Goal: Task Accomplishment & Management: Complete application form

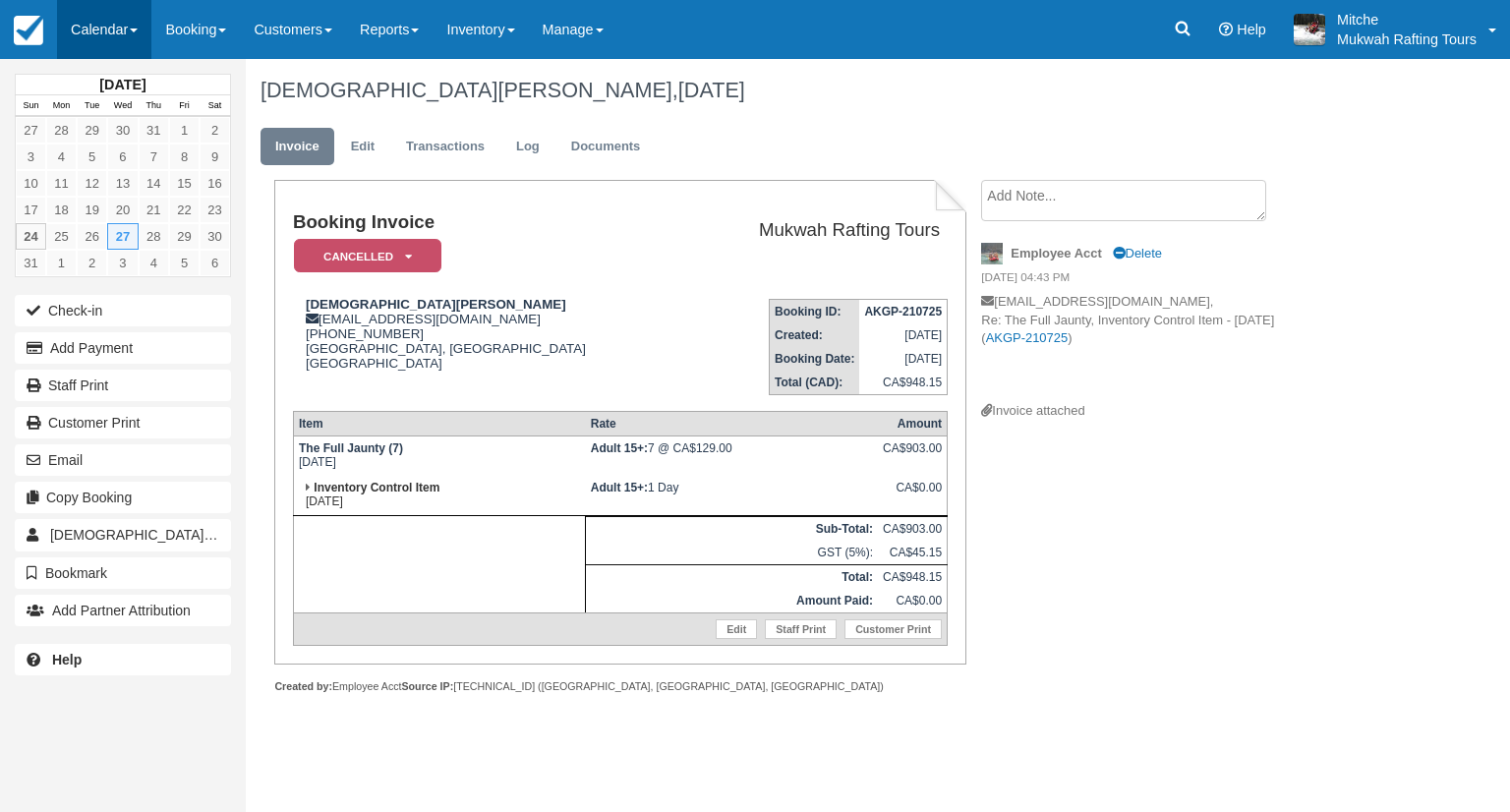
click at [83, 36] on link "Calendar" at bounding box center [105, 30] width 95 height 59
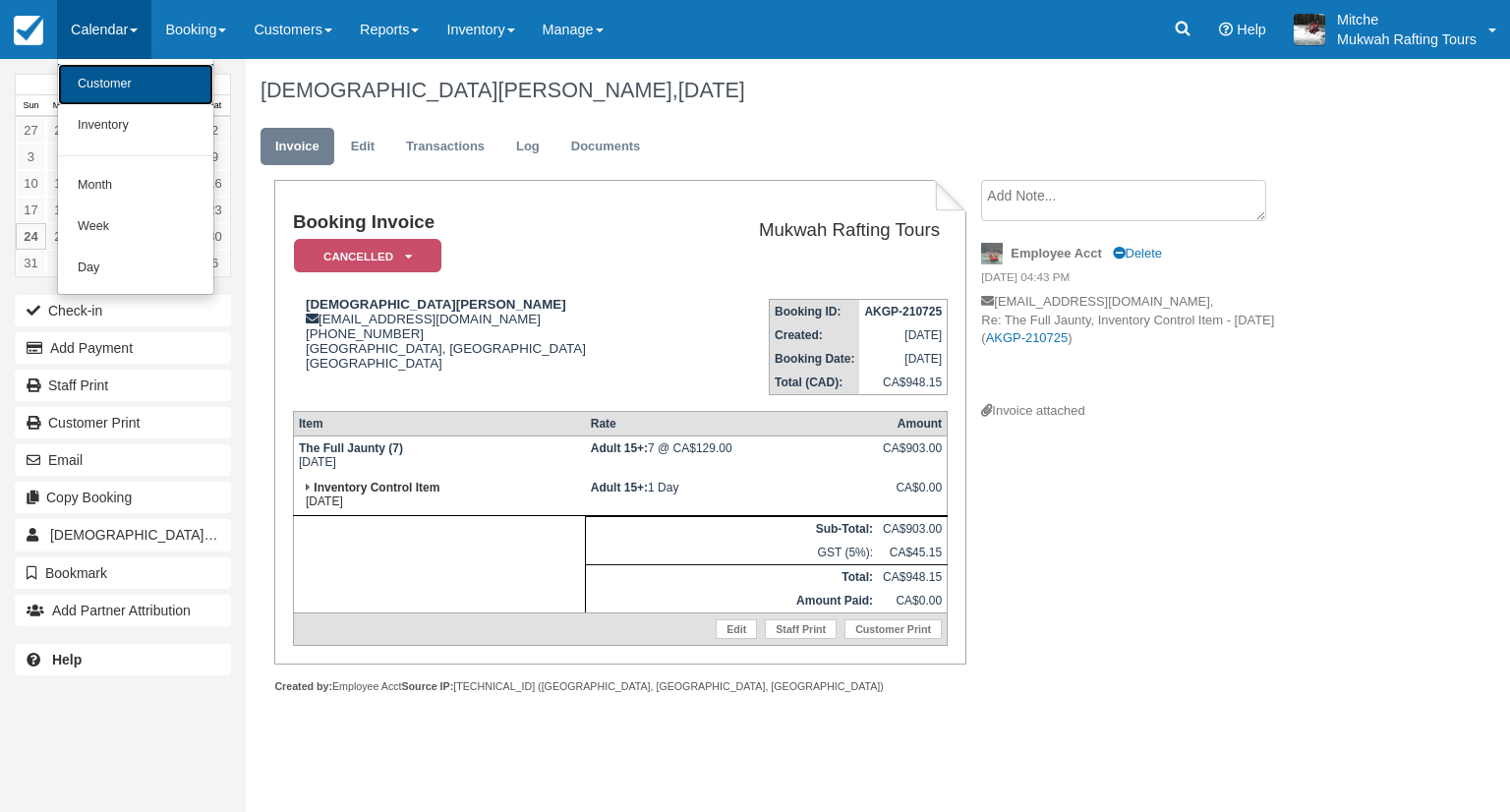
click at [98, 93] on link "Customer" at bounding box center [135, 85] width 155 height 41
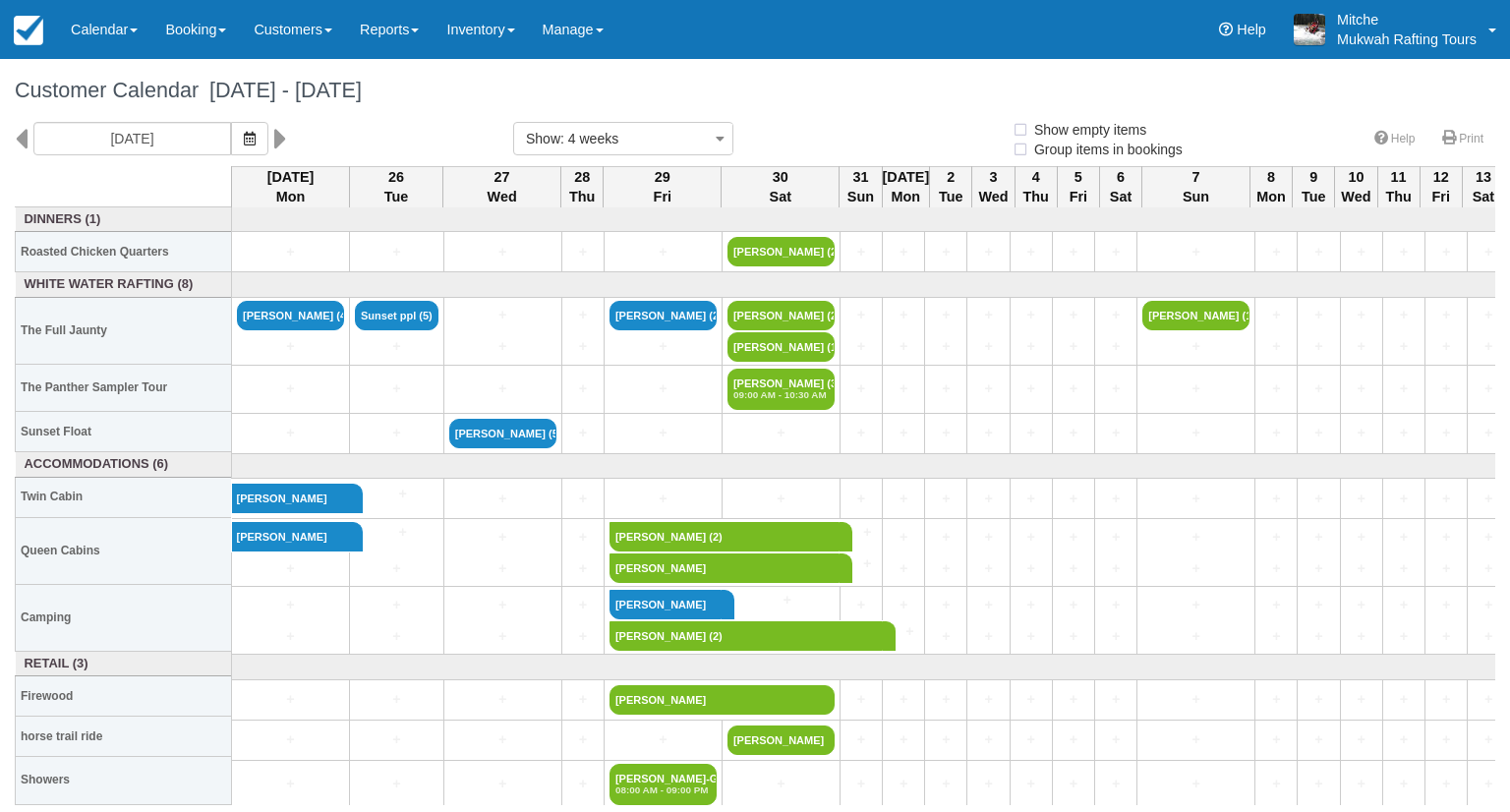
select select
click at [220, 30] on link "Booking" at bounding box center [195, 30] width 89 height 59
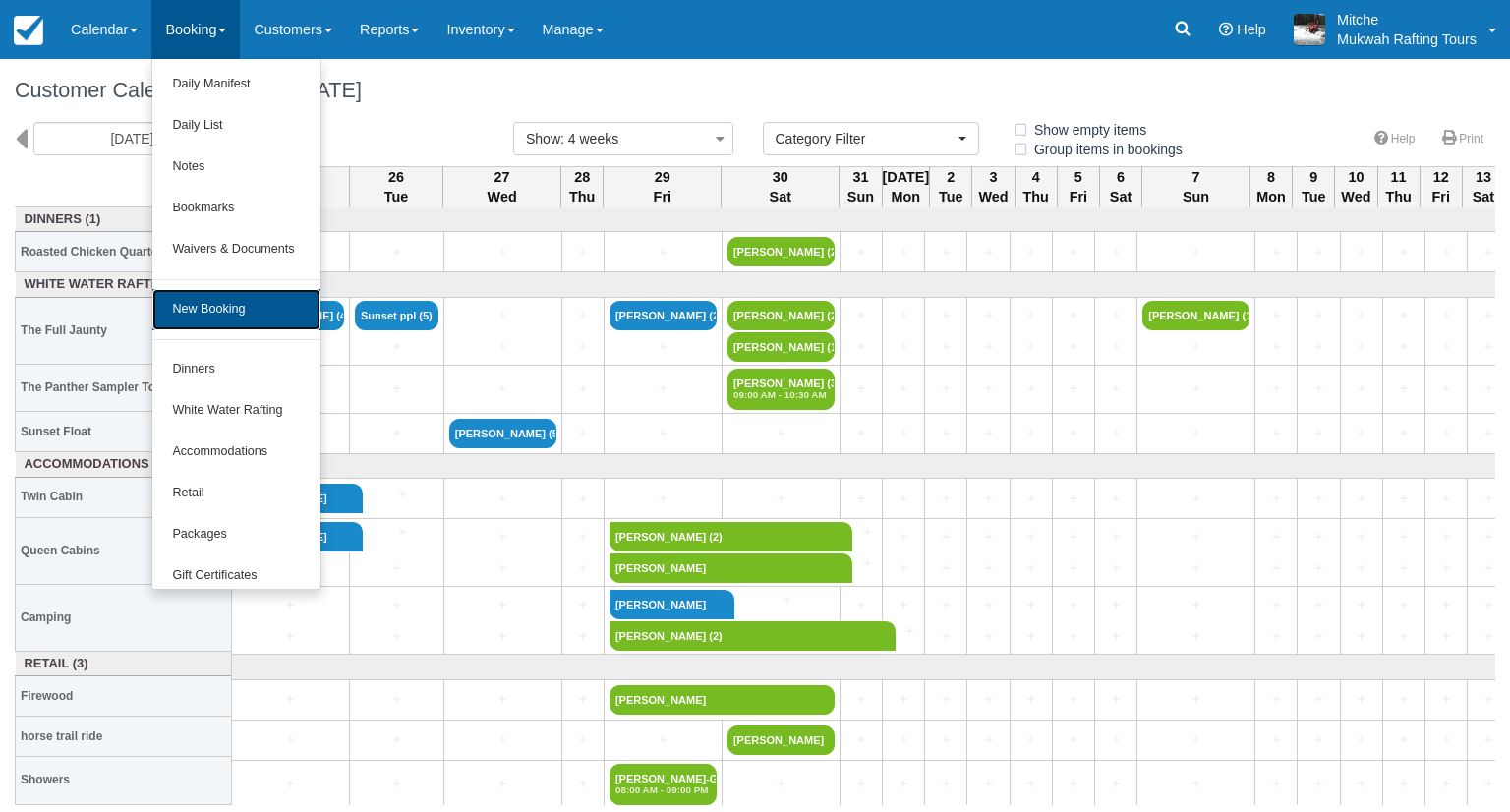
click at [270, 306] on link "New Booking" at bounding box center [235, 310] width 167 height 41
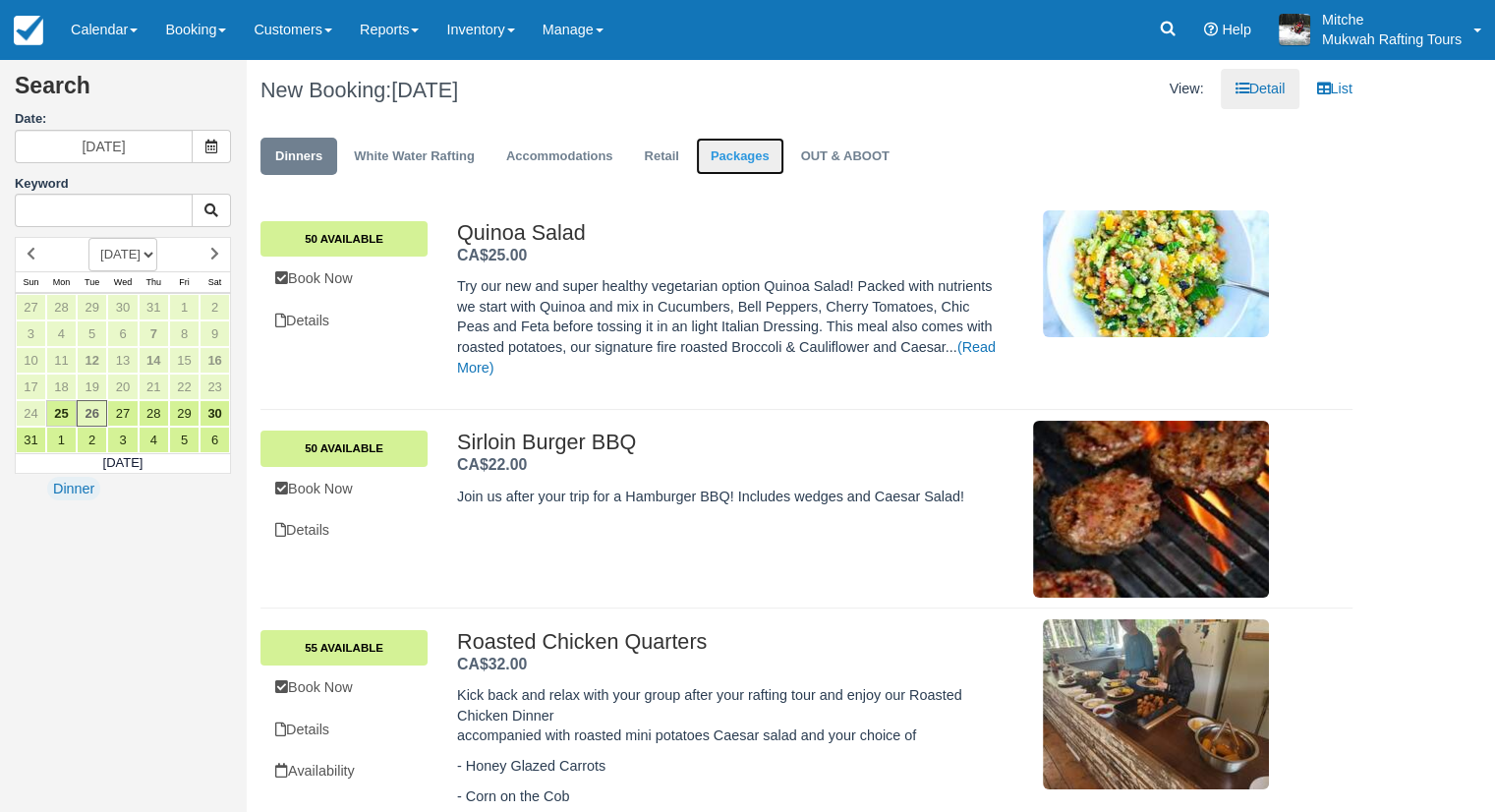
click at [767, 169] on link "Packages" at bounding box center [740, 156] width 89 height 38
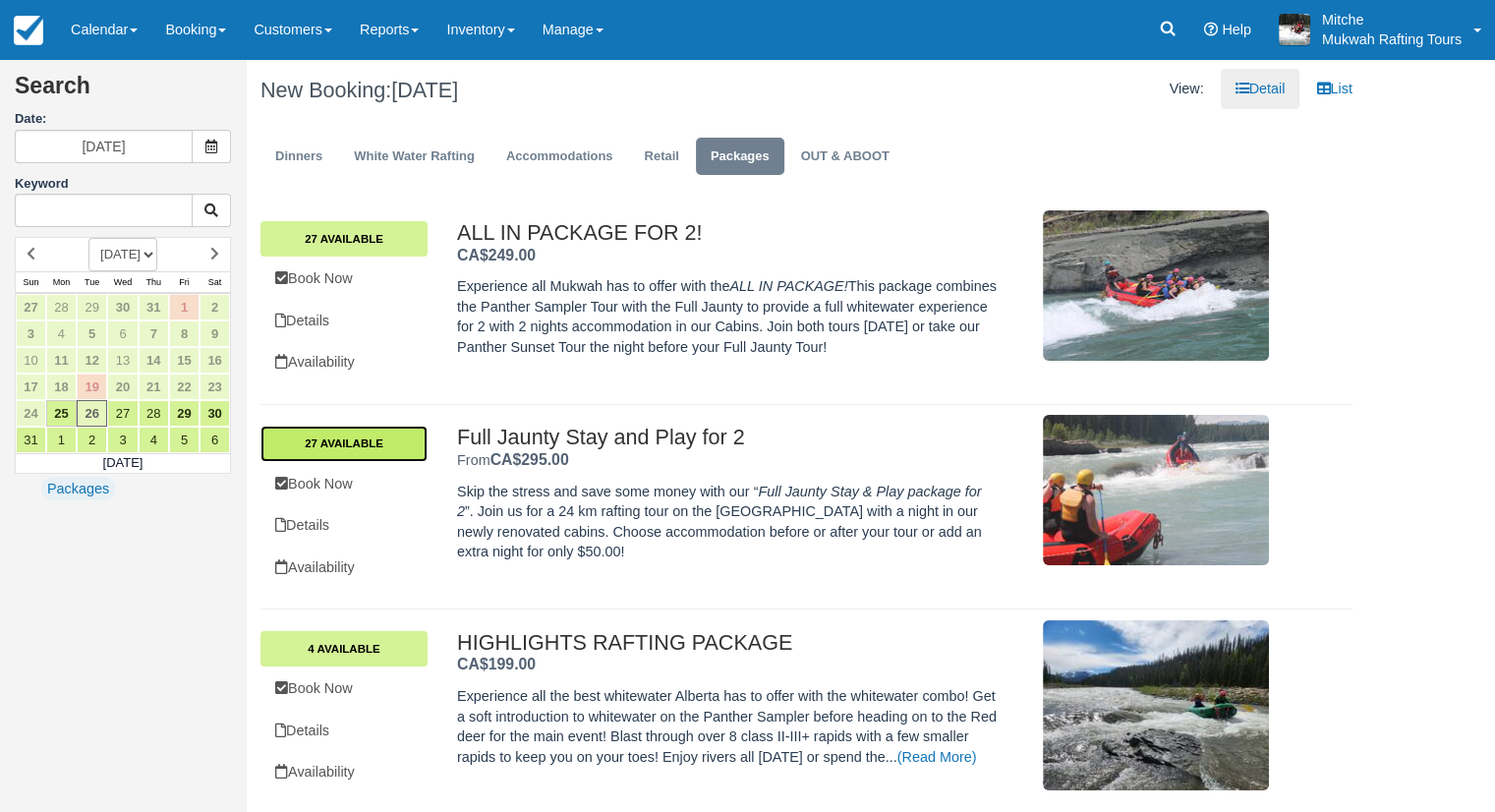
click at [327, 445] on link "27 Available" at bounding box center [343, 443] width 167 height 36
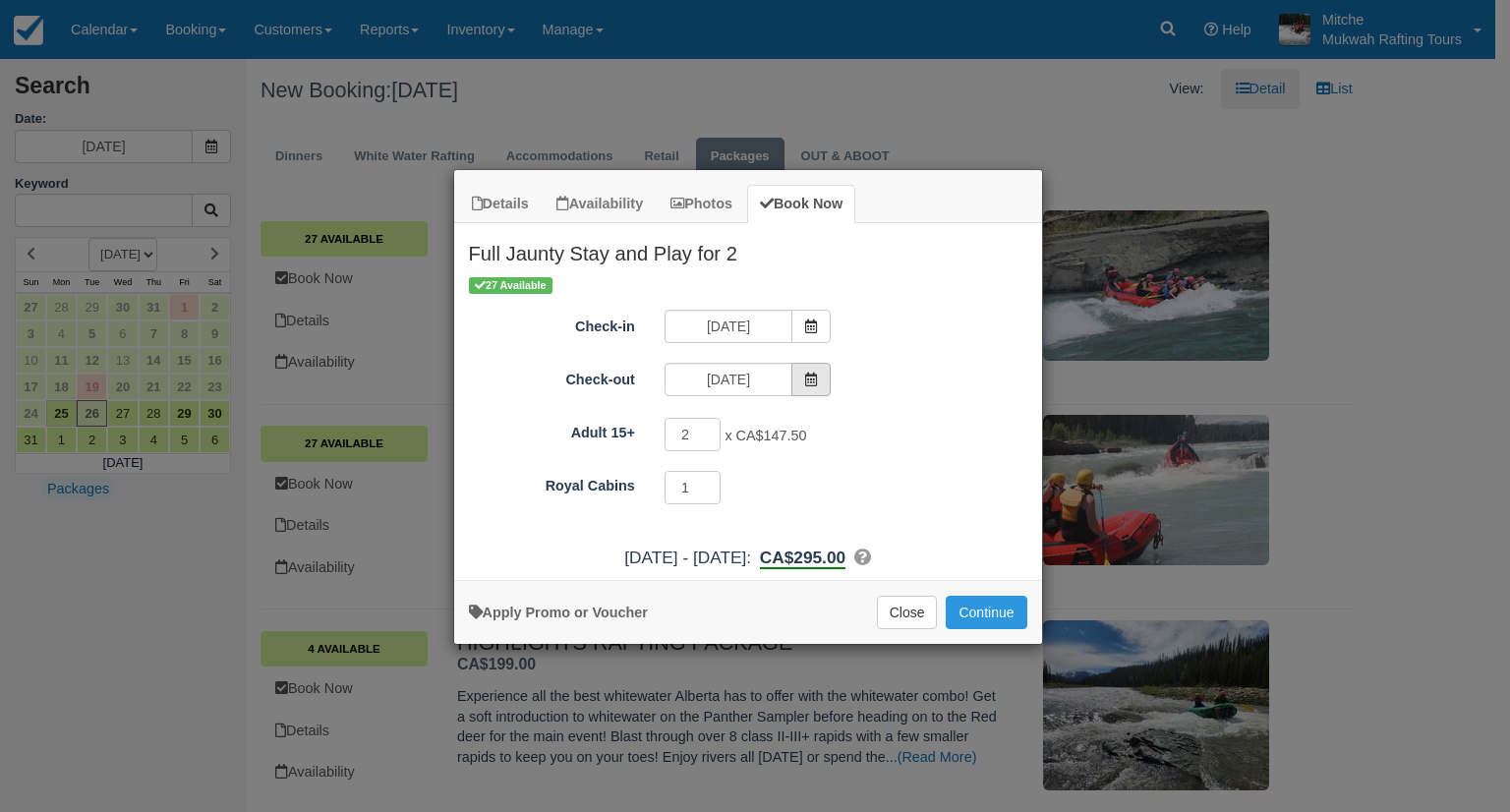
click at [820, 384] on span "Item Modal" at bounding box center [811, 380] width 39 height 34
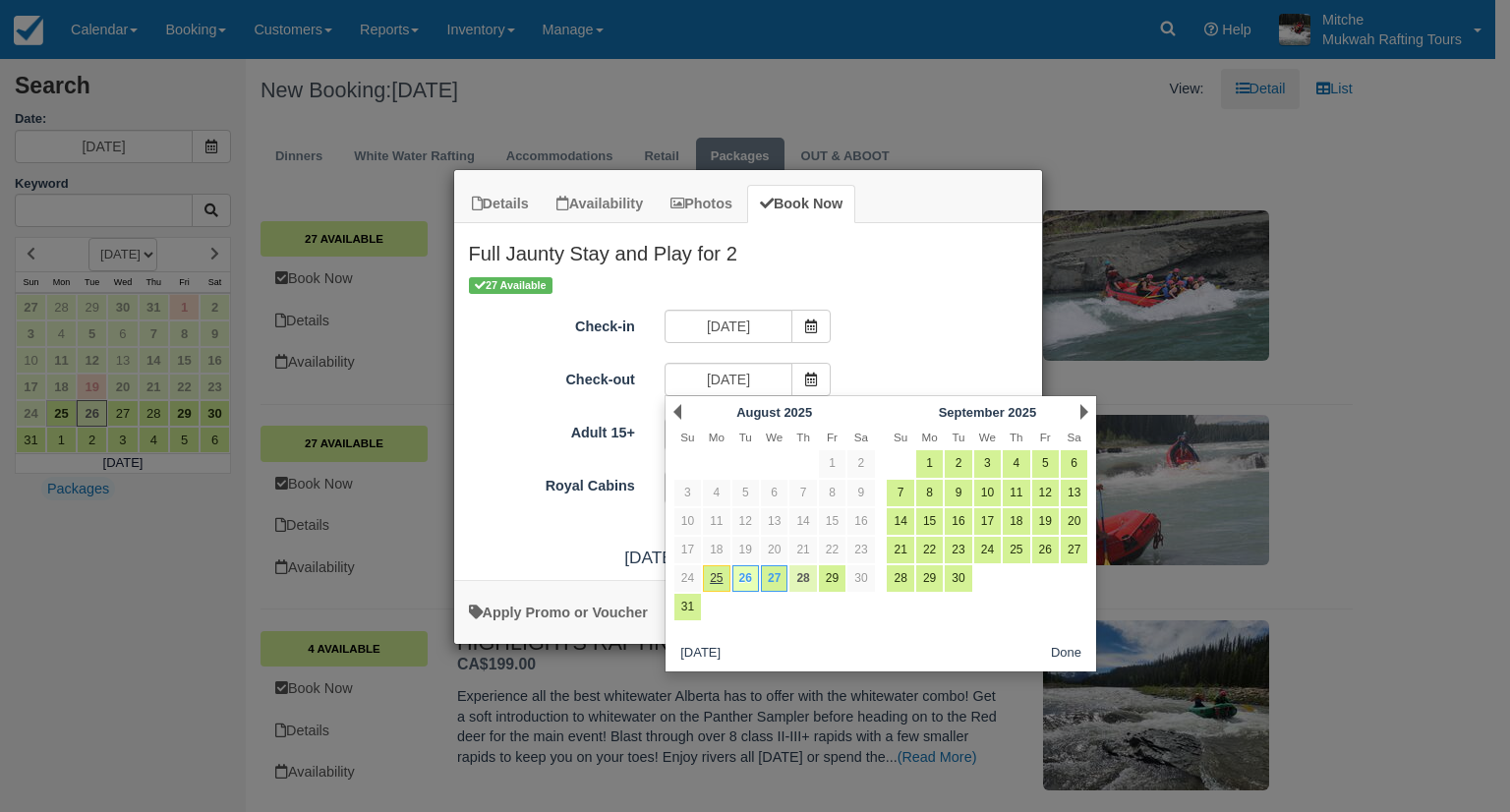
click at [800, 581] on link "28" at bounding box center [802, 578] width 27 height 27
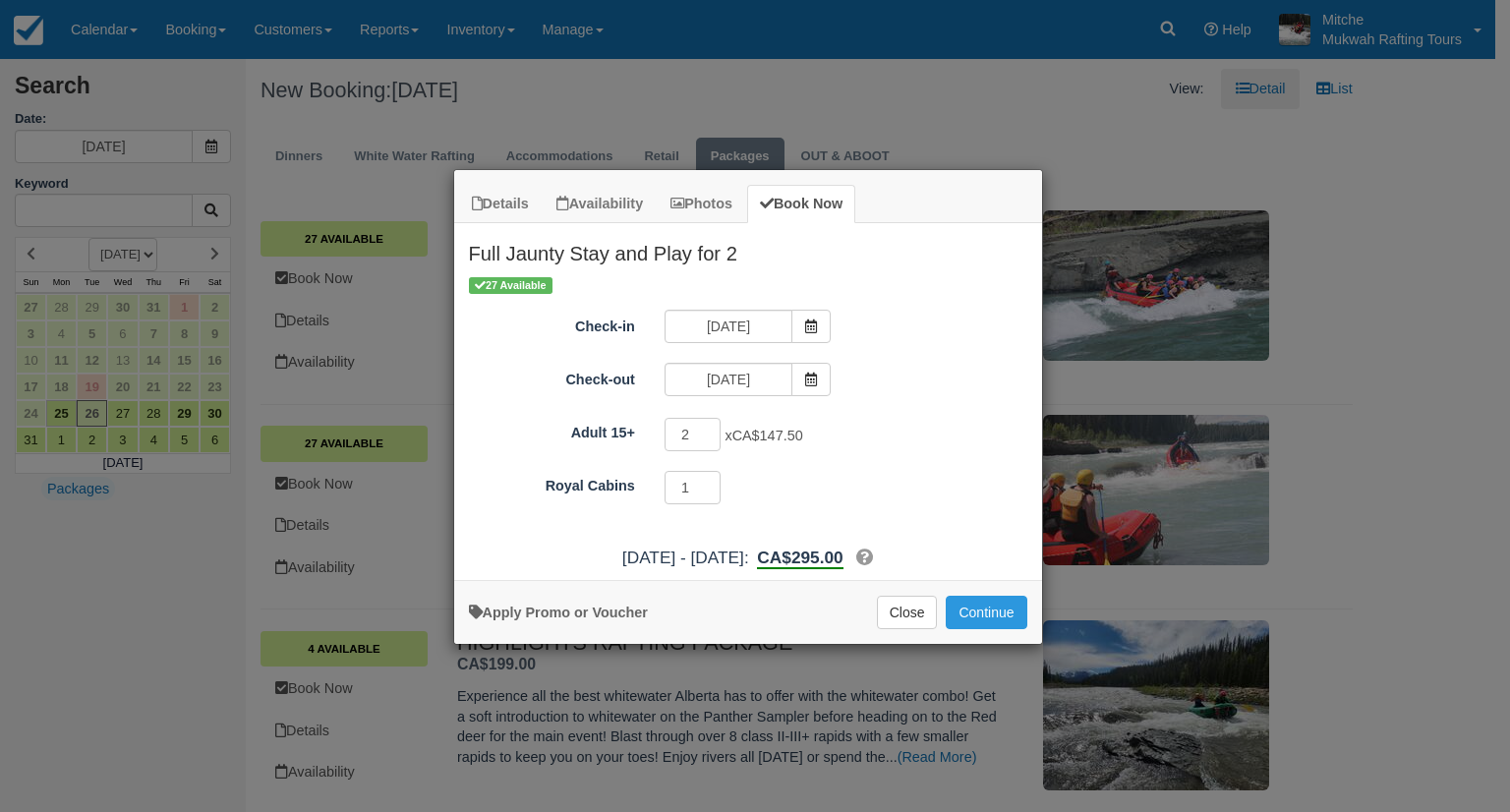
click at [894, 351] on div "Check-in 08/26/25 Check-out 08/28/25" at bounding box center [748, 355] width 559 height 92
click at [711, 425] on input "2" at bounding box center [694, 434] width 57 height 34
click at [712, 437] on input "2" at bounding box center [694, 434] width 57 height 34
click at [708, 421] on input "2" at bounding box center [694, 434] width 57 height 34
click at [910, 415] on div "Adult 15+ 2 x CA$147.50 Minimum of 2Maximum of 2" at bounding box center [748, 434] width 588 height 38
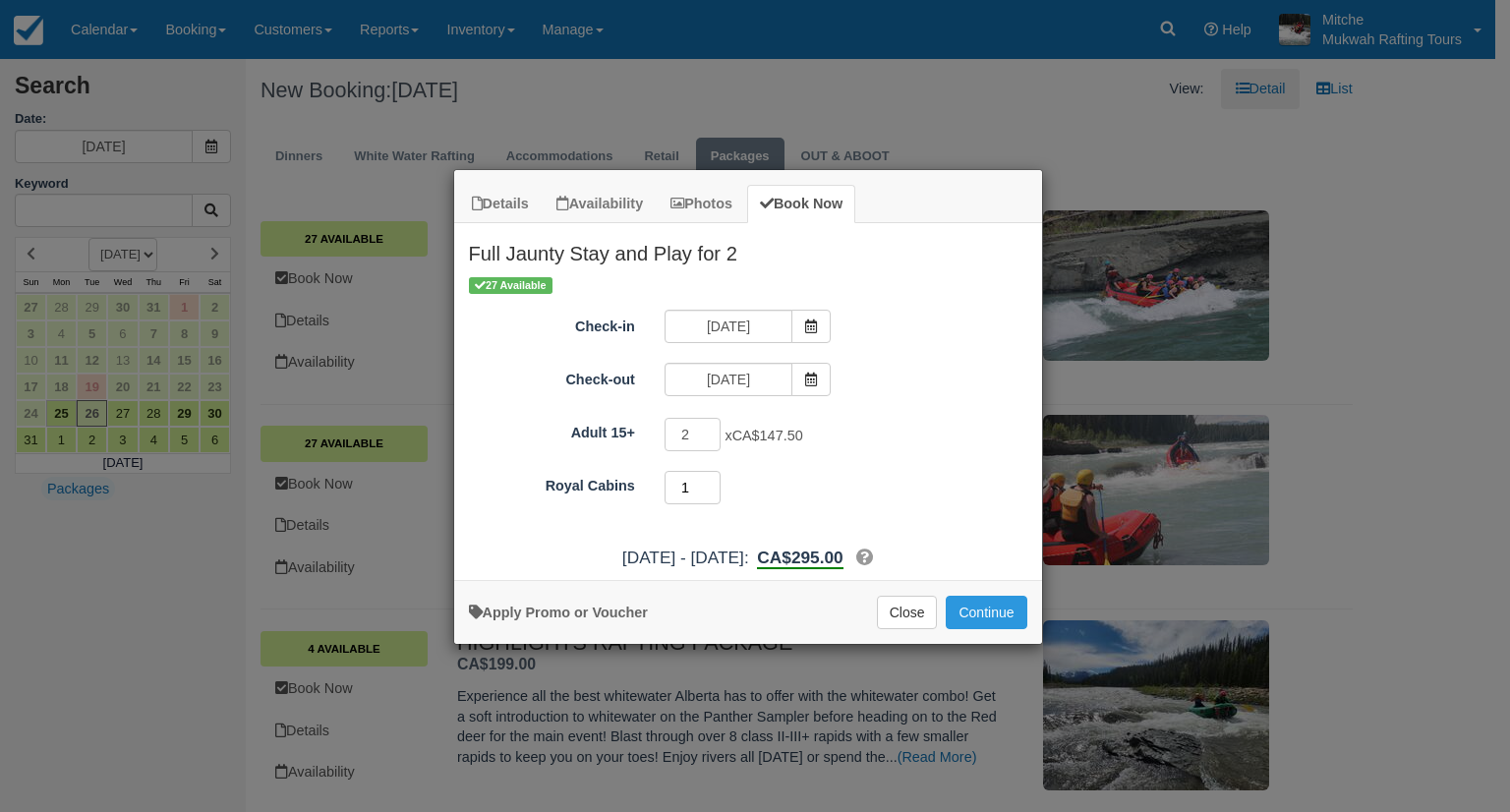
click at [710, 480] on input "1" at bounding box center [694, 487] width 57 height 34
click at [713, 494] on input "1" at bounding box center [694, 487] width 57 height 34
click at [711, 486] on input "1" at bounding box center [694, 487] width 57 height 34
click at [877, 410] on div "27 Available Check-in 08/26/25 Check-out 08/28/25 Adult 15+ 2 x CA$147.50 Minim…" at bounding box center [748, 405] width 588 height 261
click at [692, 429] on input "2" at bounding box center [694, 434] width 57 height 34
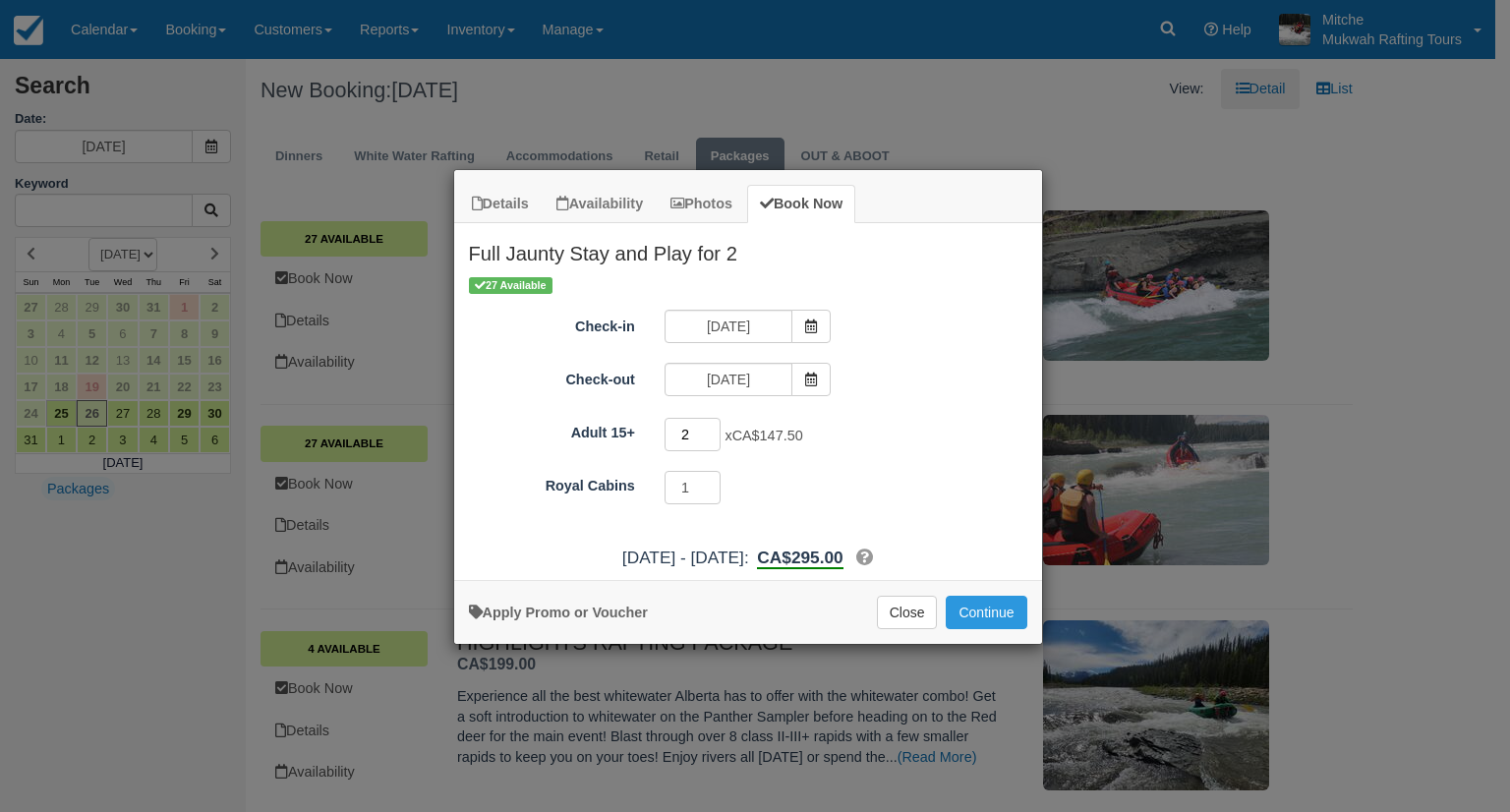
click at [712, 441] on input "2" at bounding box center [694, 434] width 57 height 34
click at [712, 434] on input "2" at bounding box center [694, 434] width 57 height 34
click at [849, 424] on div "2 x CA$147.50 Minimum of 2Maximum of 2" at bounding box center [822, 436] width 343 height 38
click at [804, 380] on icon "Item Modal" at bounding box center [811, 380] width 14 height 14
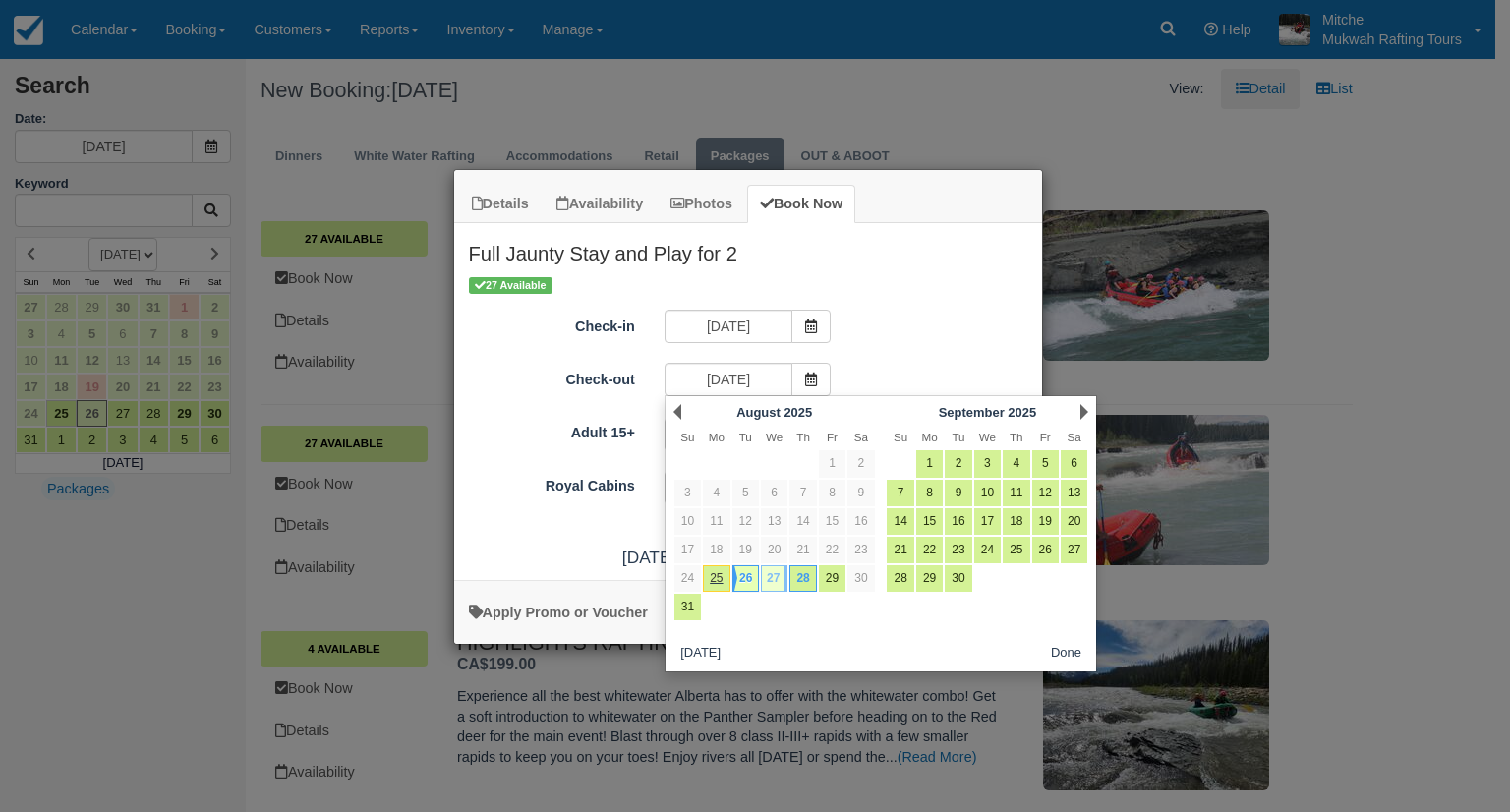
click at [772, 578] on link "27" at bounding box center [774, 578] width 27 height 27
type input "08/27/25"
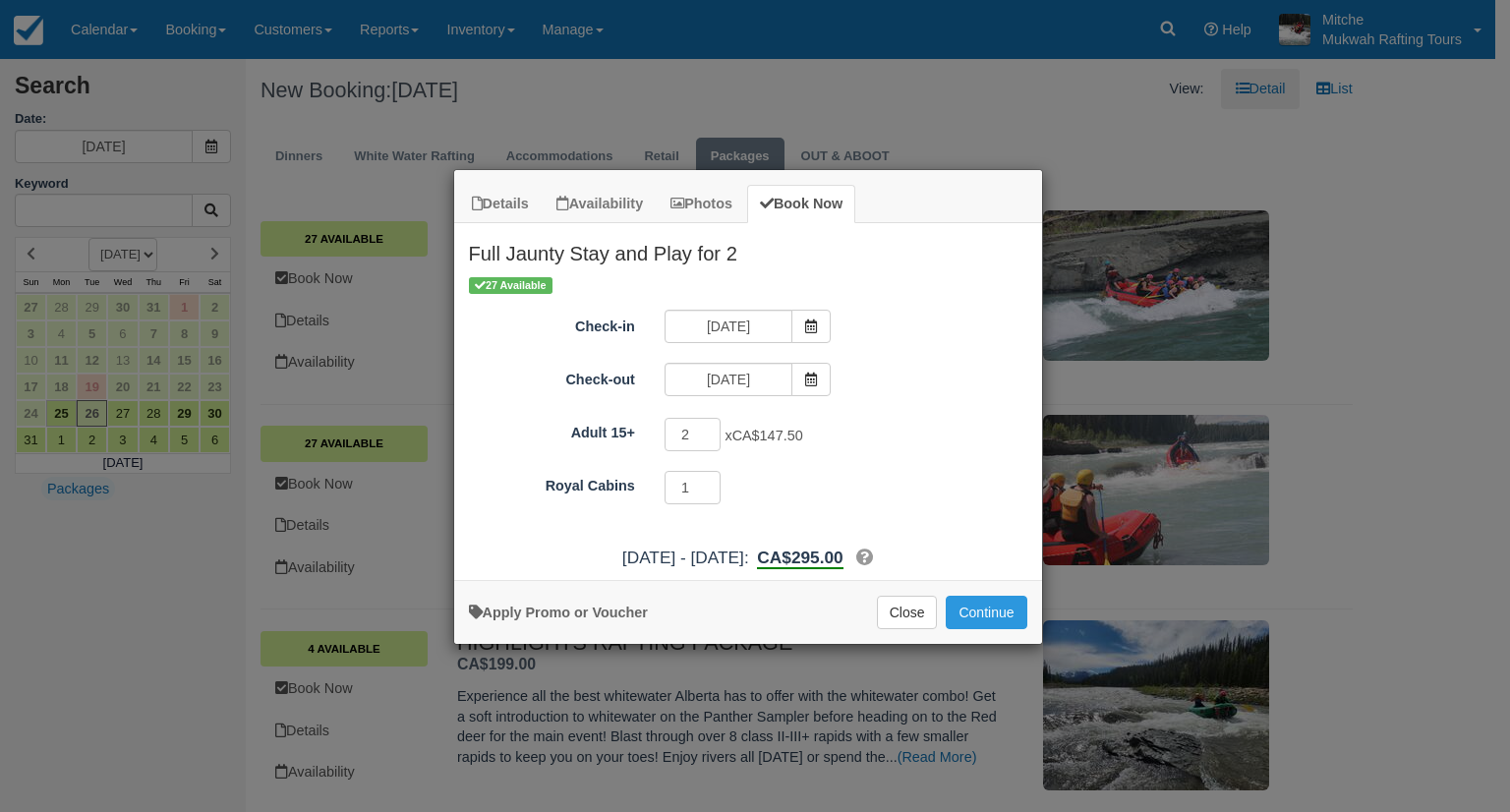
click at [880, 425] on div "2 x CA$147.50 Minimum of 2Maximum of 2" at bounding box center [822, 436] width 343 height 38
click at [991, 609] on button "Continue" at bounding box center [986, 613] width 81 height 34
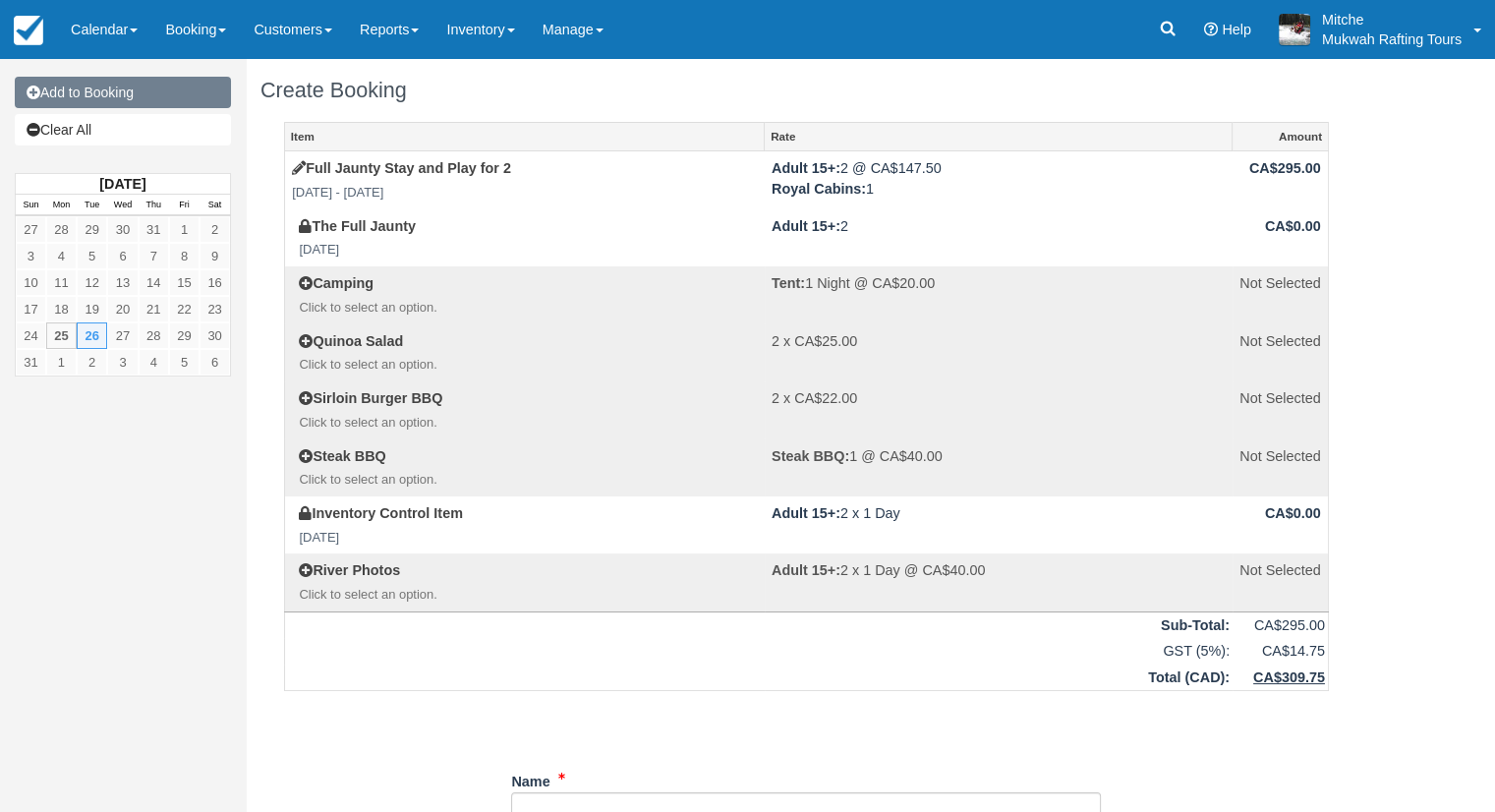
click at [137, 100] on link "Add to Booking" at bounding box center [122, 93] width 216 height 32
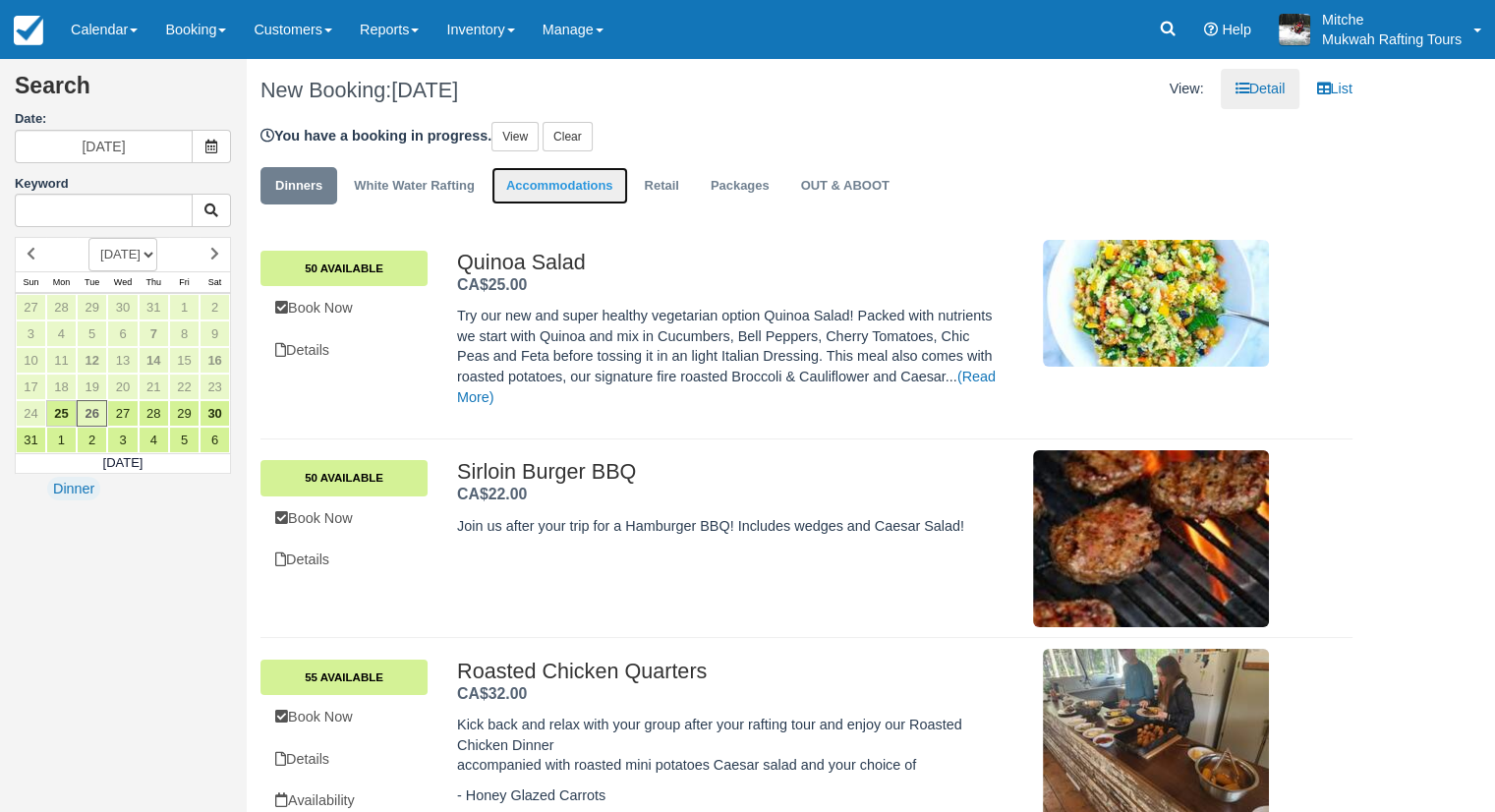
click at [591, 189] on link "Accommodations" at bounding box center [560, 185] width 136 height 38
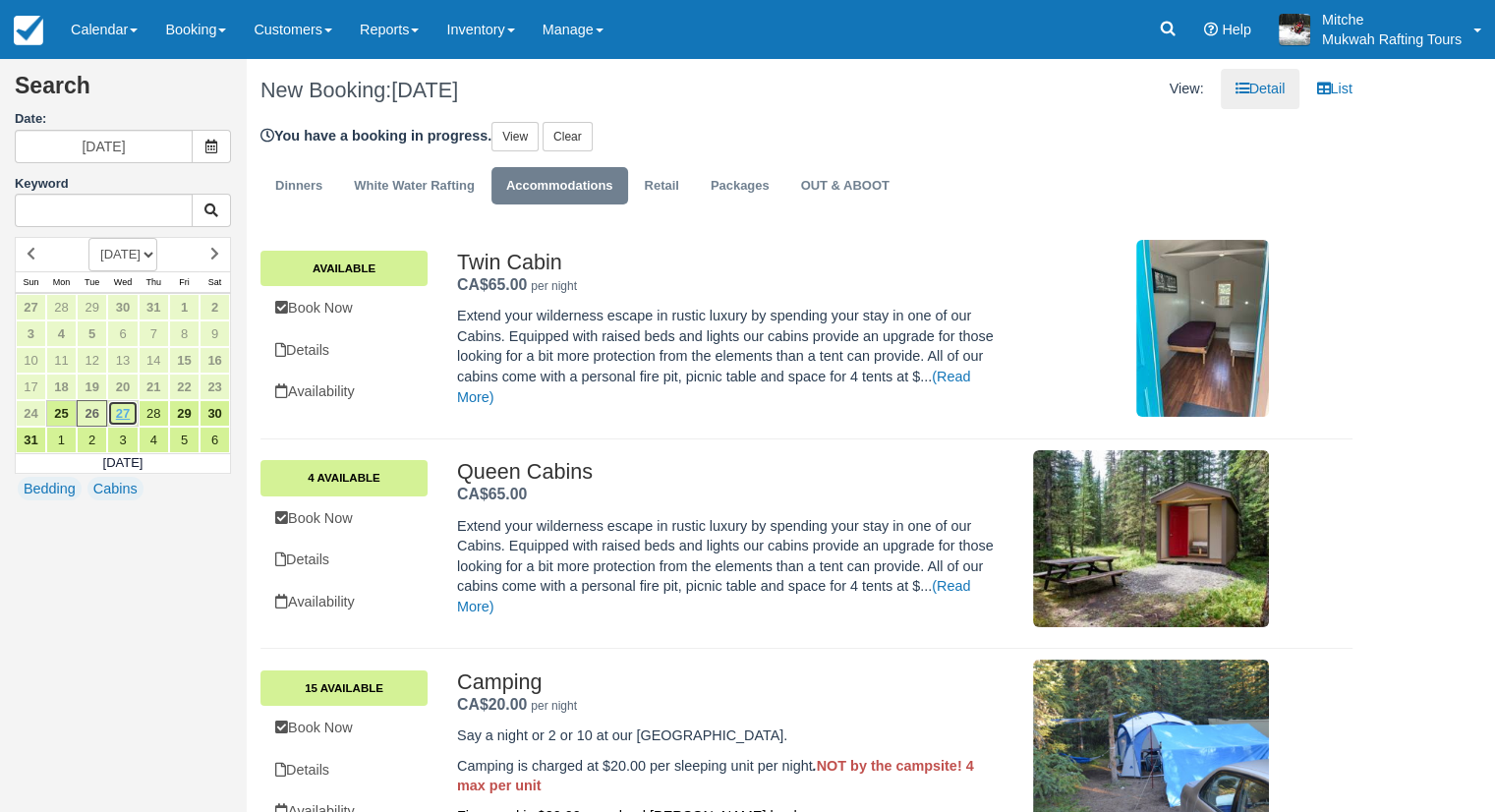
click at [127, 409] on link "27" at bounding box center [122, 412] width 31 height 27
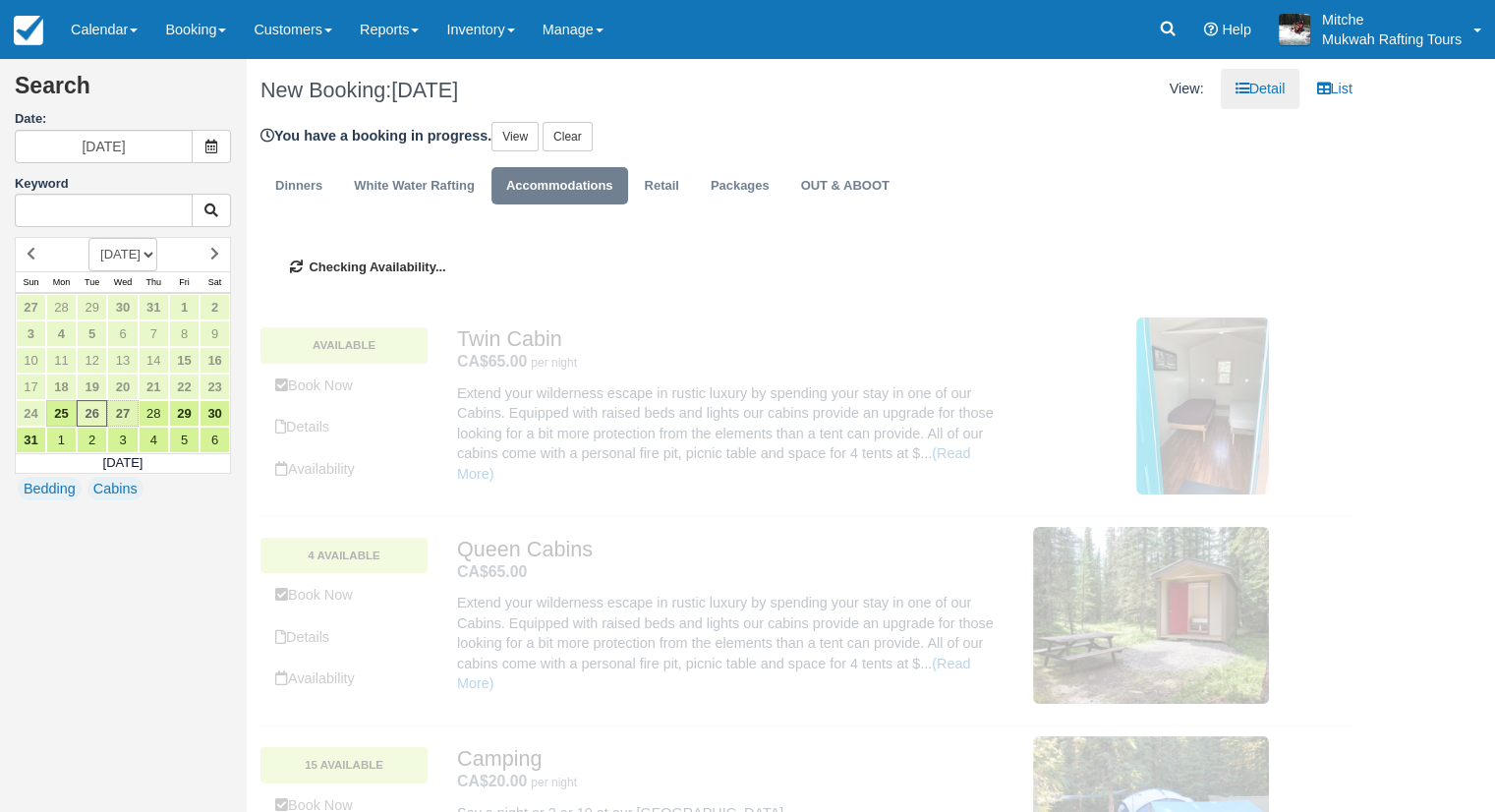
type input "08/27/25"
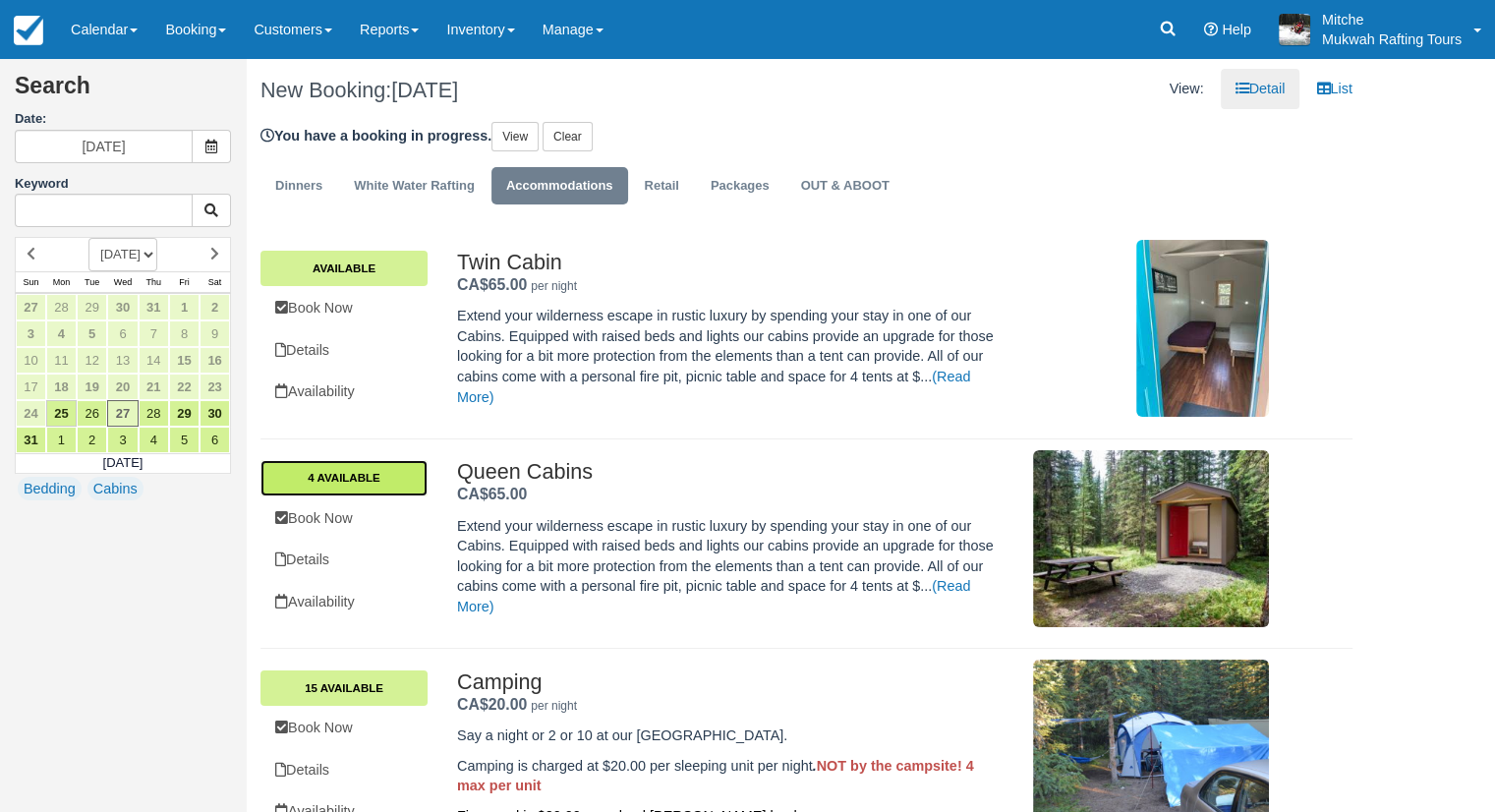
click at [352, 473] on link "4 Available" at bounding box center [343, 478] width 167 height 36
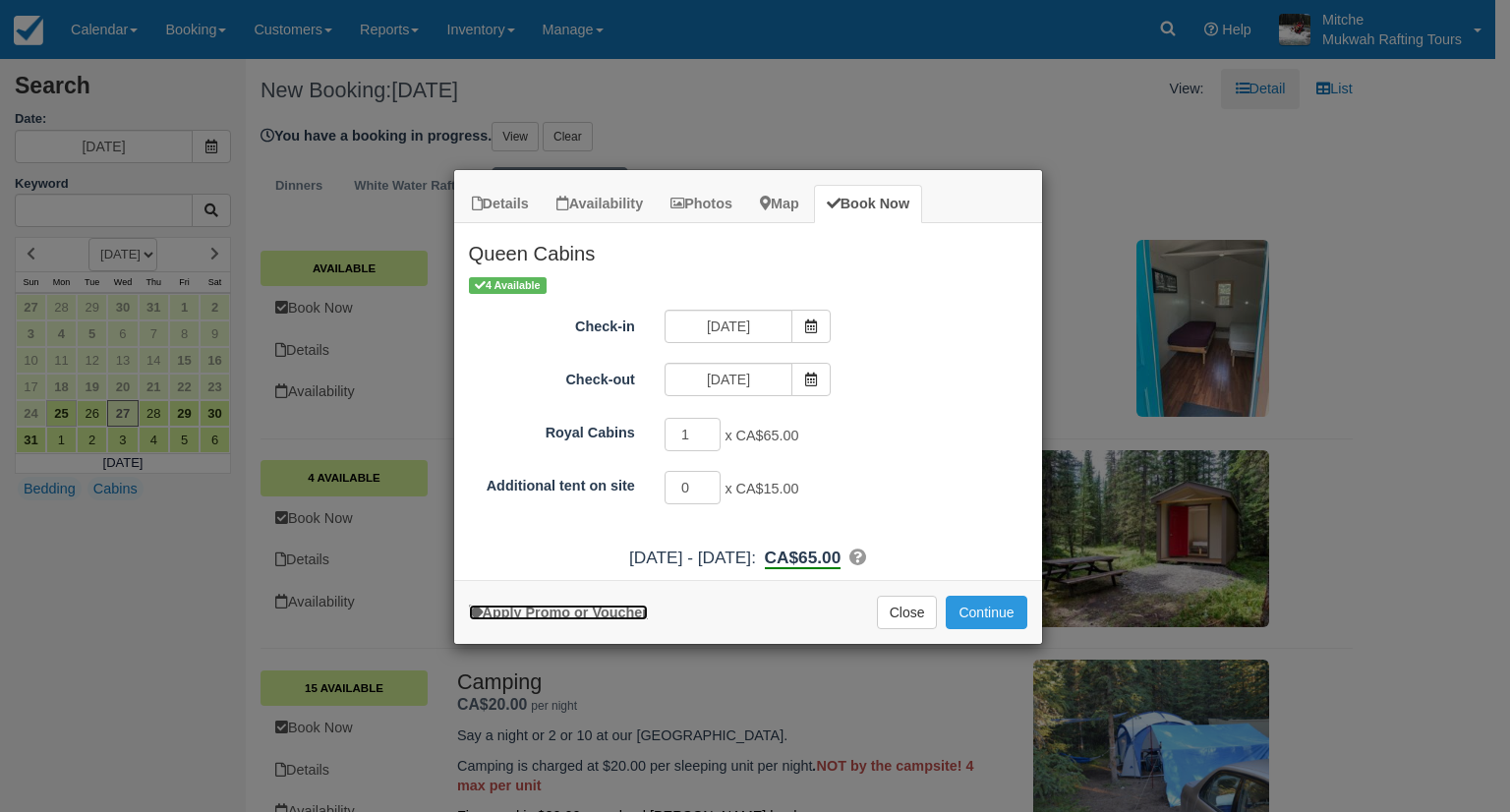
click at [581, 605] on link "Apply Promo or Voucher" at bounding box center [558, 613] width 179 height 16
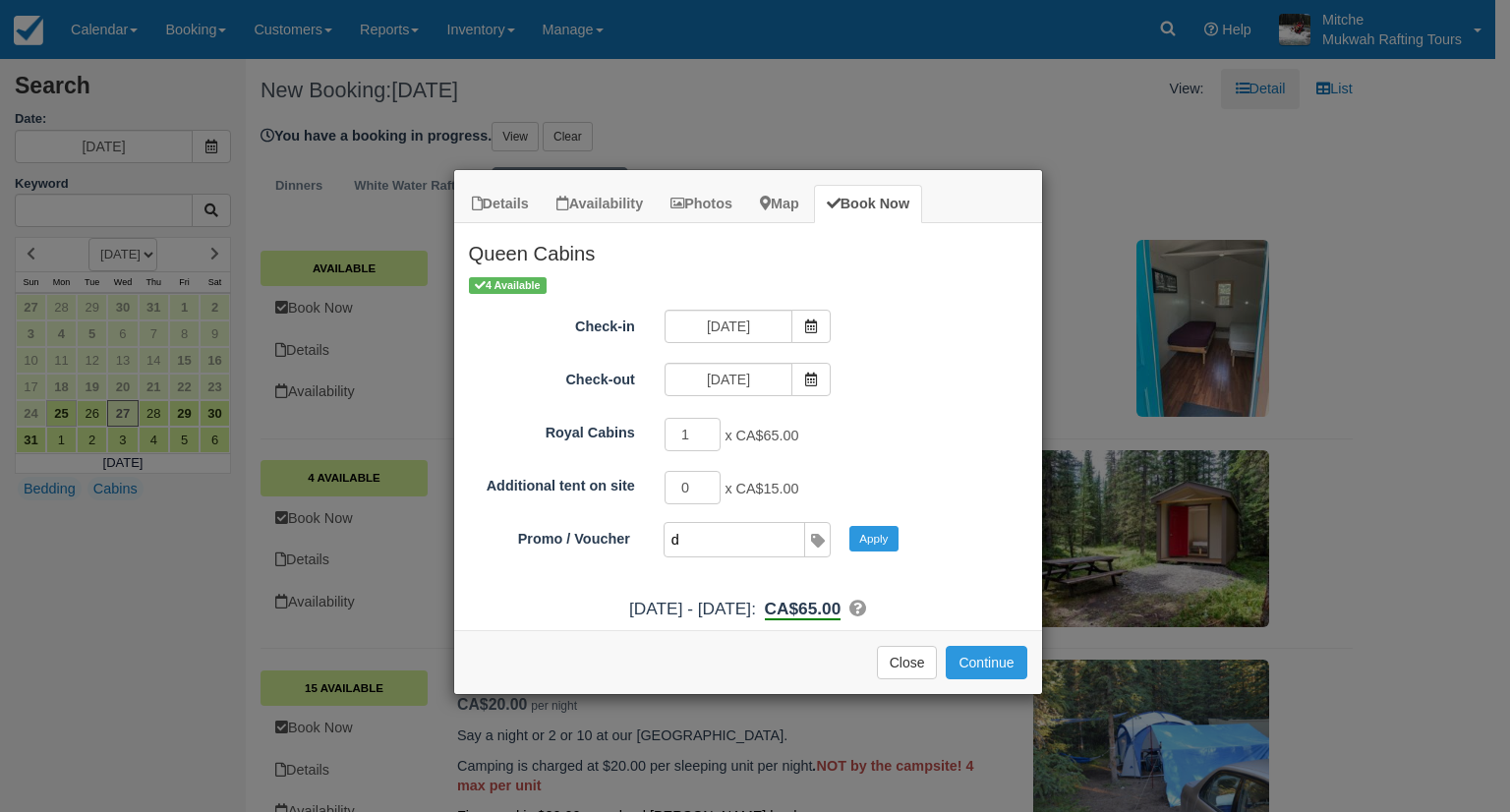
type input "WKD15"
click at [998, 666] on button "Continue" at bounding box center [986, 663] width 81 height 34
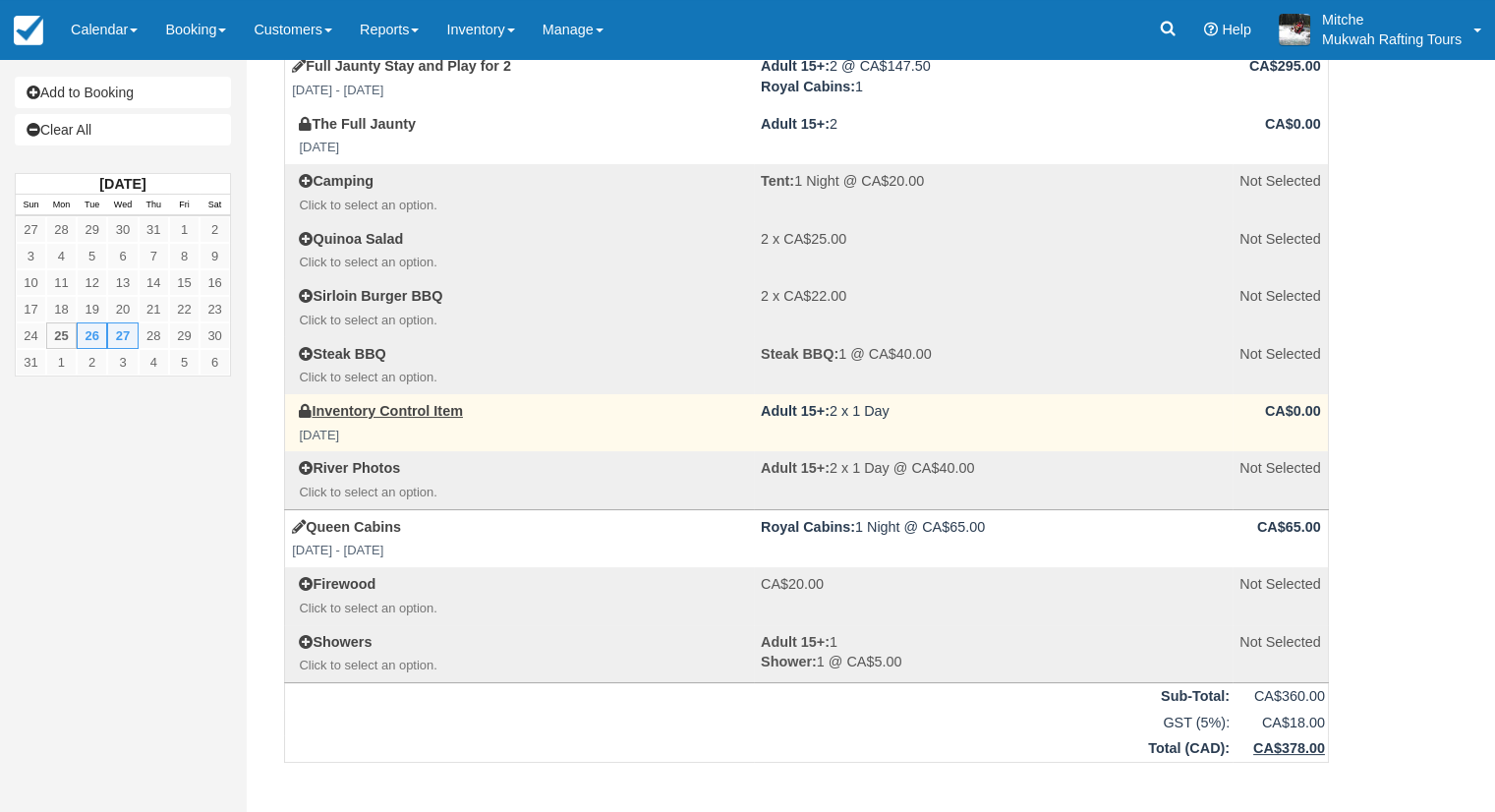
scroll to position [99, 0]
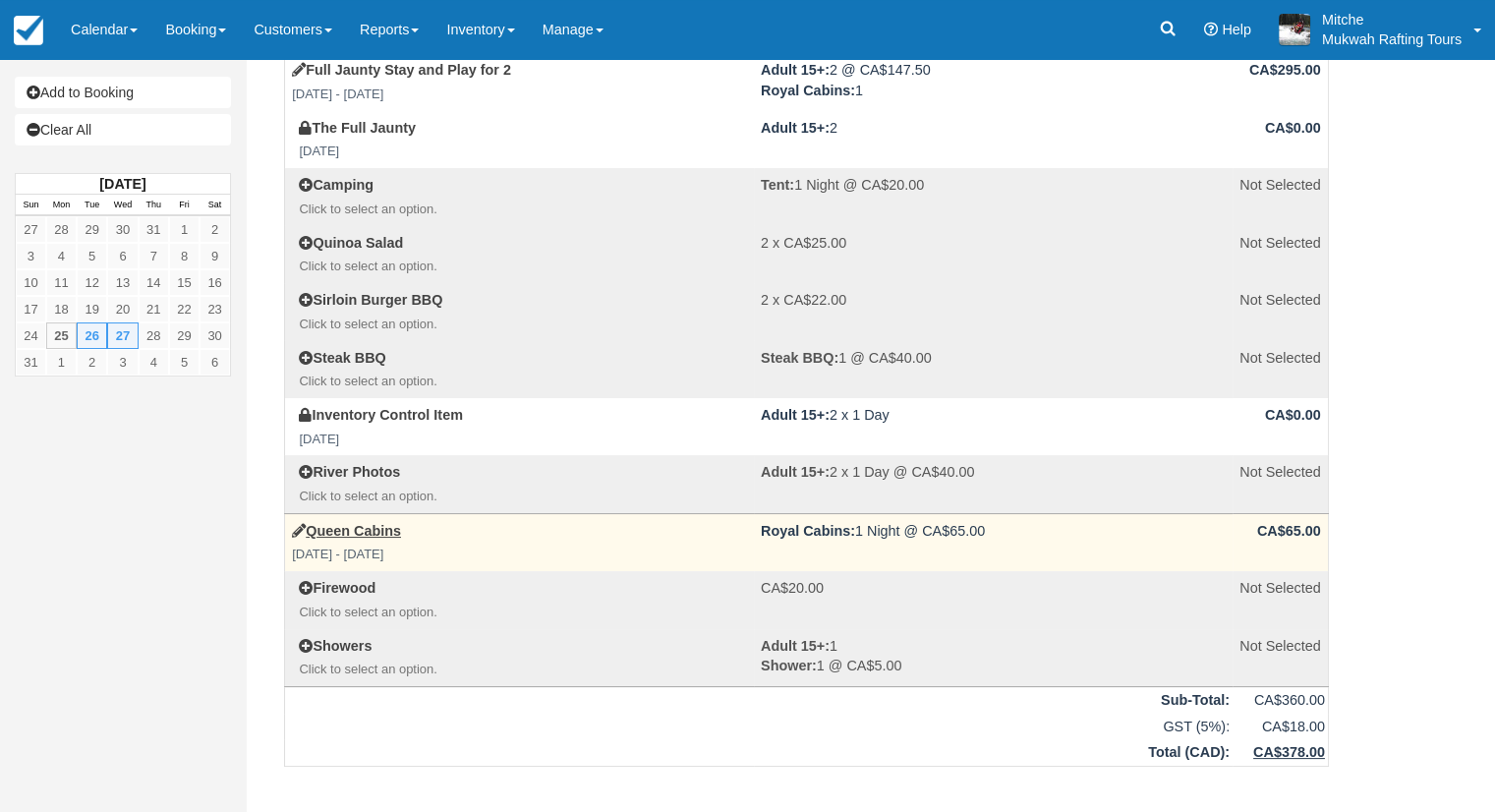
click at [1290, 532] on td "CA$65.00" at bounding box center [1280, 542] width 96 height 58
click at [368, 531] on link "Queen Cabins" at bounding box center [346, 531] width 110 height 16
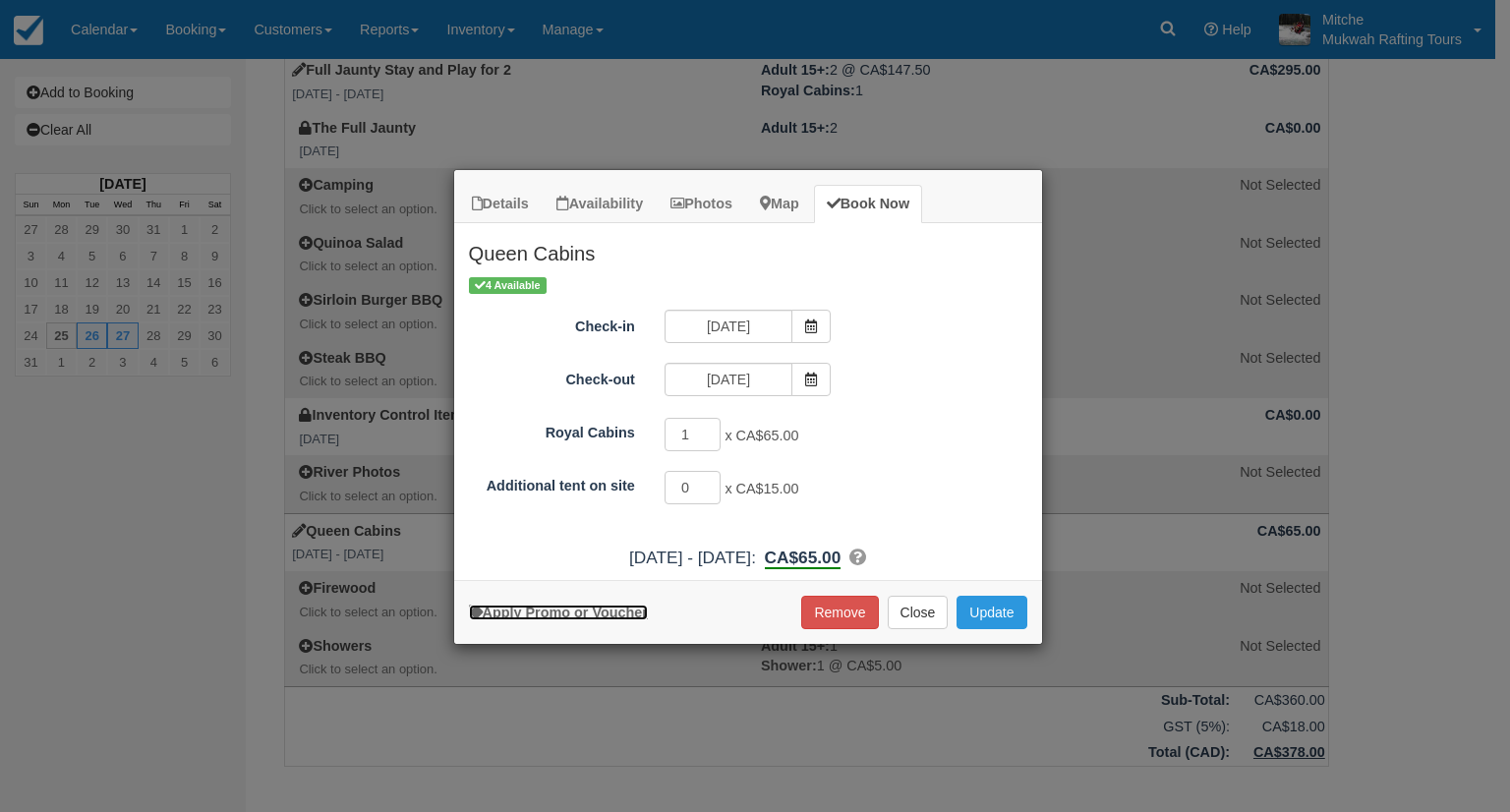
click at [520, 606] on link "Apply Promo or Voucher" at bounding box center [558, 613] width 179 height 16
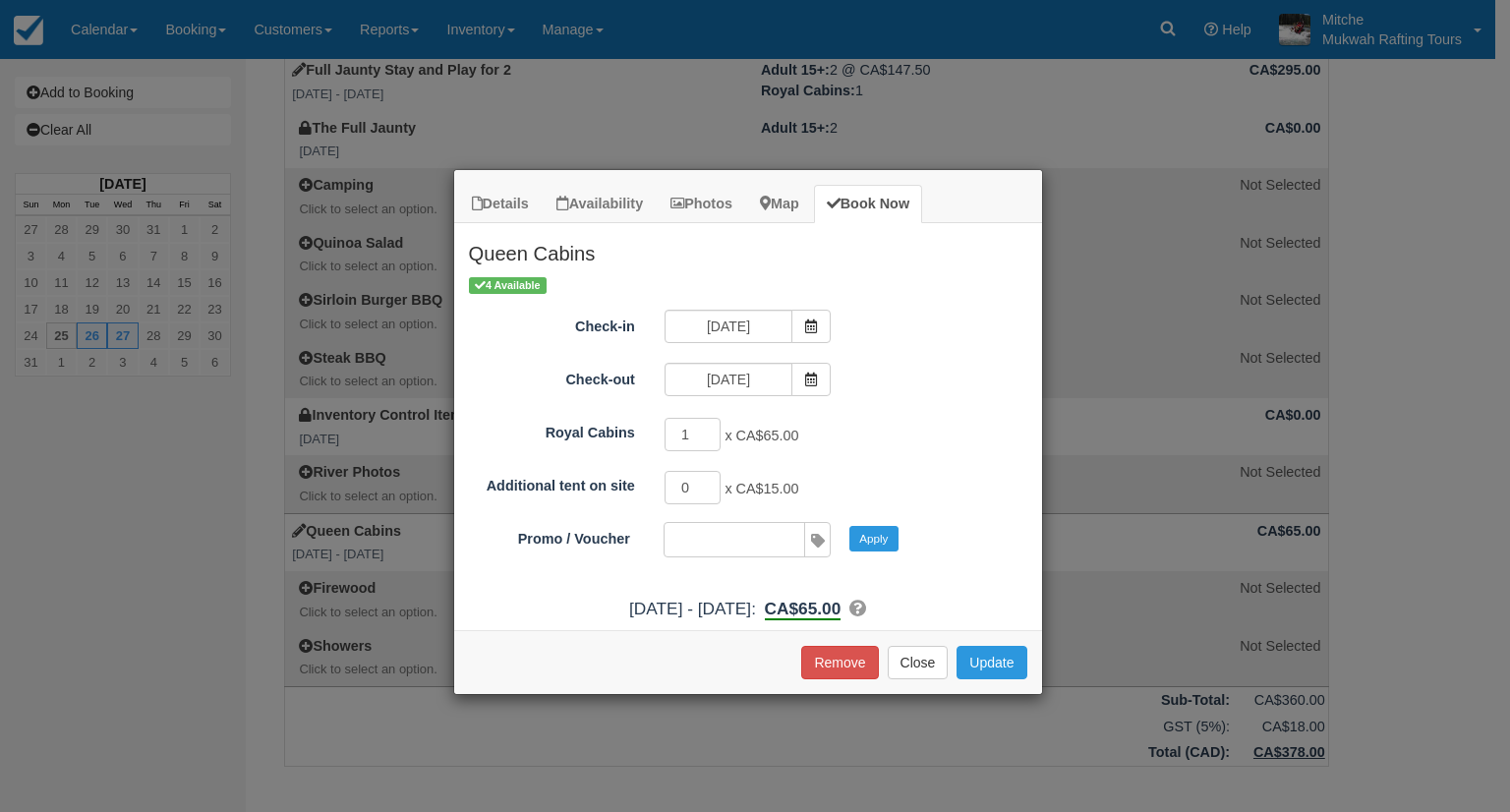
click at [676, 540] on input "Promo / Voucher" at bounding box center [733, 540] width 137 height 34
type input "EARLYBIRD"
click at [1005, 664] on button "Update" at bounding box center [991, 663] width 70 height 34
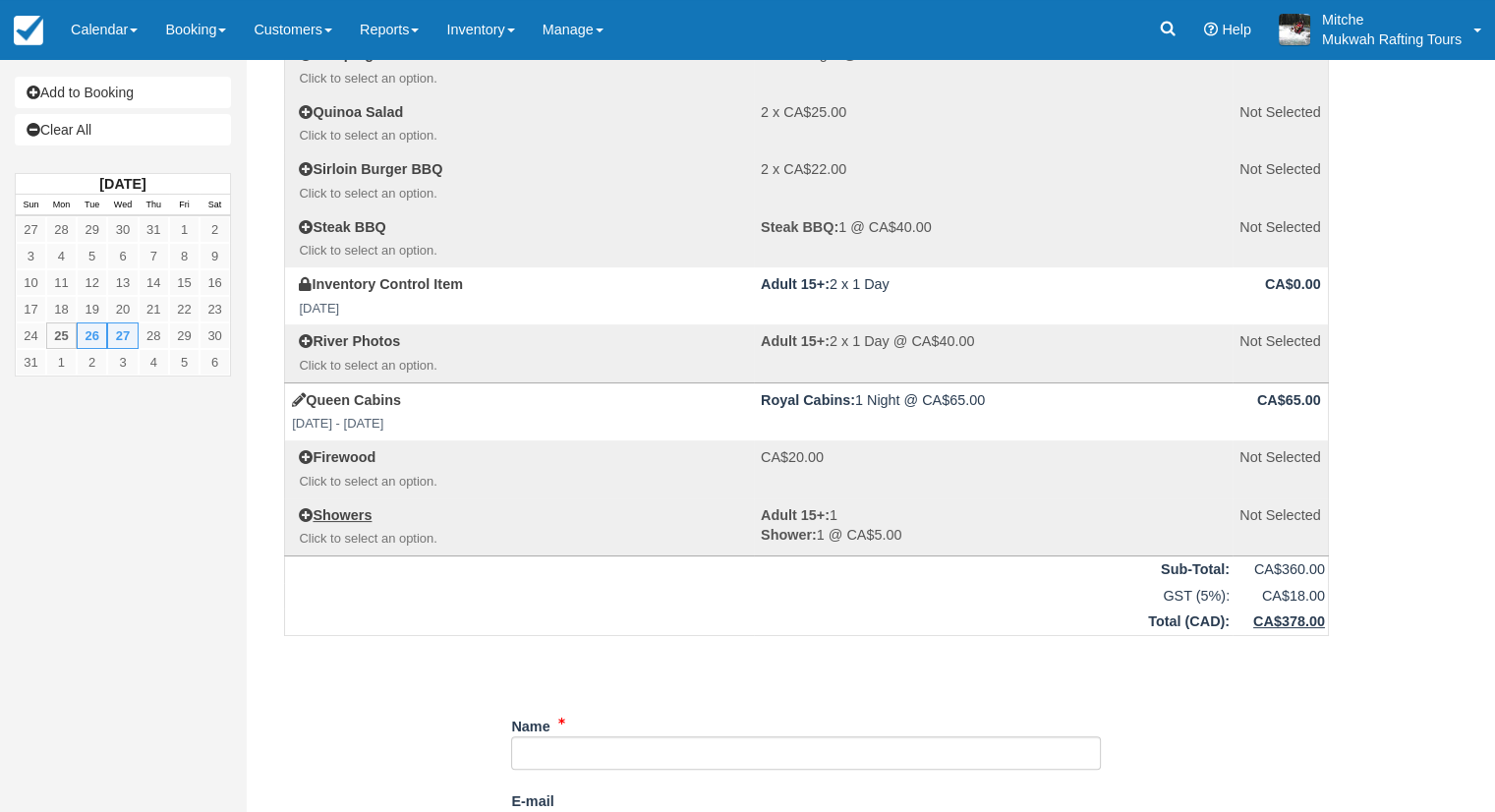
scroll to position [196, 0]
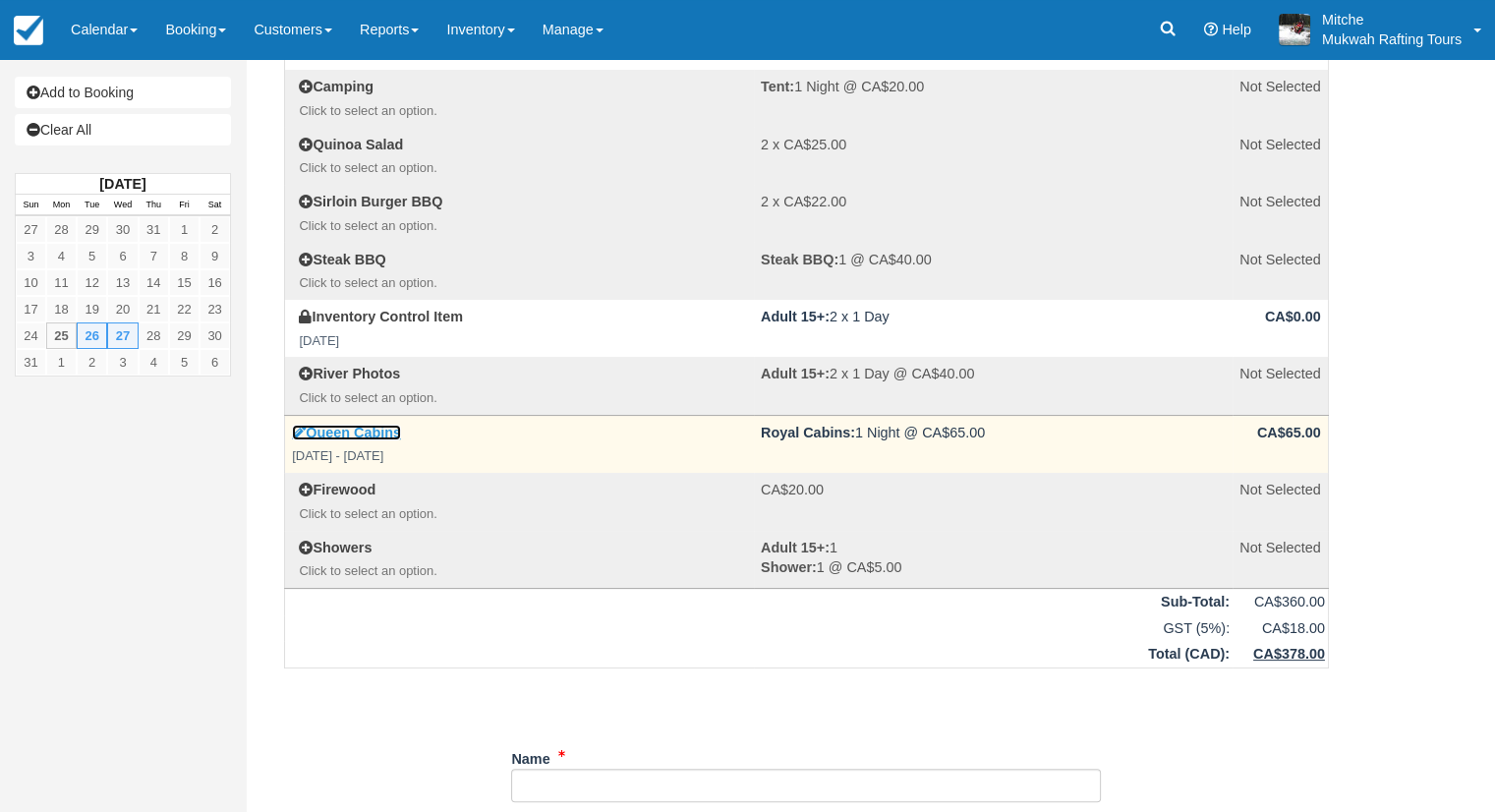
click at [370, 427] on link "Queen Cabins" at bounding box center [346, 432] width 110 height 16
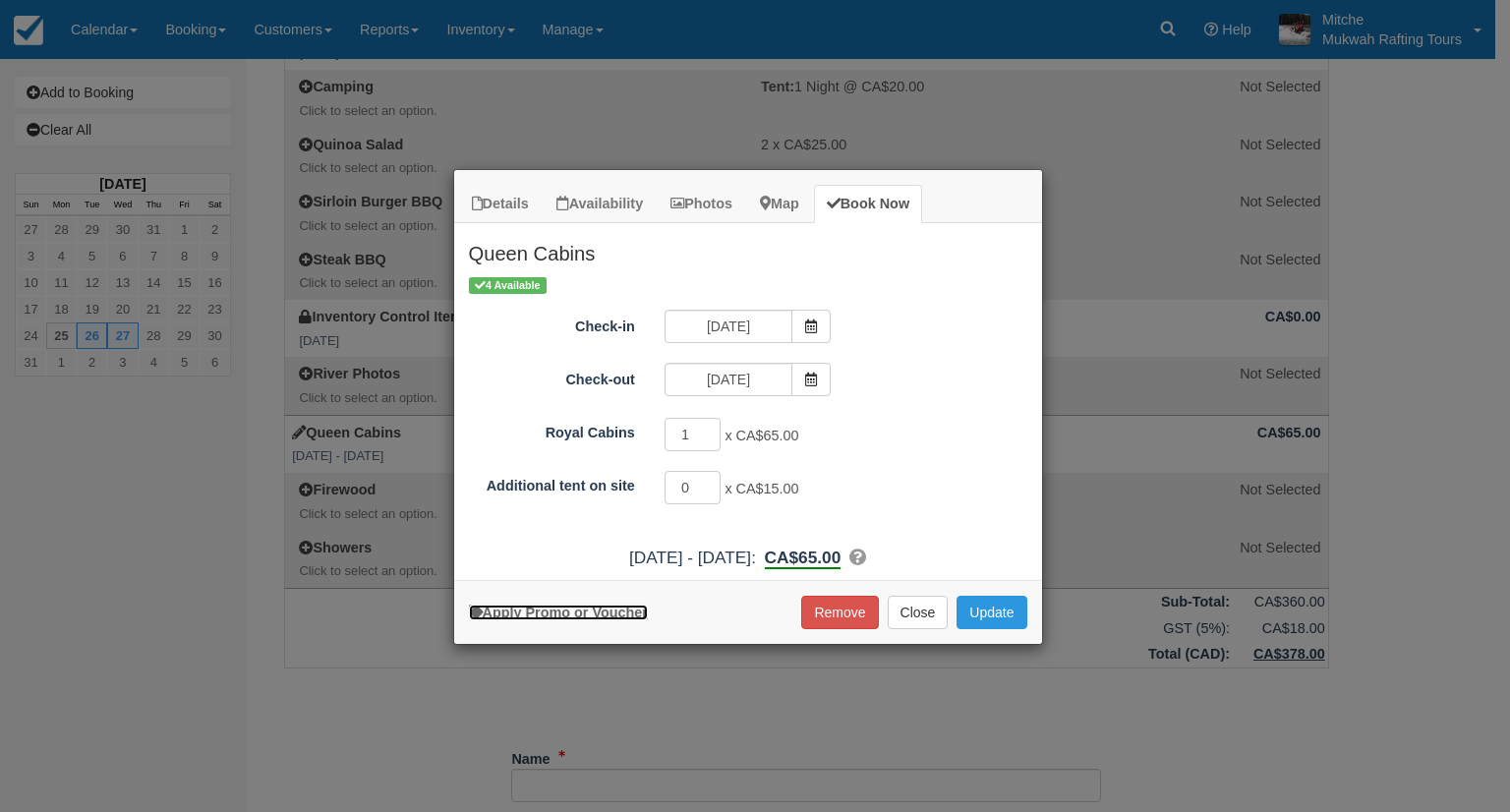
click at [543, 605] on link "Apply Promo or Voucher" at bounding box center [558, 613] width 179 height 16
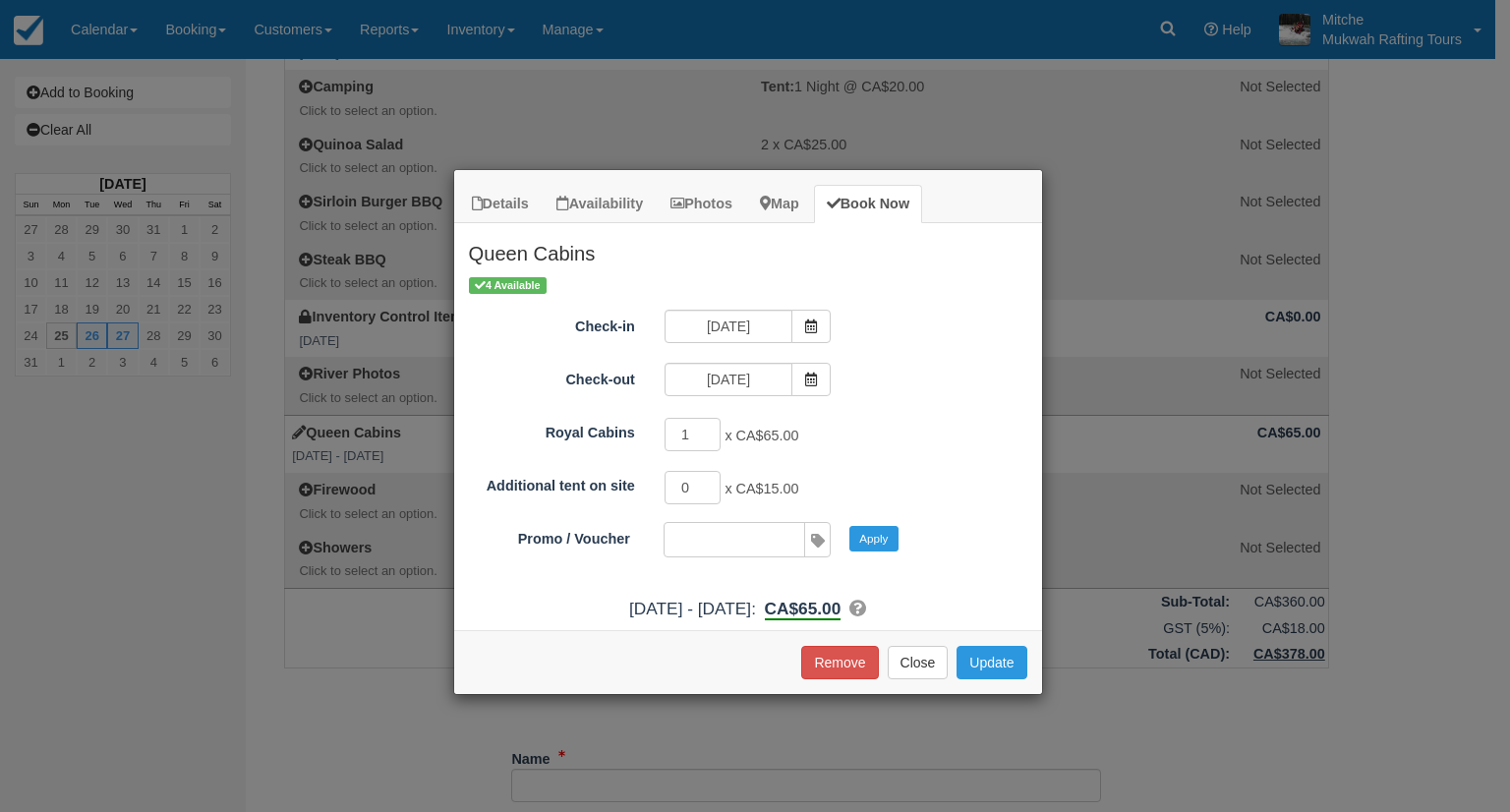
click at [760, 544] on input "Promo / Voucher" at bounding box center [733, 540] width 137 height 34
type input "30OFF"
click at [1007, 662] on button "Update" at bounding box center [991, 663] width 70 height 34
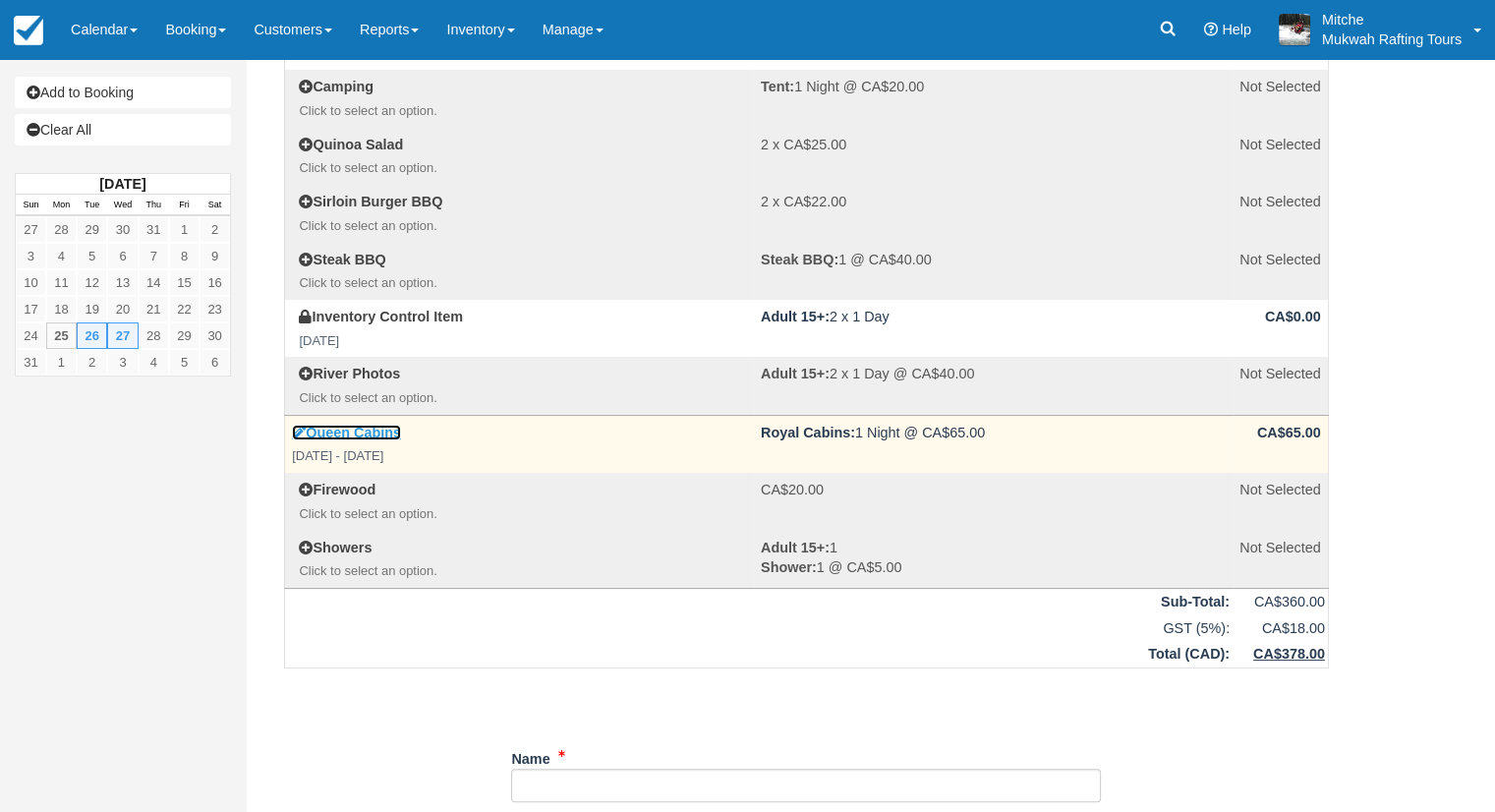
click at [361, 434] on link "Queen Cabins" at bounding box center [346, 432] width 110 height 16
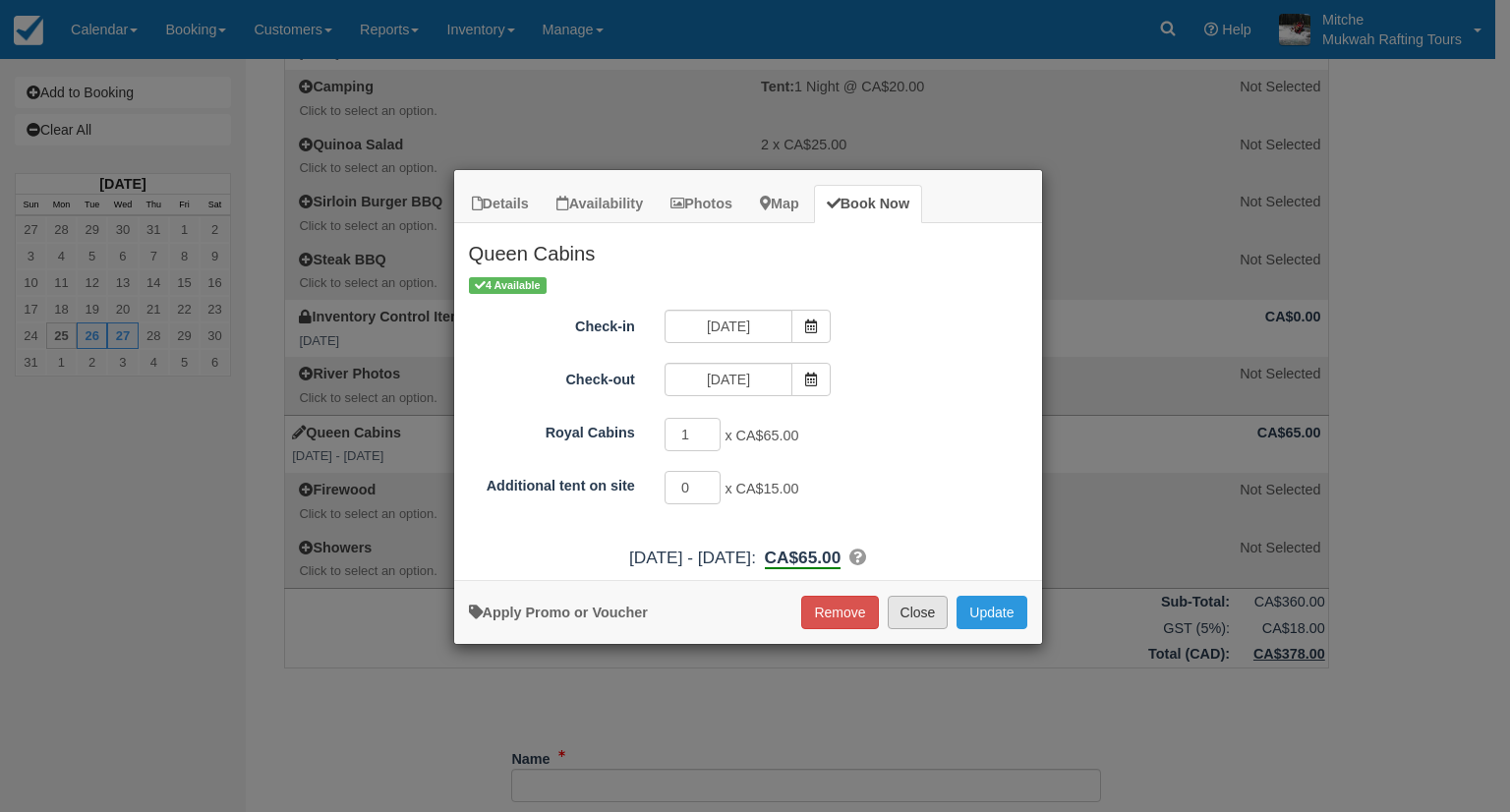
click at [935, 617] on button "Close" at bounding box center [919, 613] width 61 height 34
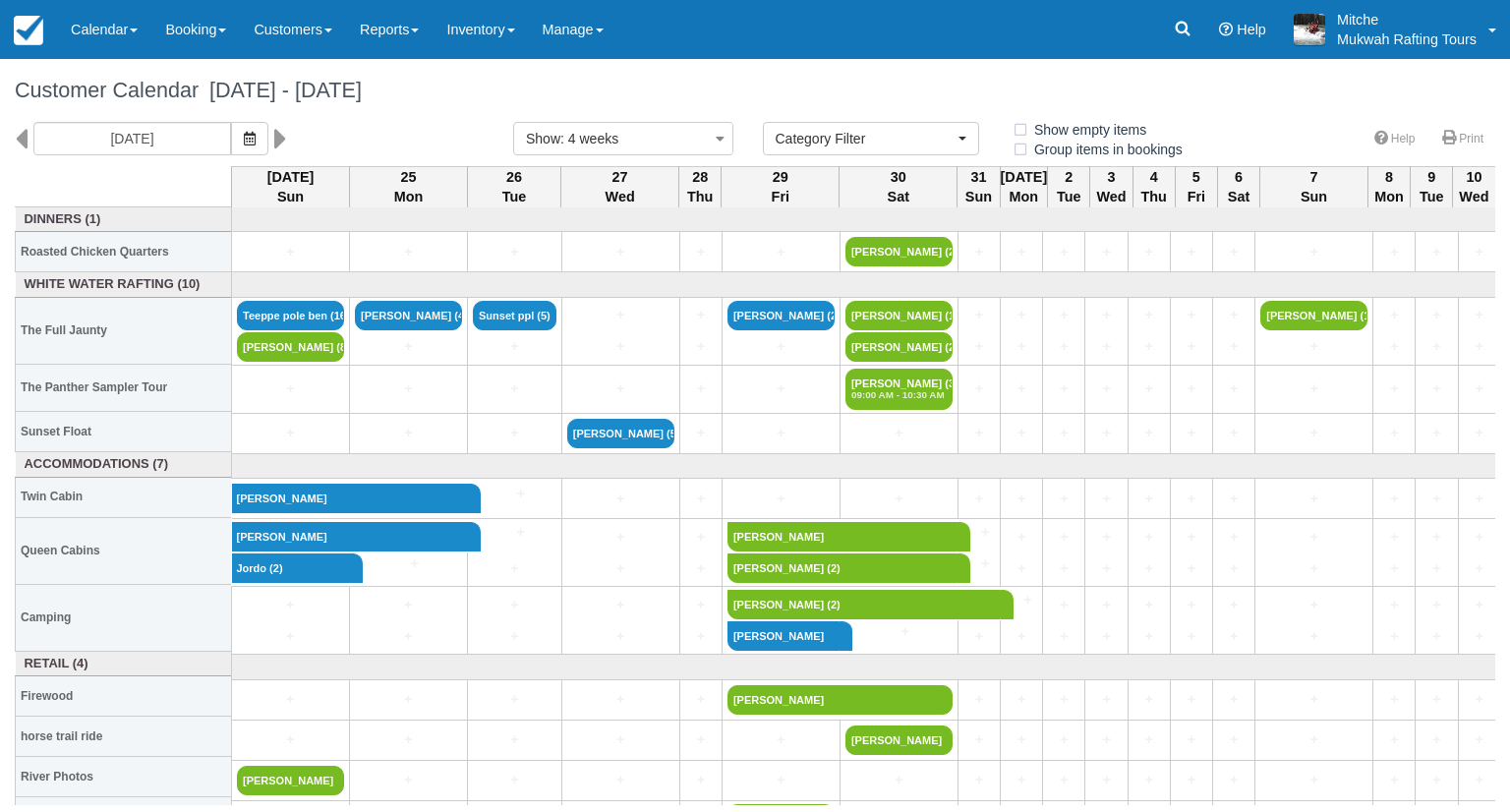
select select
click at [514, 25] on link "Inventory" at bounding box center [480, 30] width 96 height 59
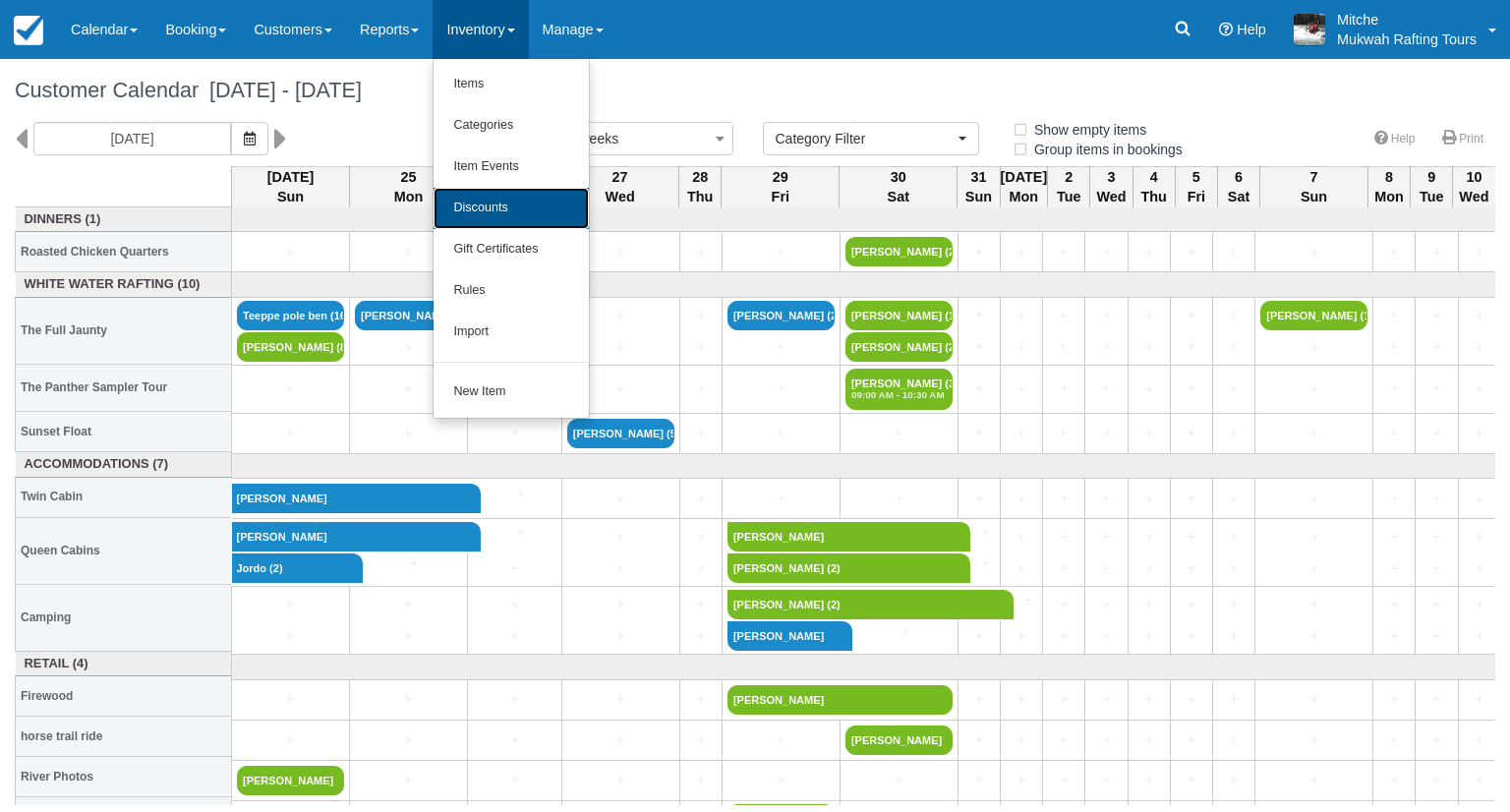
click at [559, 198] on link "Discounts" at bounding box center [510, 208] width 155 height 41
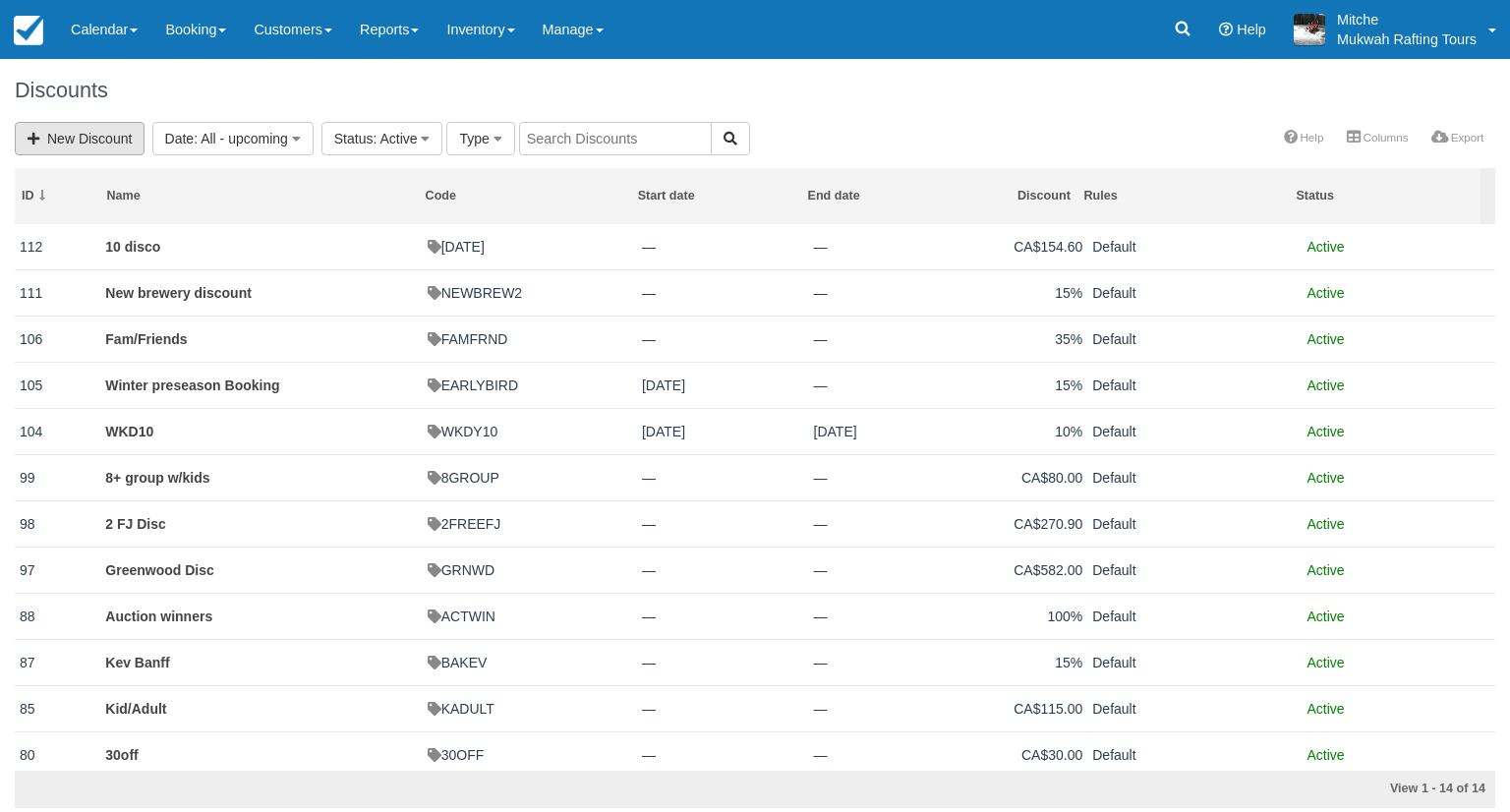
click at [52, 142] on link "New Discount" at bounding box center [80, 139] width 130 height 34
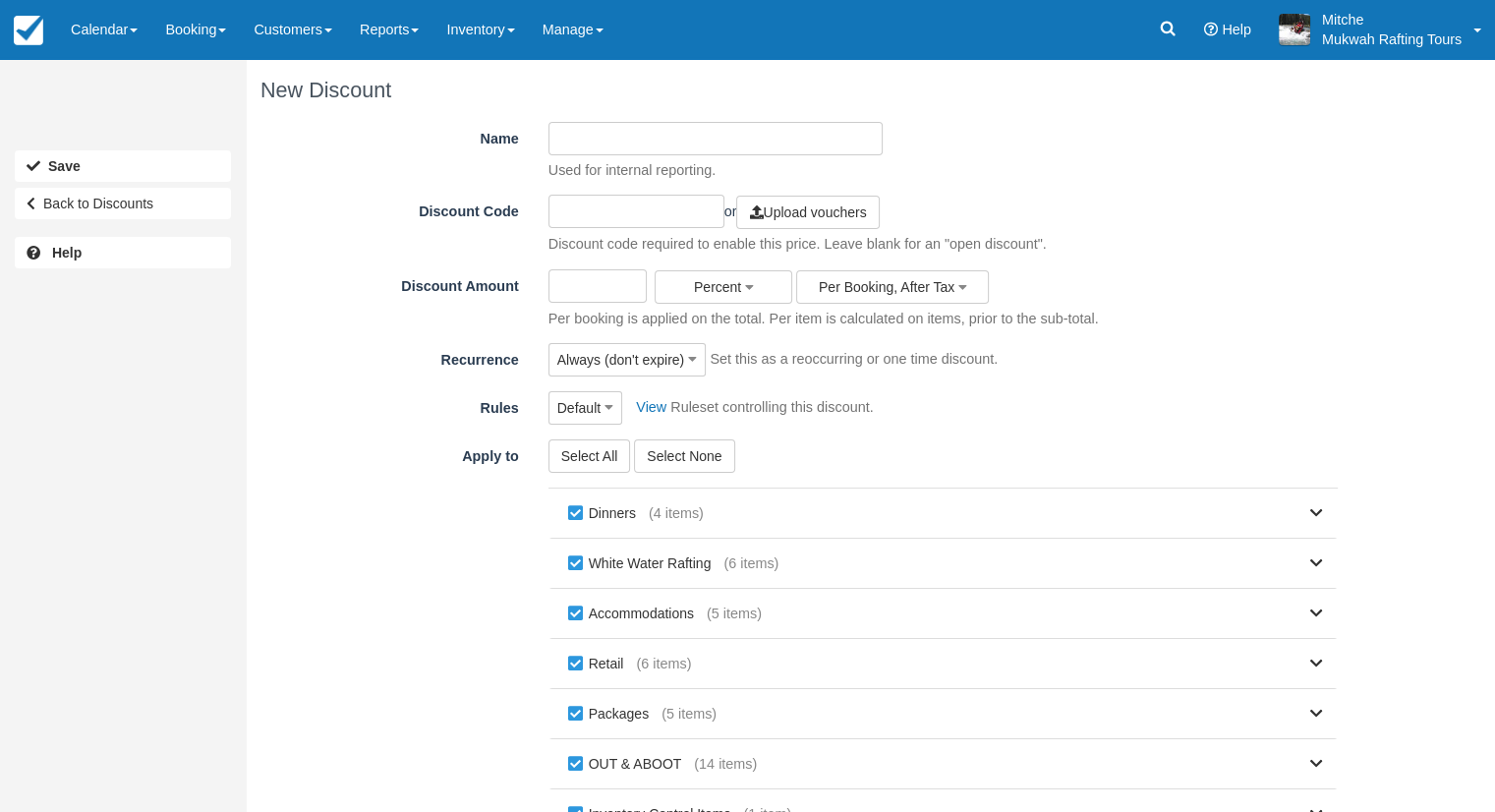
click at [641, 135] on input "Name" at bounding box center [715, 139] width 335 height 34
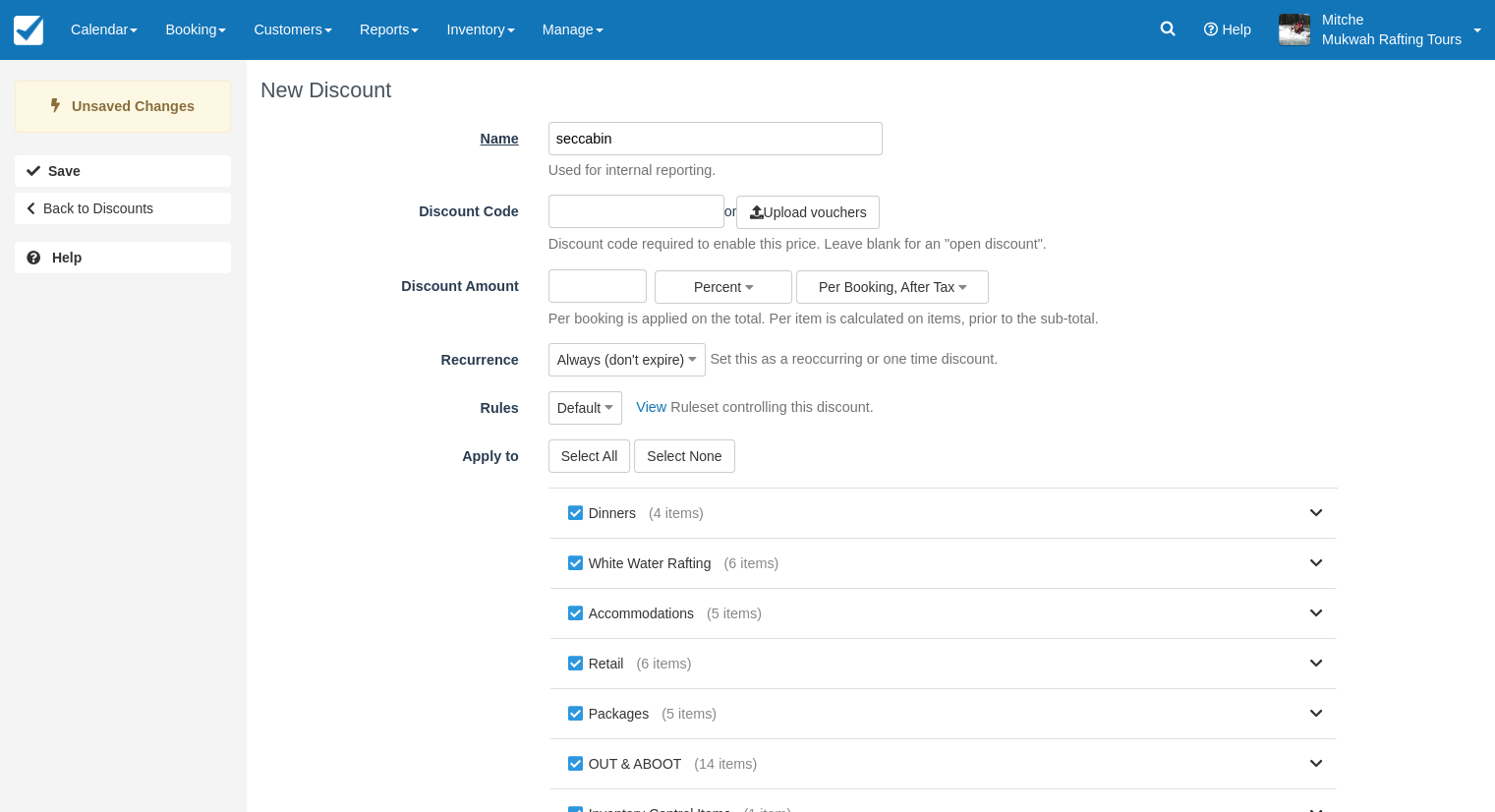
drag, startPoint x: 661, startPoint y: 137, endPoint x: 529, endPoint y: 141, distance: 132.1
click at [529, 141] on div "Name seccabin Used for internal reporting." at bounding box center [806, 152] width 1092 height 59
type input "second night Stay & Play"
click at [634, 206] on input "text" at bounding box center [636, 211] width 176 height 34
type input "2NIGHTSP"
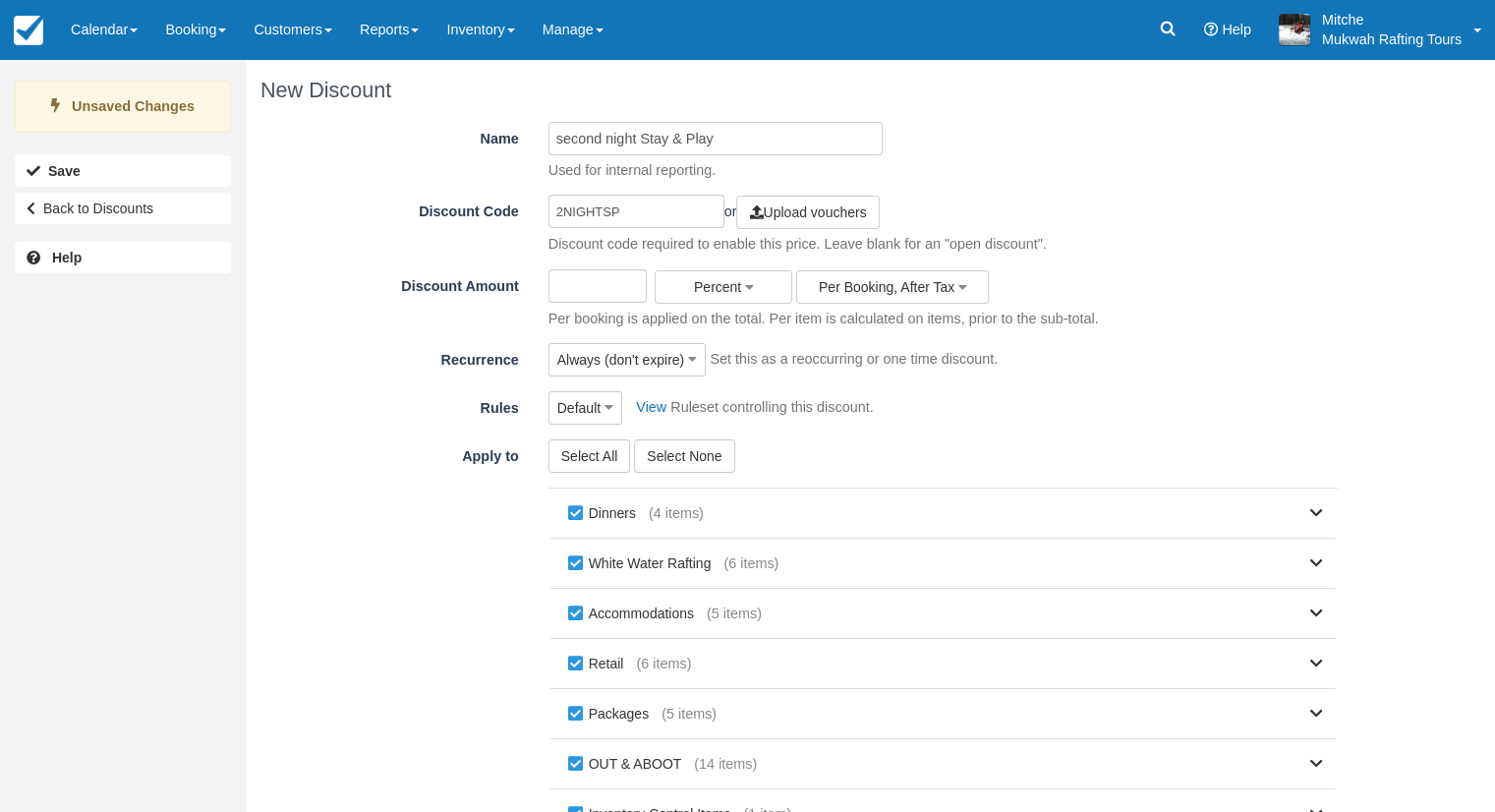
click at [587, 277] on input "Discount Amount" at bounding box center [598, 286] width 100 height 34
type input "15"
click at [731, 297] on button "Percent" at bounding box center [723, 287] width 137 height 34
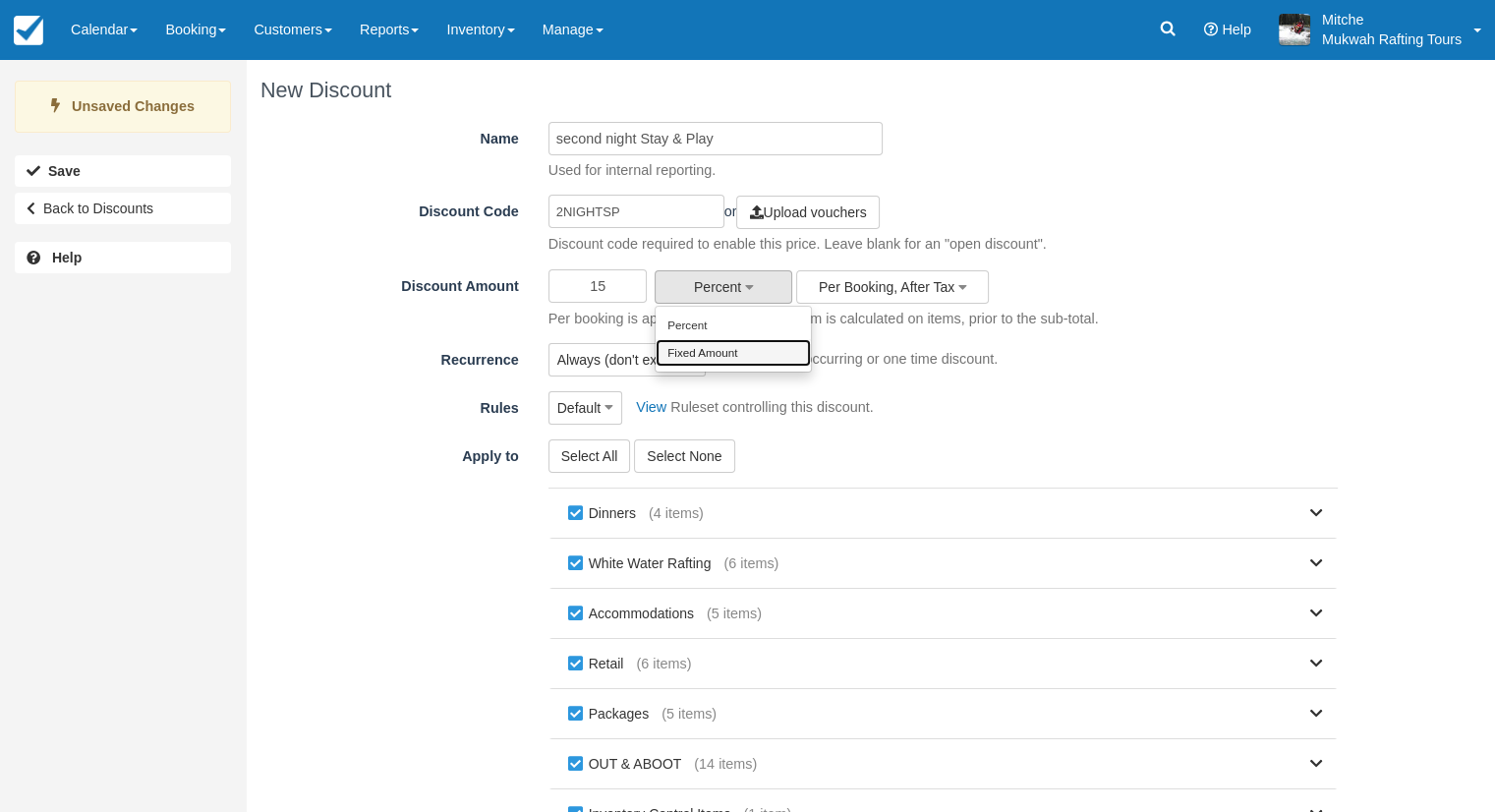
click at [726, 352] on link "Fixed Amount" at bounding box center [733, 353] width 155 height 28
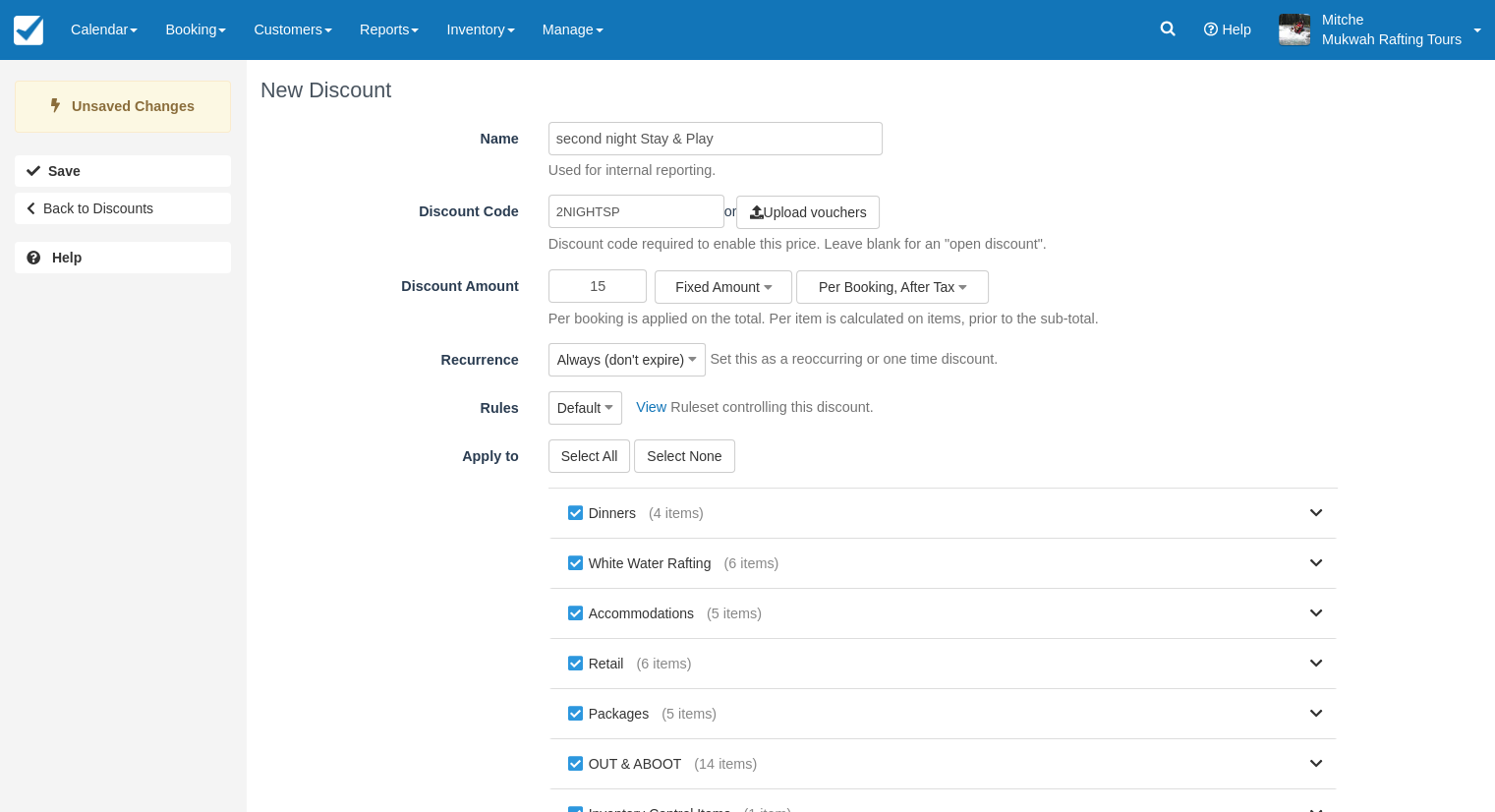
click at [905, 381] on div "Name second night Stay & Play Used for internal reporting. Discount Code 2NIGHT…" at bounding box center [806, 523] width 1092 height 801
click at [925, 292] on span "Per Booking, After Tax" at bounding box center [886, 287] width 135 height 16
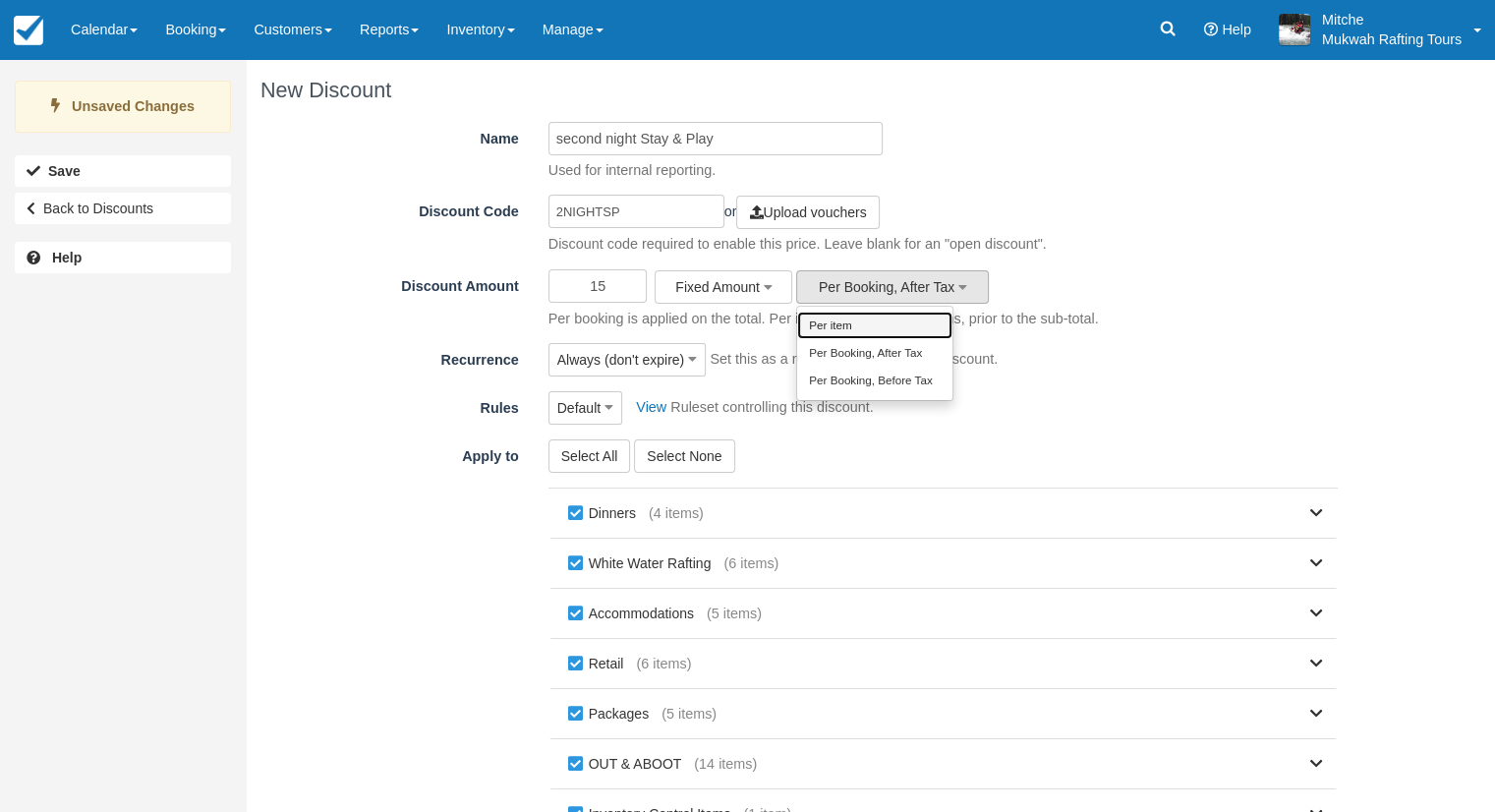
click at [900, 324] on link "Per item" at bounding box center [874, 326] width 155 height 28
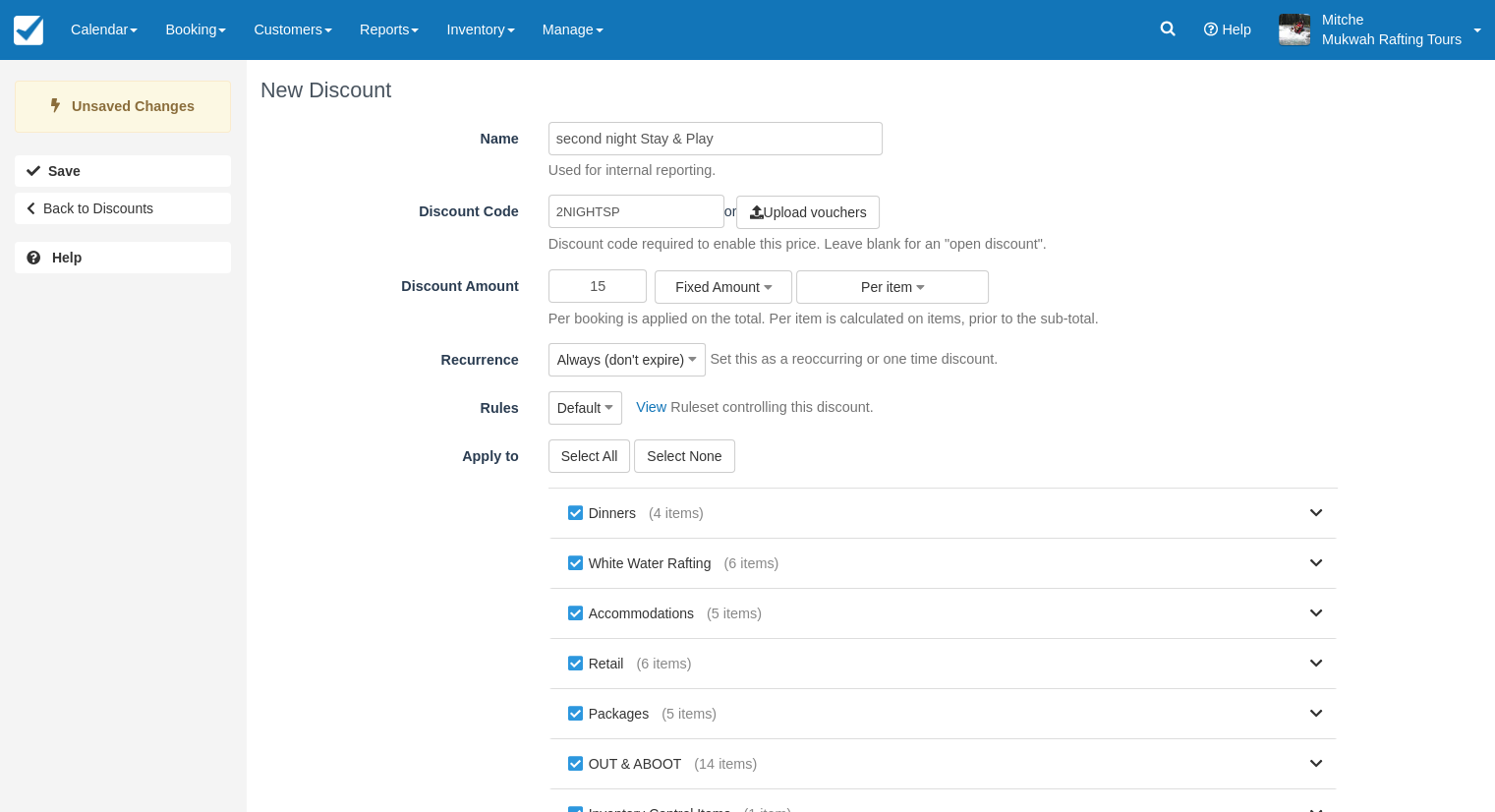
click at [913, 408] on div "Default Default CRE mid week minimums midweek minimums CRE midwek minimums Midw…" at bounding box center [943, 408] width 819 height 34
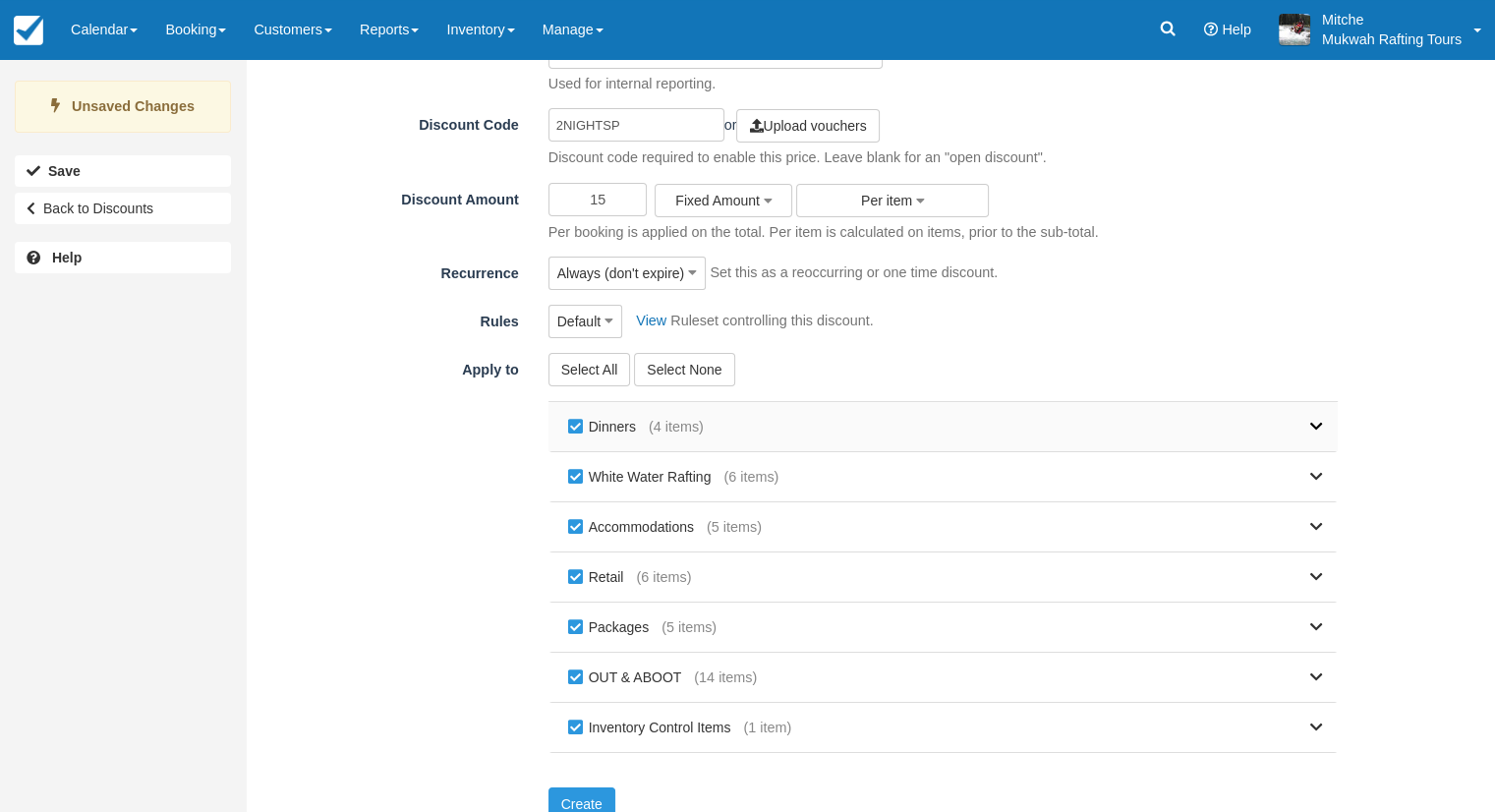
scroll to position [107, 0]
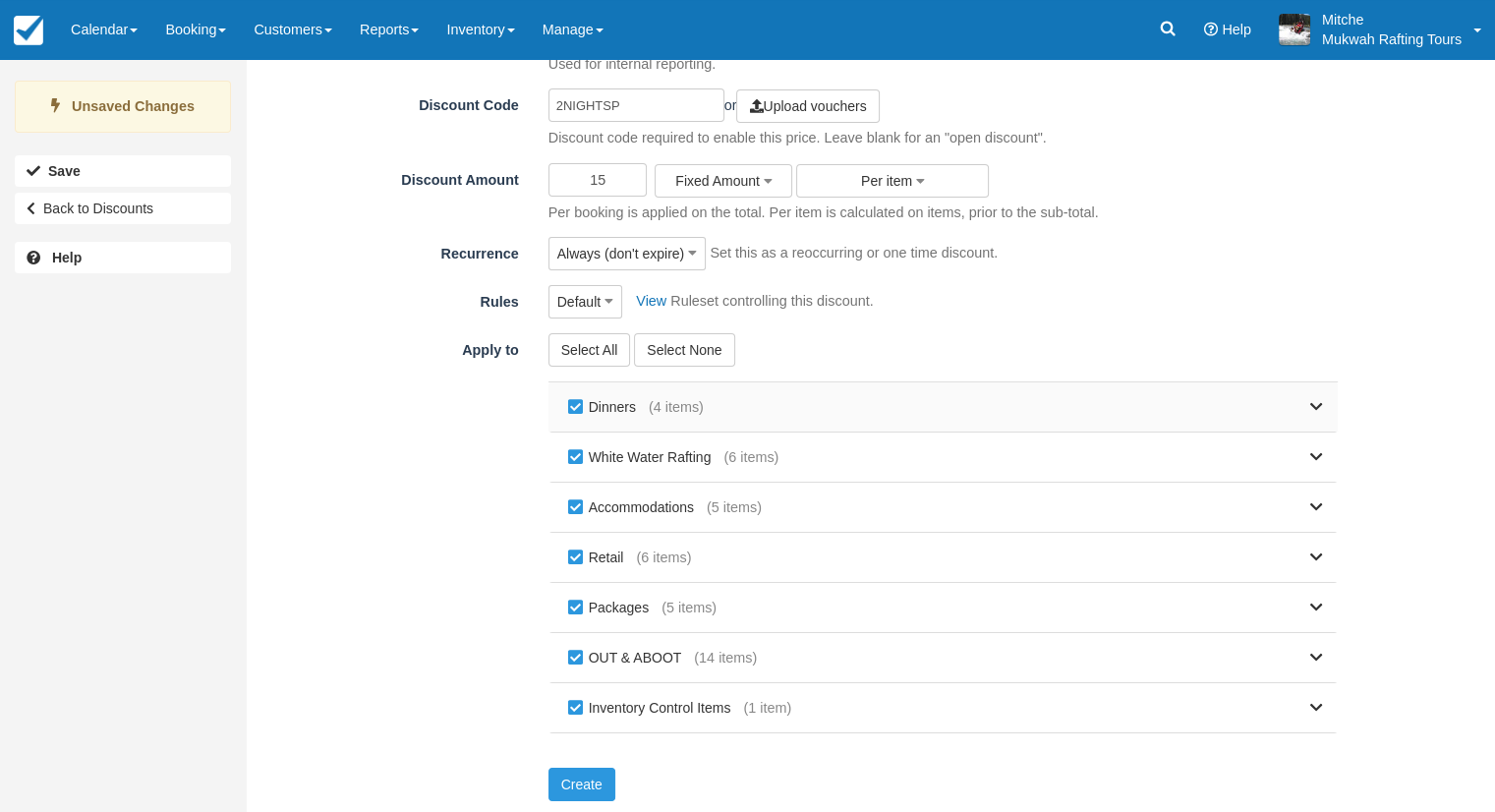
click at [578, 406] on label "Dinners" at bounding box center [606, 407] width 86 height 30
checkbox input "false"
click at [573, 459] on label "White Water Rafting" at bounding box center [643, 457] width 161 height 30
checkbox input "false"
click at [572, 560] on label "Retail" at bounding box center [600, 557] width 74 height 30
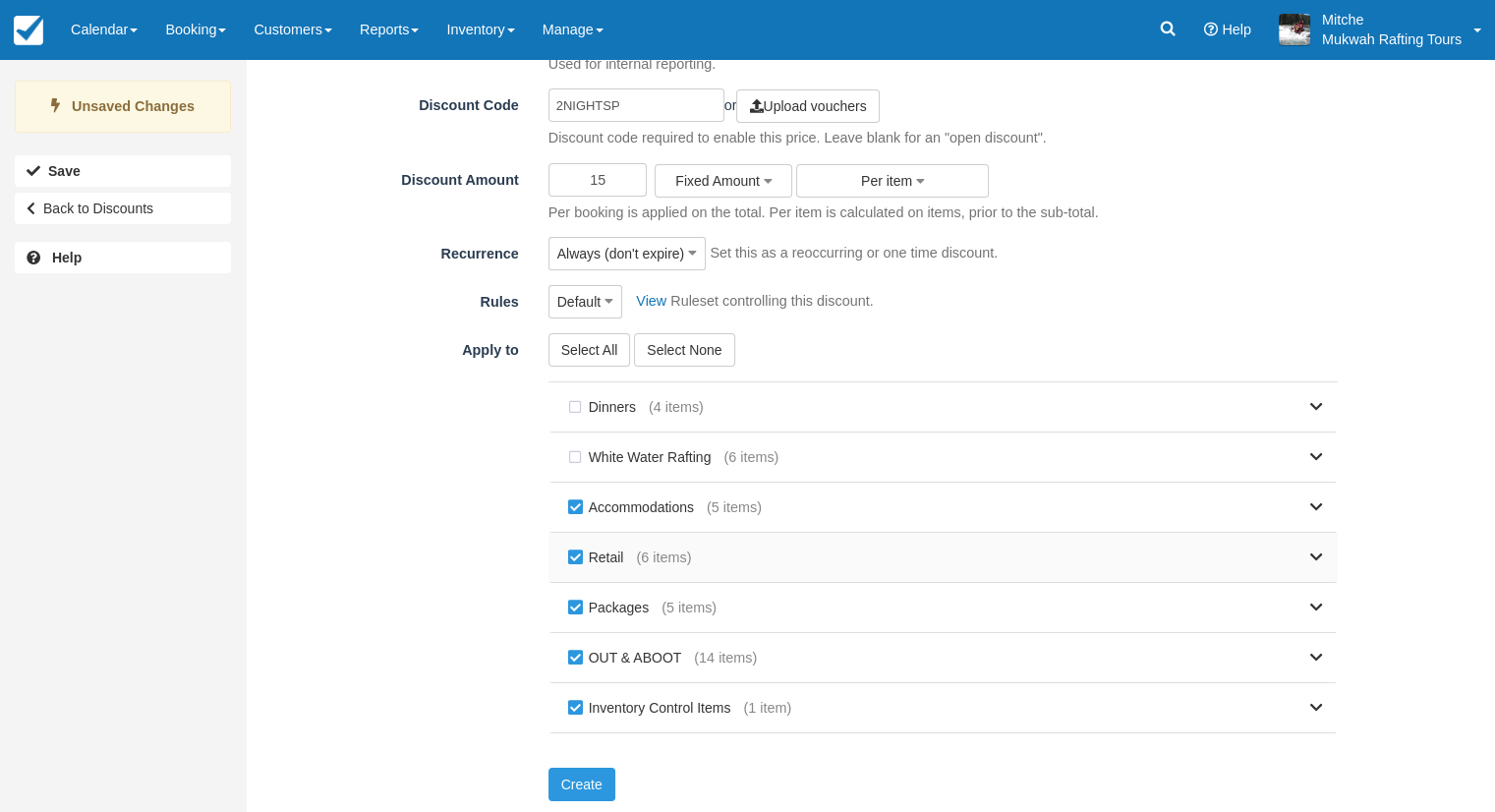
checkbox input "false"
click at [575, 650] on label "OUT & ABOOT" at bounding box center [630, 658] width 132 height 30
checkbox input "false"
click at [576, 711] on label "Inventory Control Items" at bounding box center [653, 707] width 181 height 30
checkbox input "false"
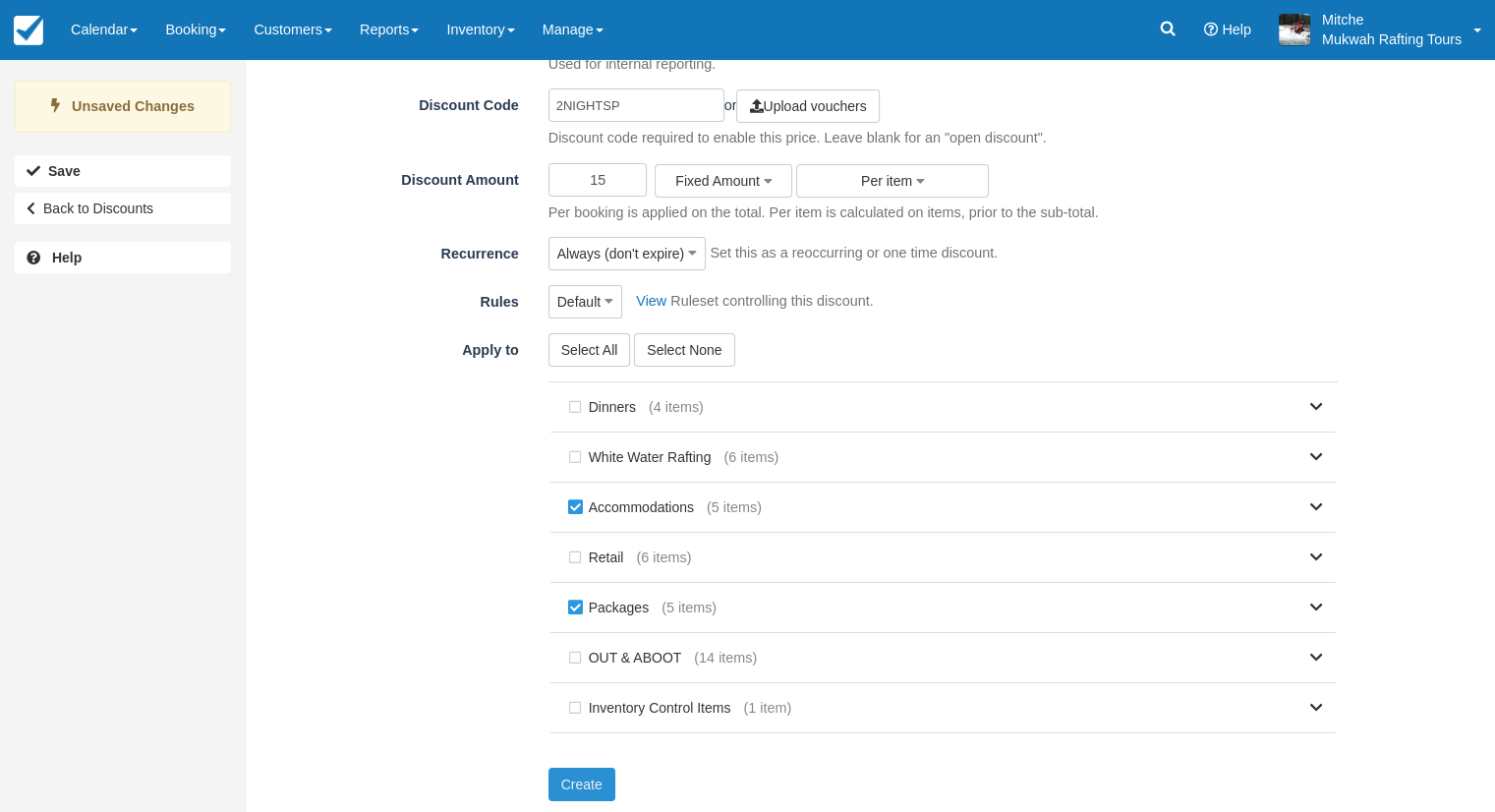
click at [570, 768] on button "Create" at bounding box center [582, 784] width 67 height 34
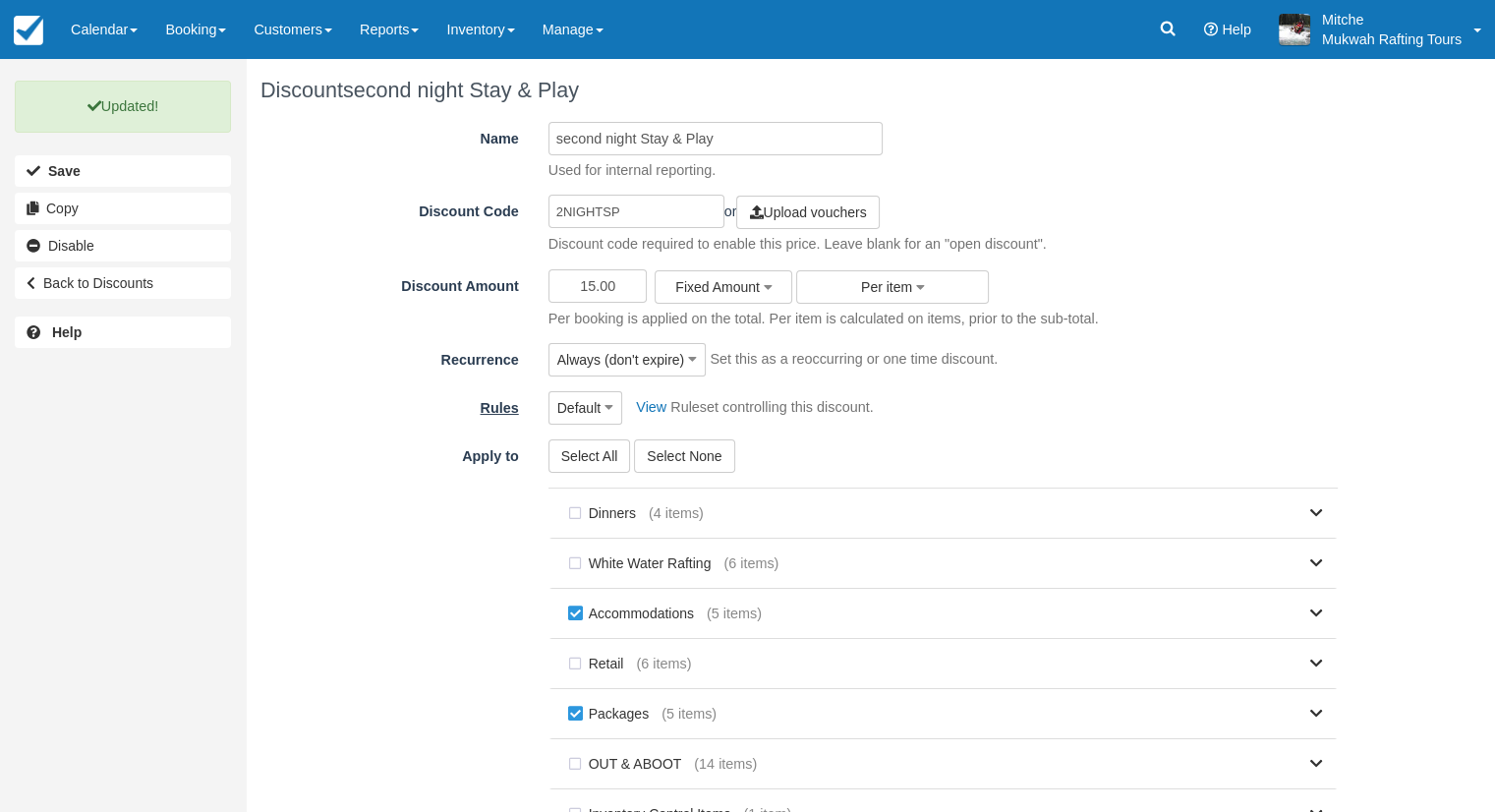
click at [288, 416] on label "Rules" at bounding box center [397, 406] width 273 height 28
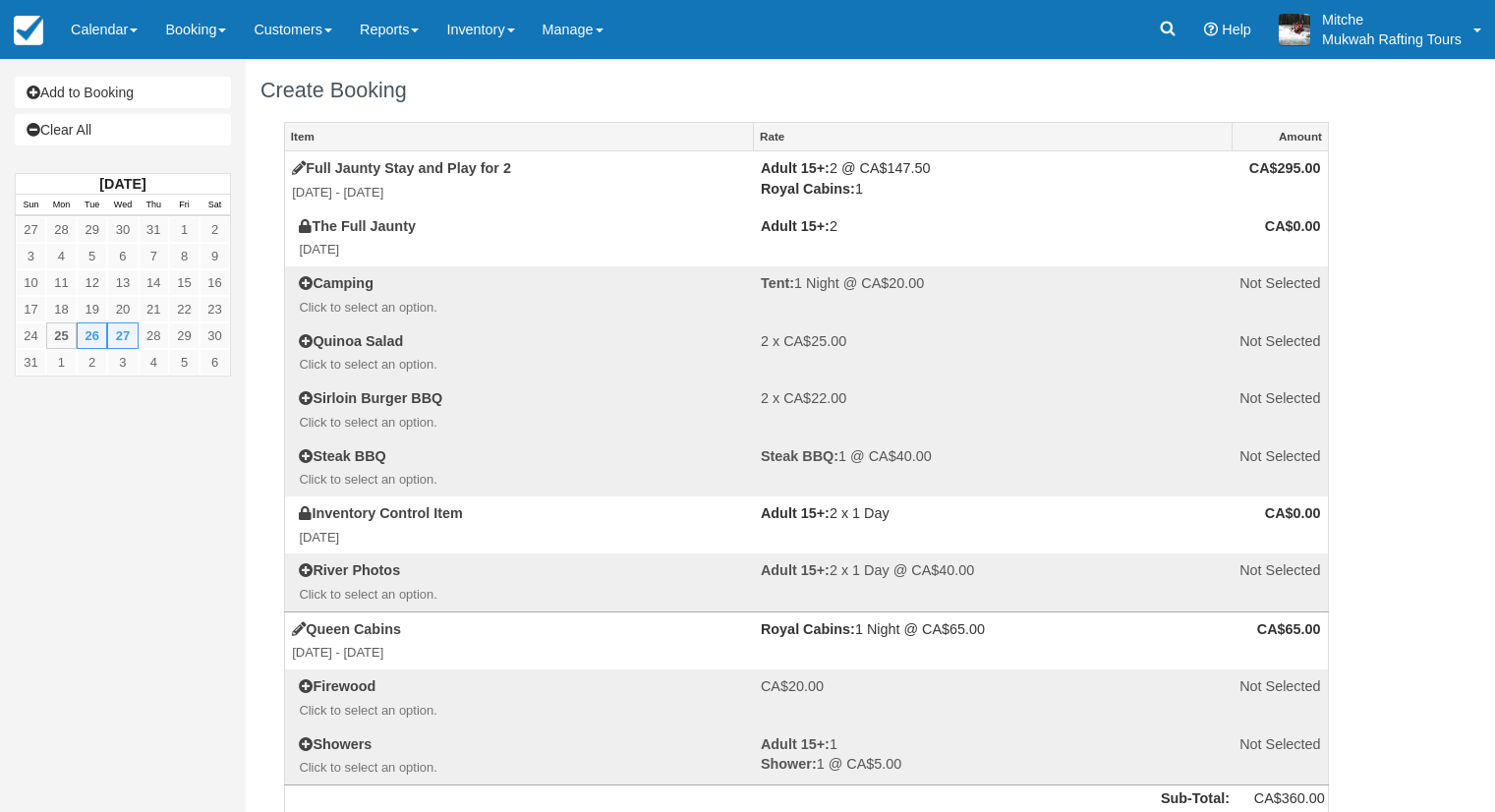
scroll to position [194, 0]
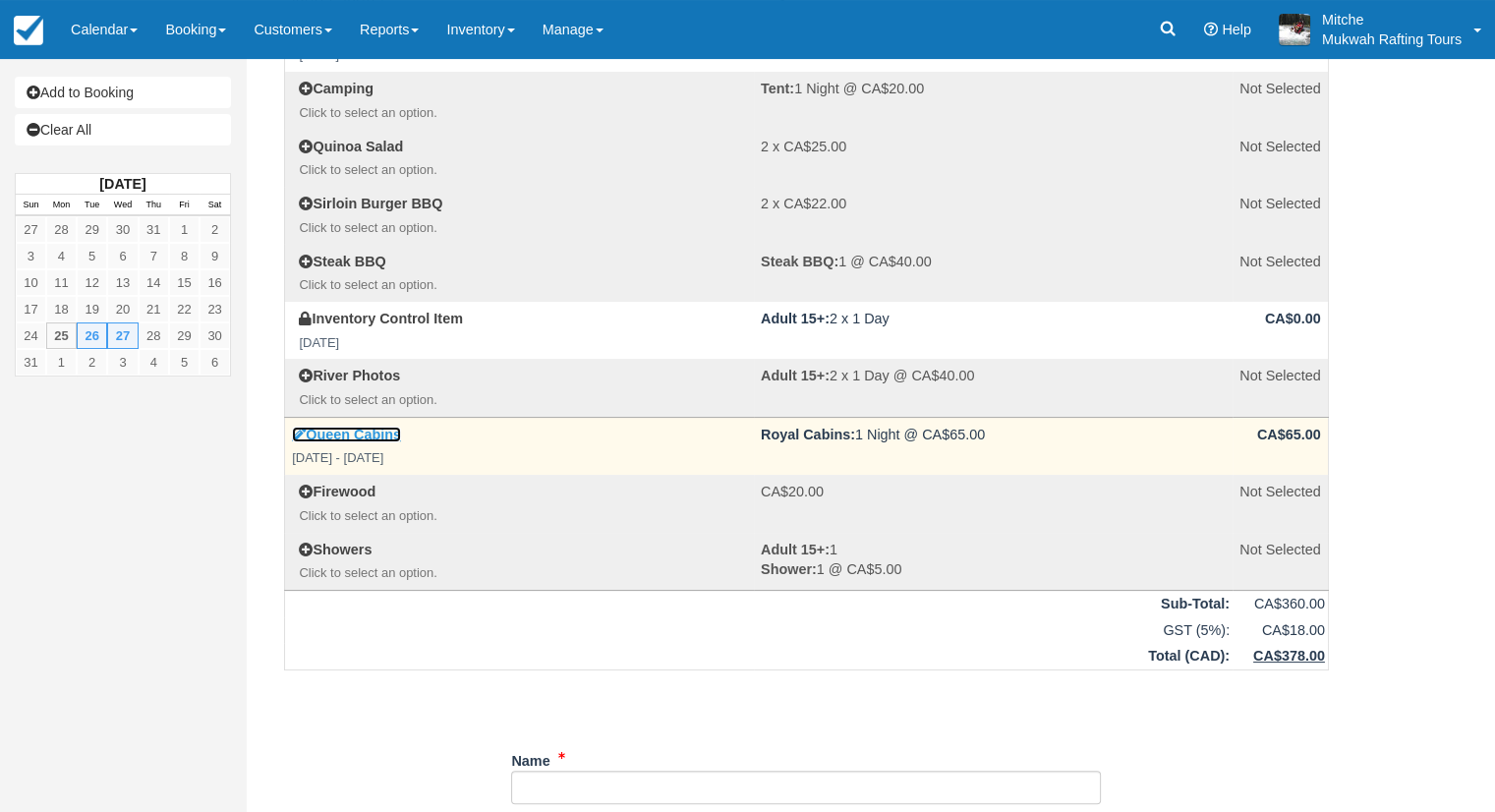
click at [340, 437] on link "Queen Cabins" at bounding box center [346, 434] width 110 height 16
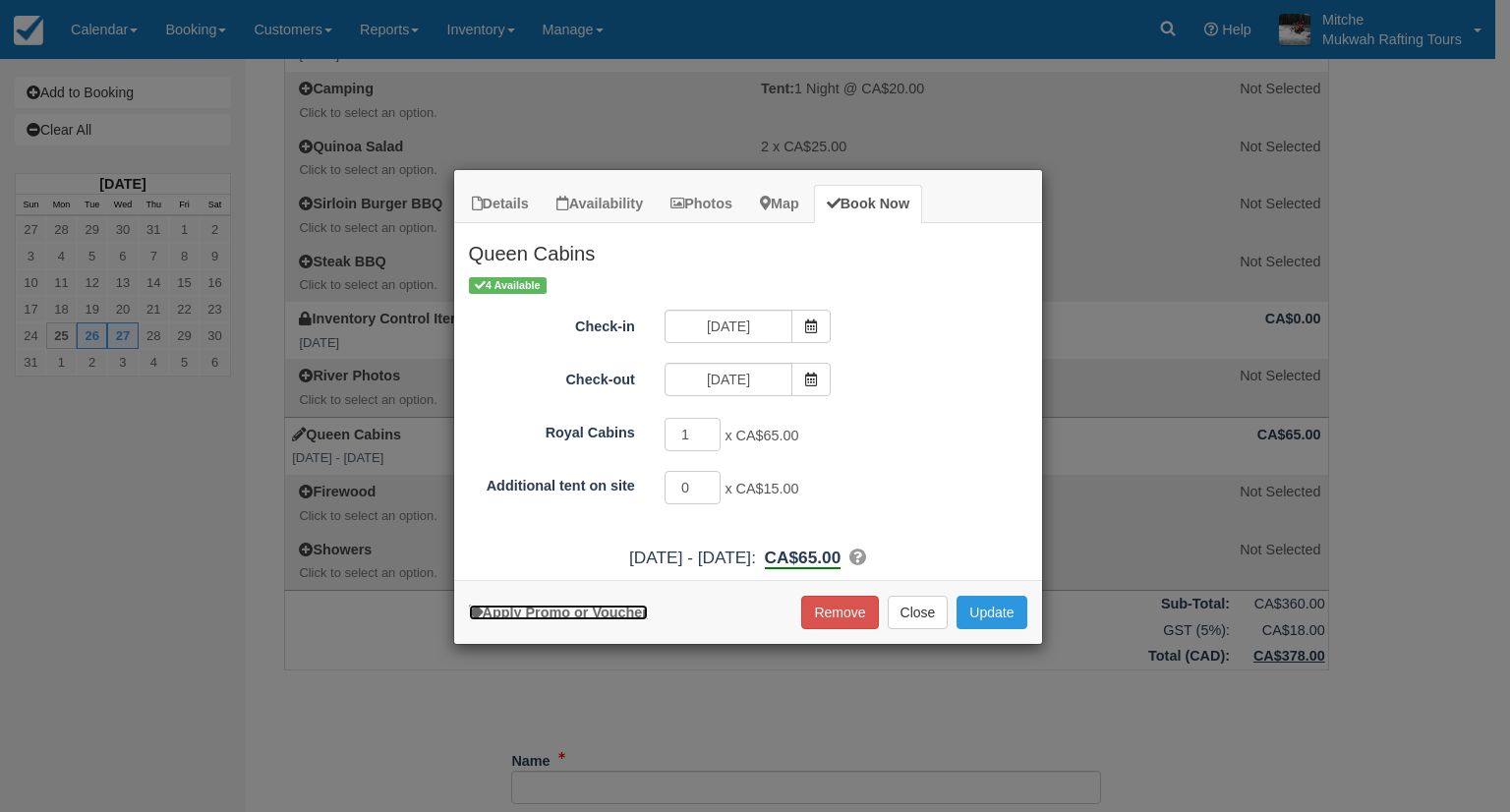
click at [564, 605] on link "Apply Promo or Voucher" at bounding box center [558, 613] width 179 height 16
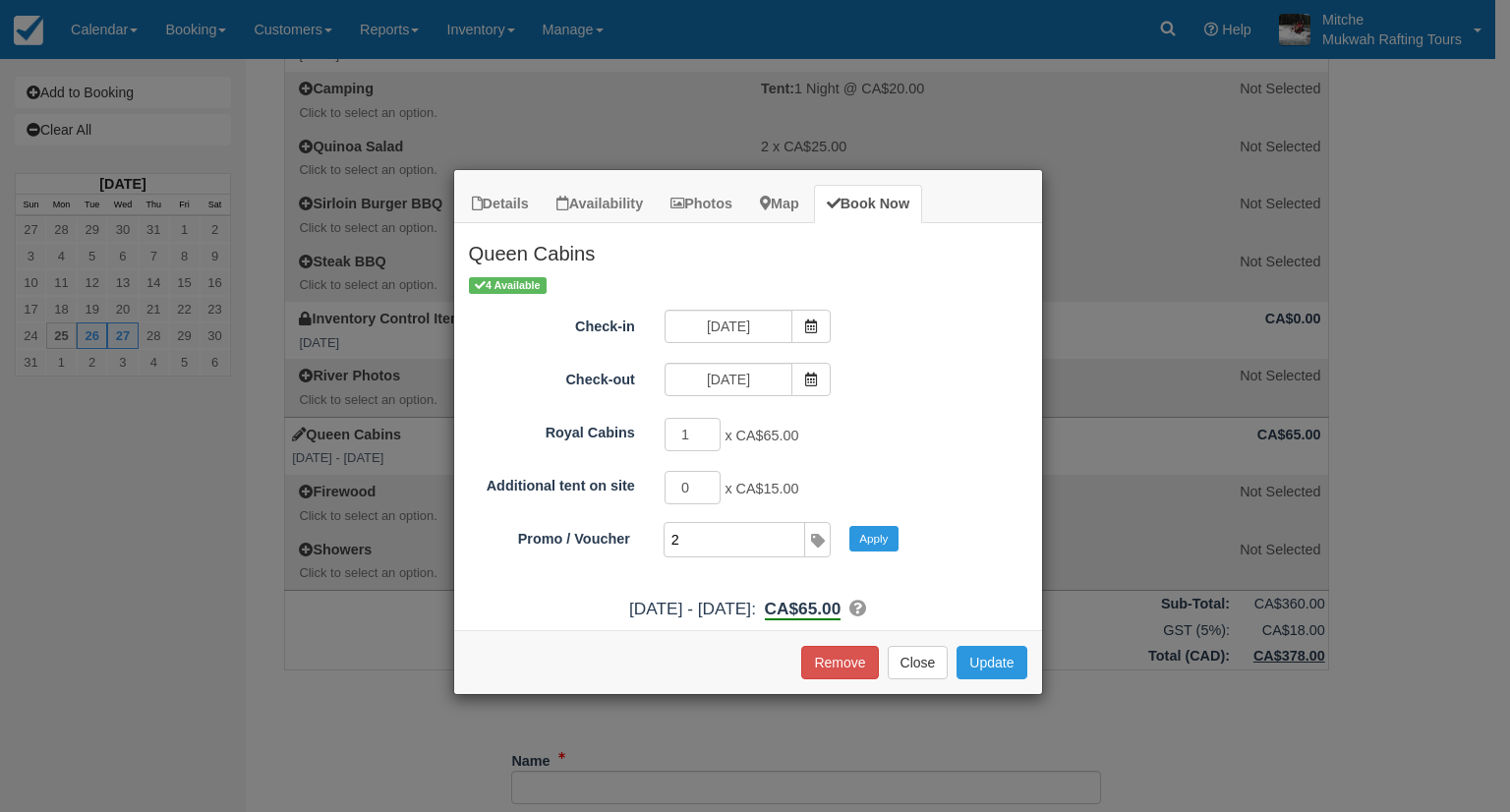
type input "2NIGHTSP"
click at [888, 534] on button "Apply" at bounding box center [874, 539] width 49 height 26
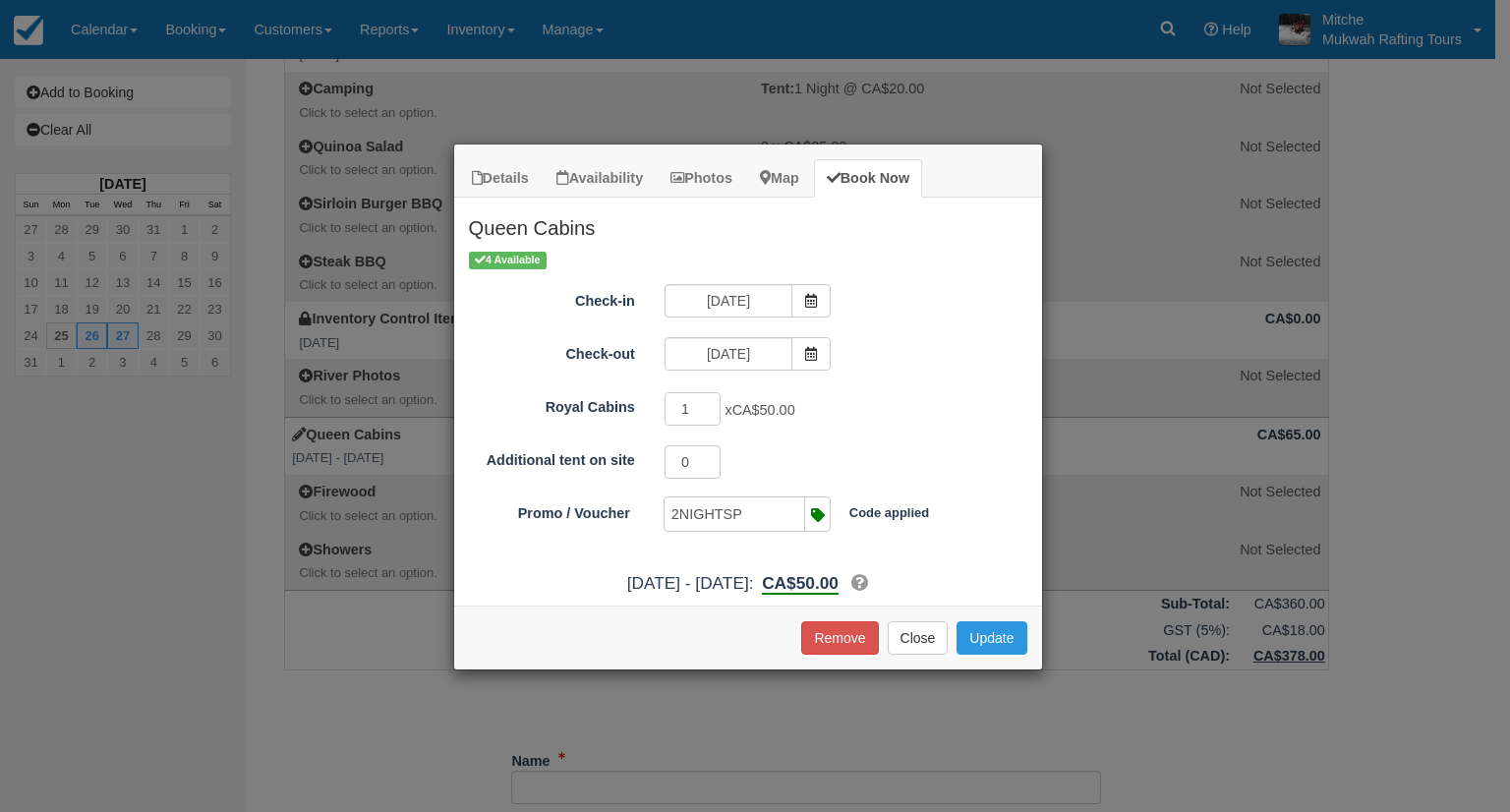
click at [958, 450] on div "0 Maximum of 16" at bounding box center [822, 464] width 343 height 38
click at [979, 633] on button "Update" at bounding box center [991, 638] width 70 height 34
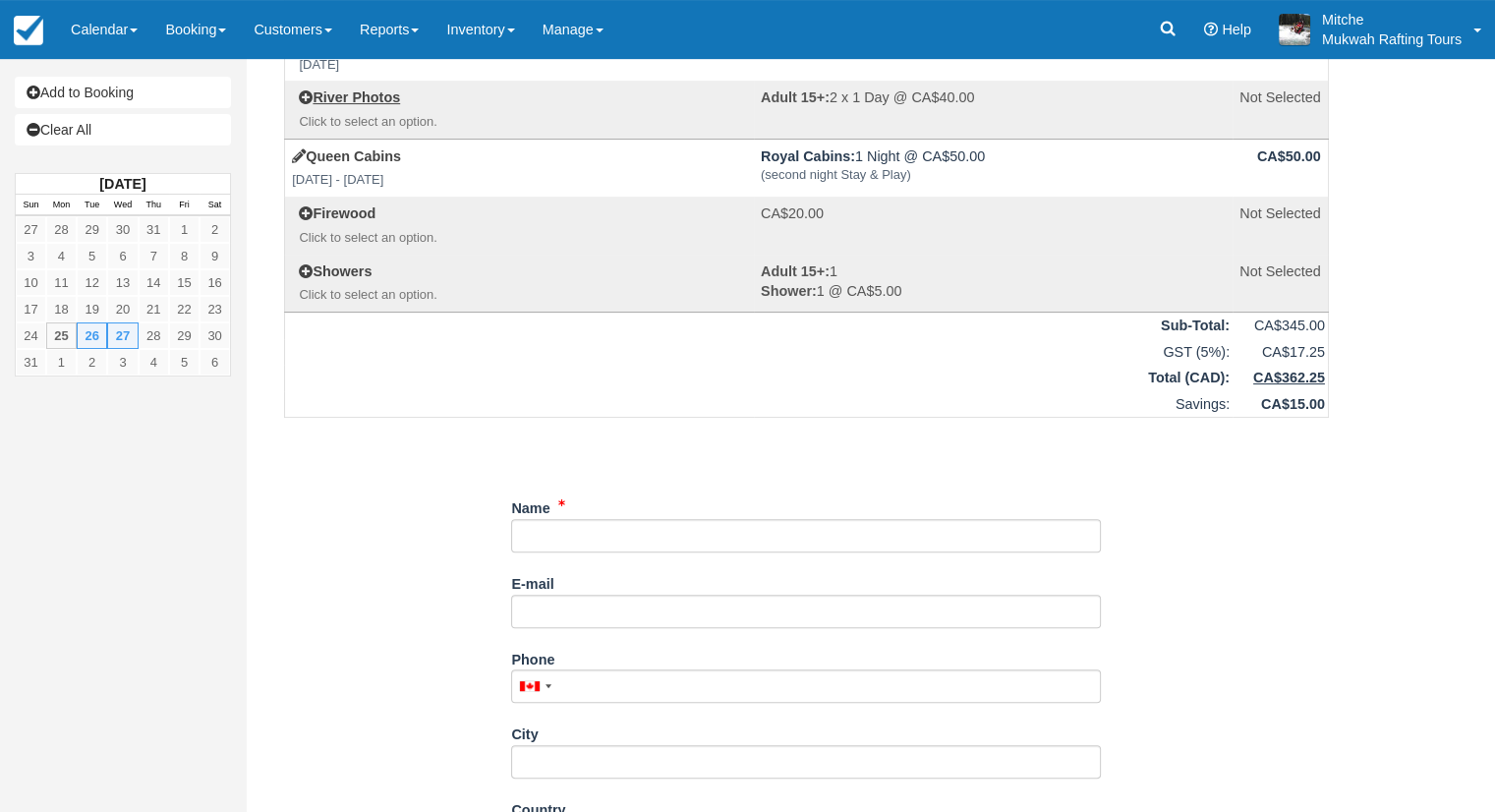
scroll to position [588, 0]
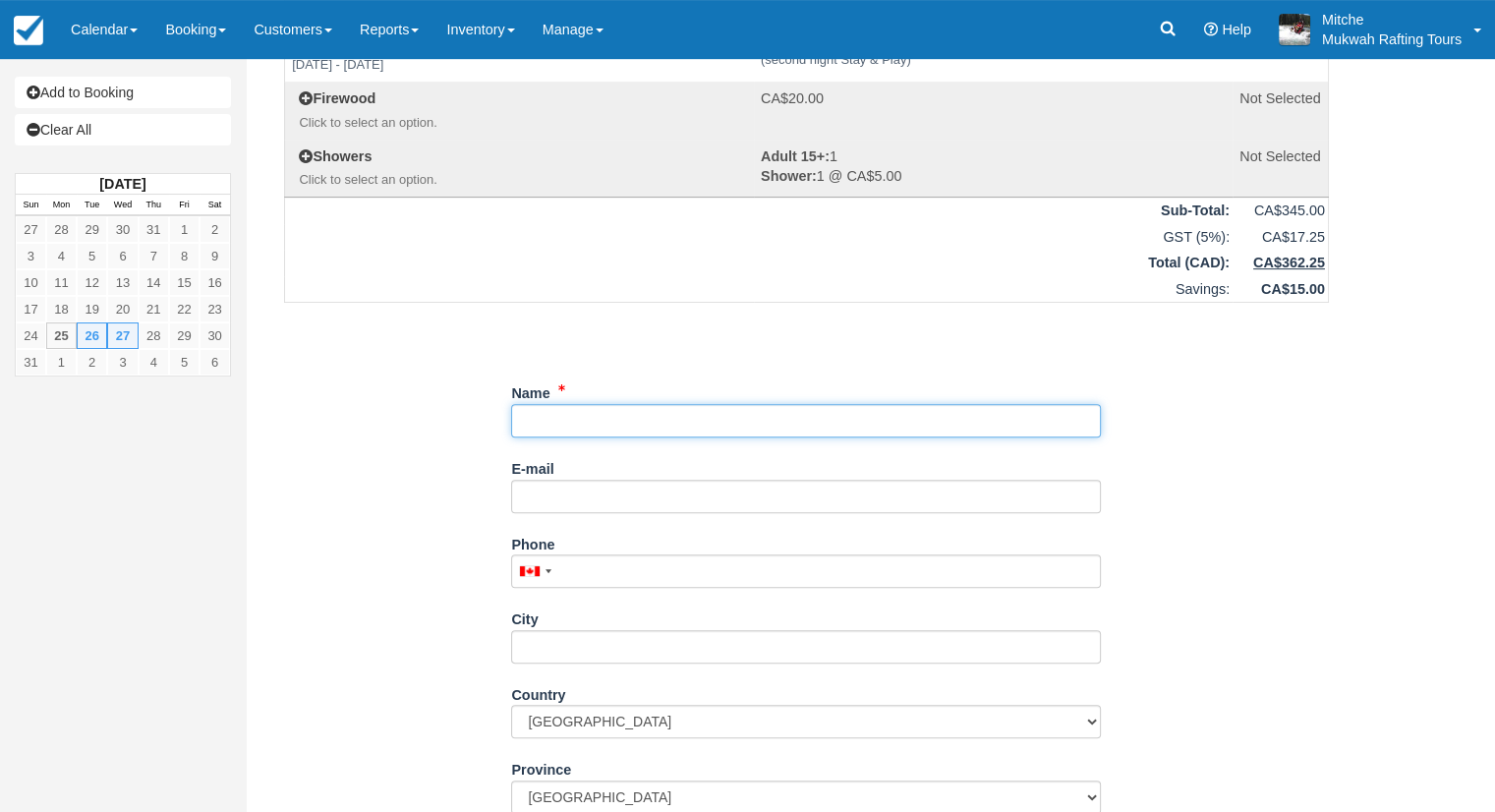
click at [658, 426] on input "Name" at bounding box center [806, 420] width 590 height 34
type input "Rpbert Taylor"
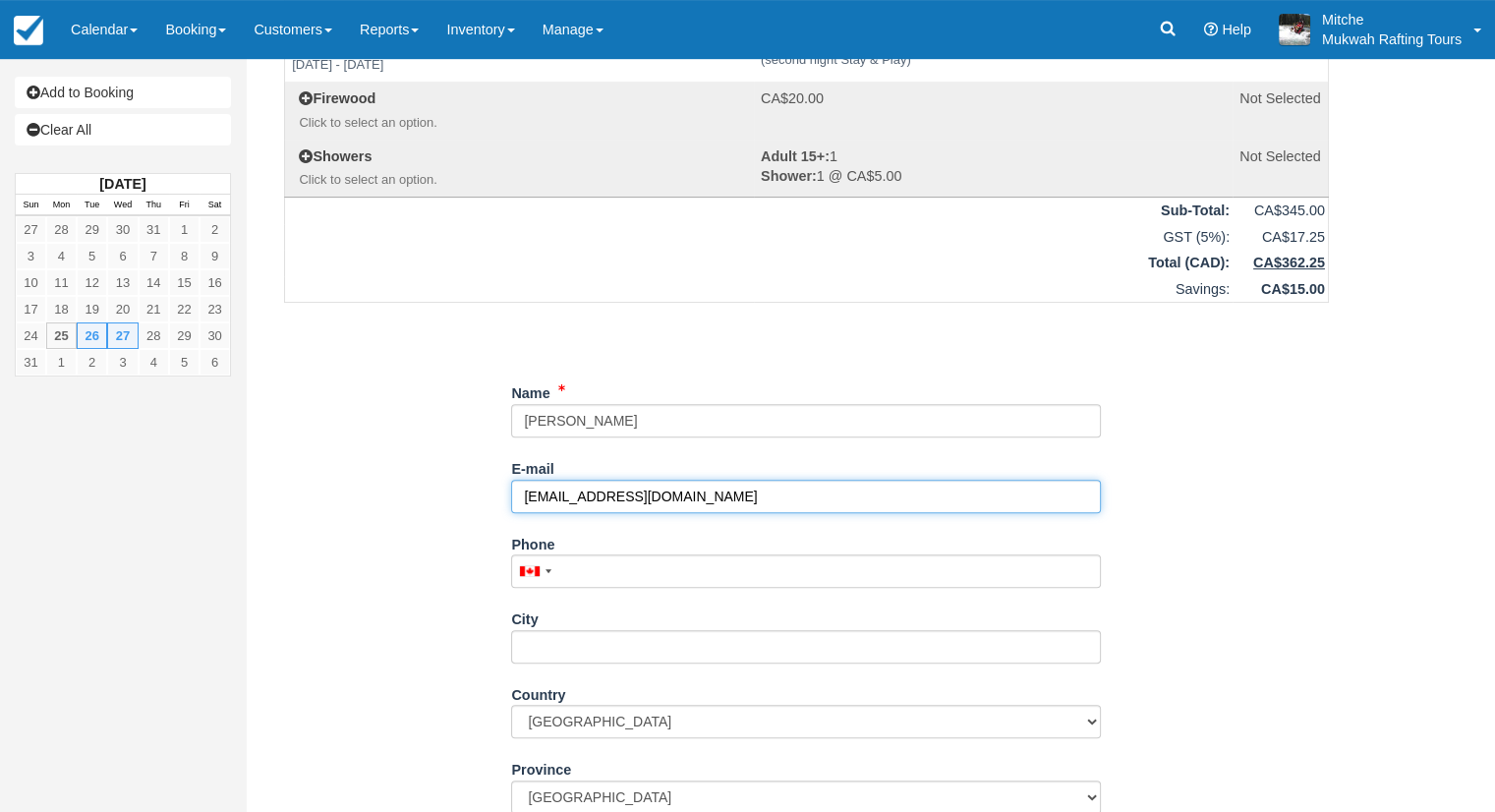
type input "rob_tay@telus.net"
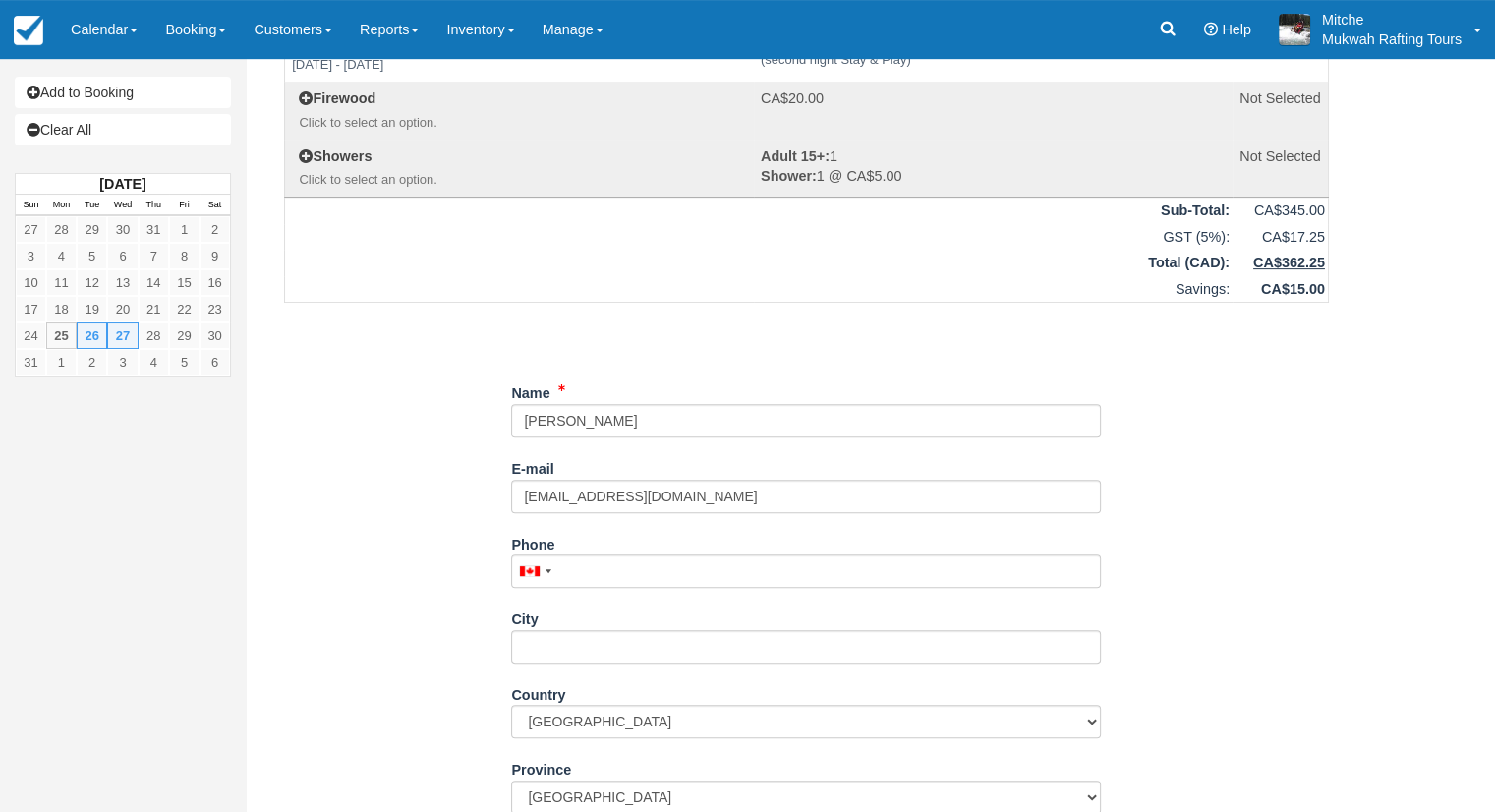
click at [618, 592] on div "Phone United States +1 Canada +1 United Kingdom +44 Afghanistan (‫افغانستان‬‎) …" at bounding box center [806, 565] width 590 height 76
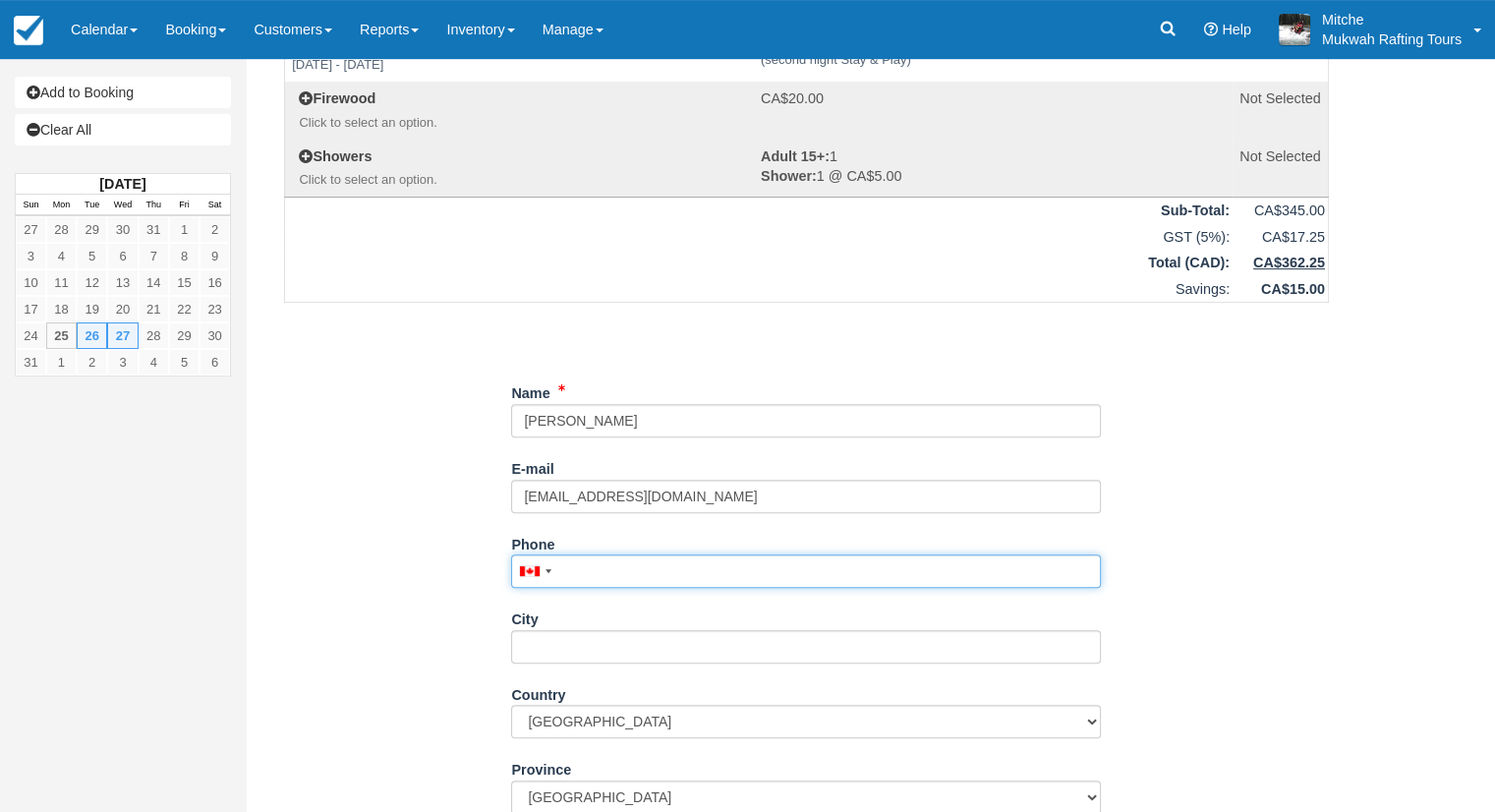
click at [602, 562] on input "Phone" at bounding box center [806, 571] width 590 height 34
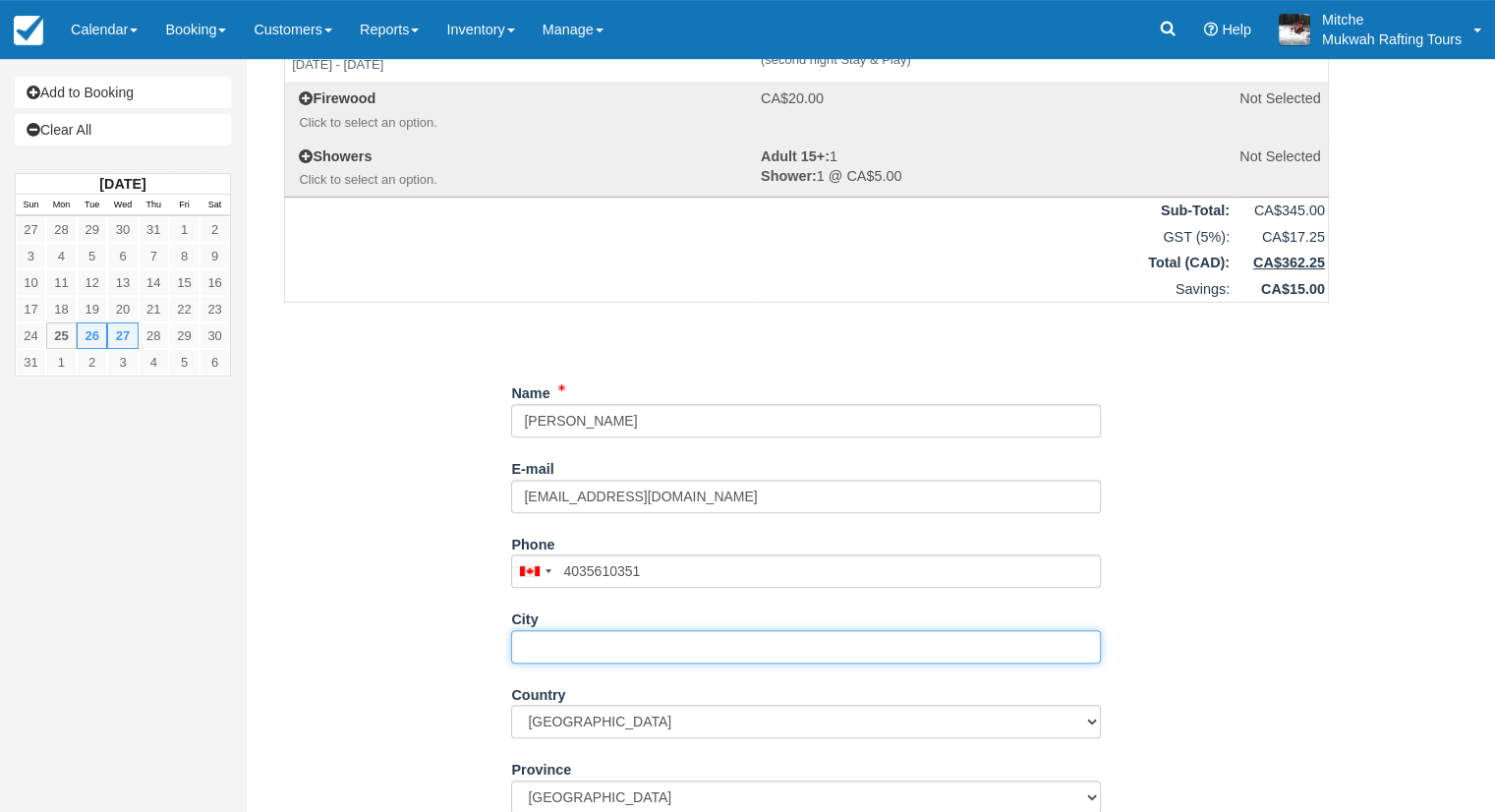
type input "(403) 561-0351"
click at [597, 654] on input "City" at bounding box center [806, 647] width 590 height 34
type input "Calgary"
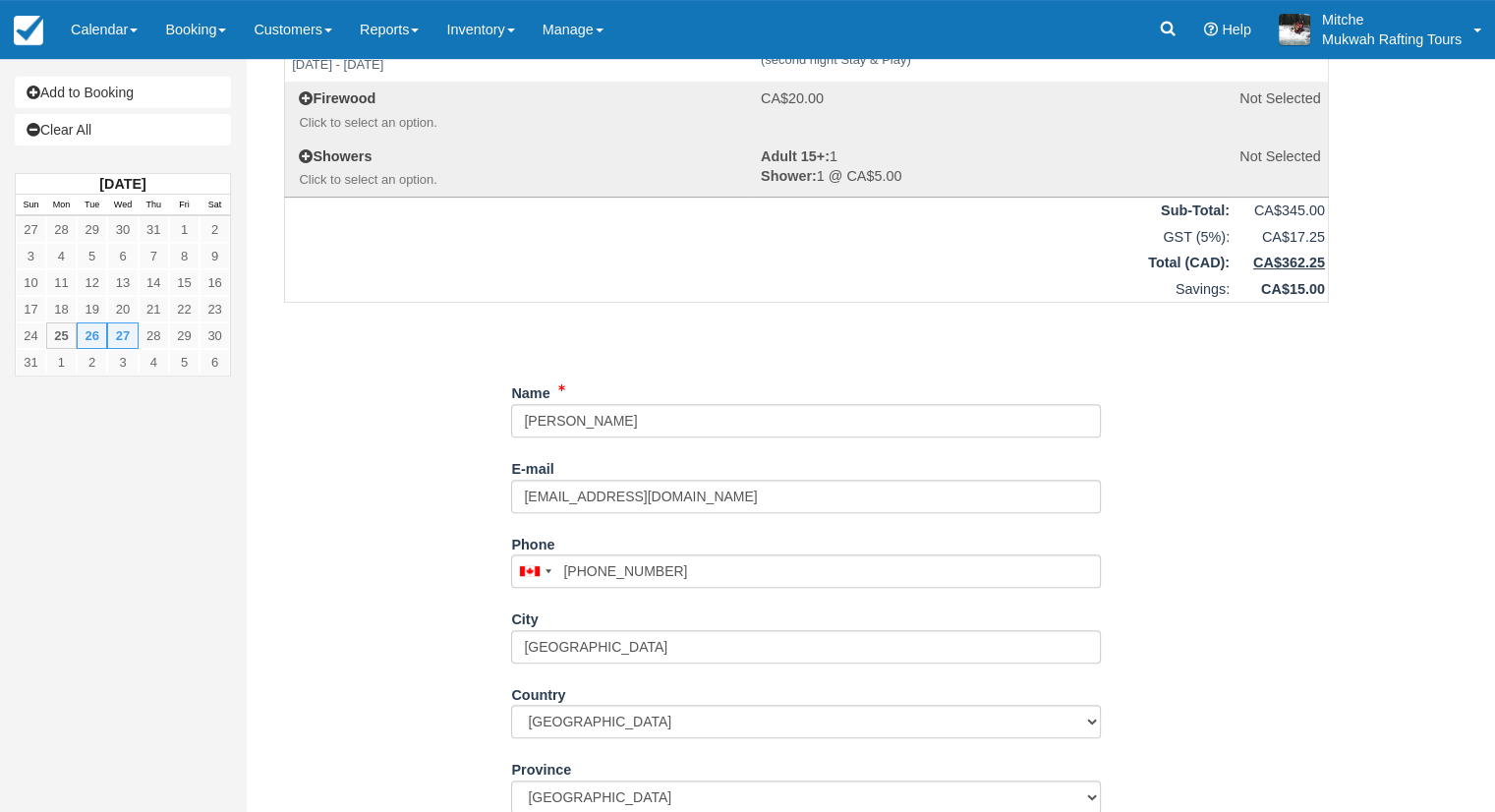
click at [451, 549] on div "Item Rate Amount Full Jaunty Stay and Play for 2 Tue Aug 26 2025 - Wed Aug 27 2…" at bounding box center [806, 266] width 1092 height 1465
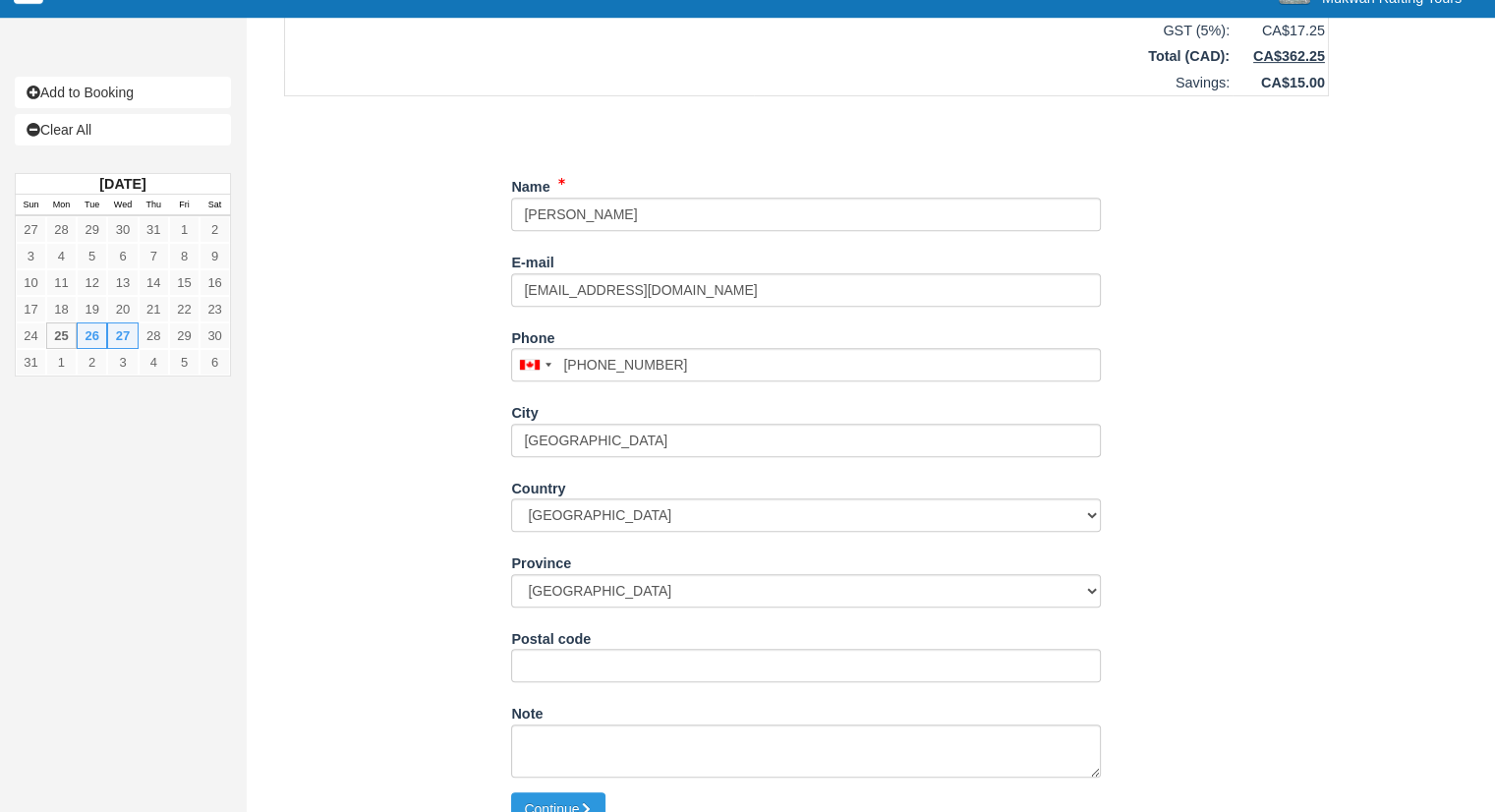
scroll to position [822, 0]
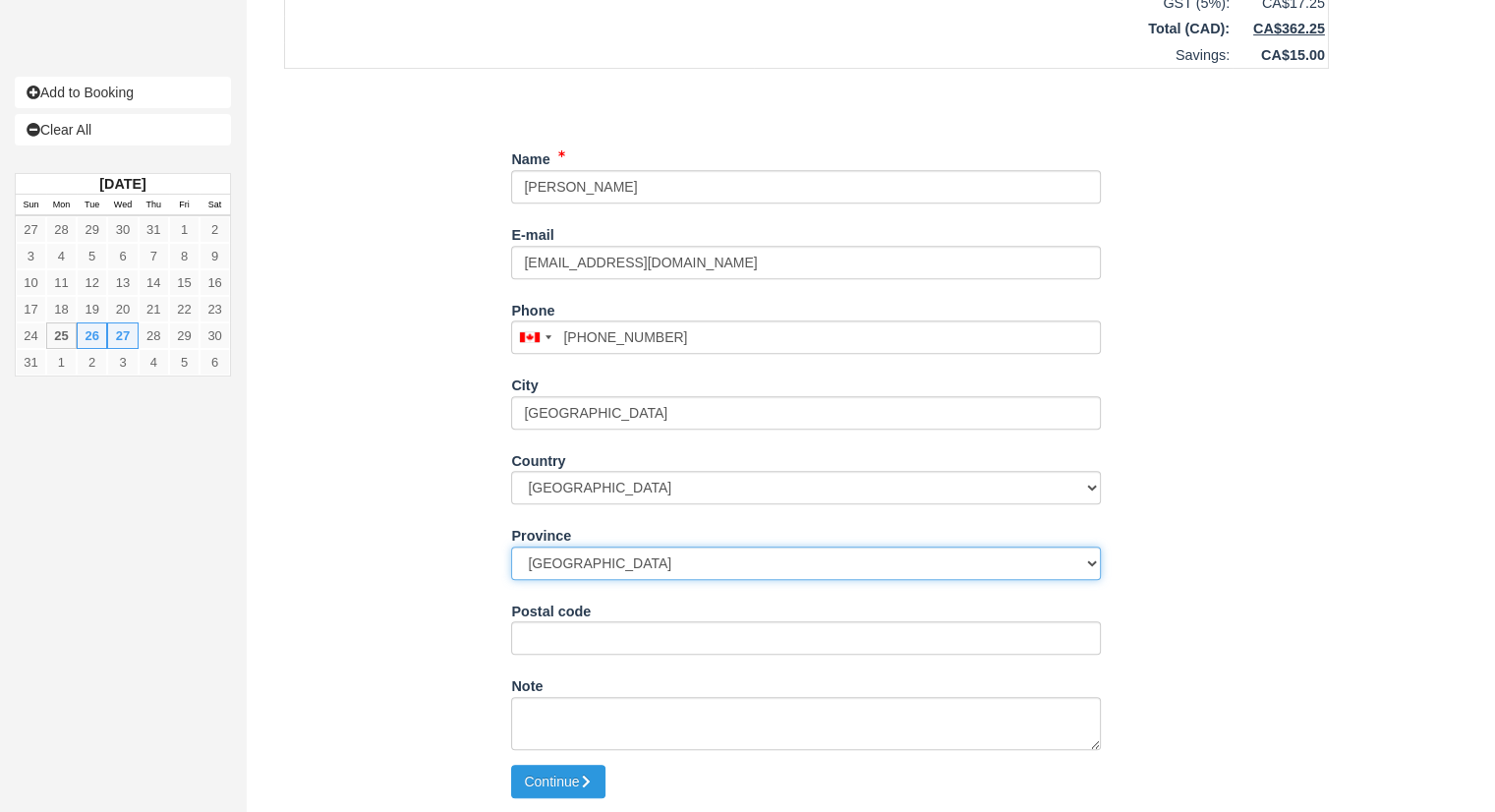
click at [606, 550] on select "Alberta British Columbia Manitoba New Brunswick Newfoundland and Labrador North…" at bounding box center [806, 563] width 590 height 34
select select "AB"
click at [511, 547] on select "Alberta British Columbia Manitoba New Brunswick Newfoundland and Labrador North…" at bounding box center [806, 563] width 590 height 34
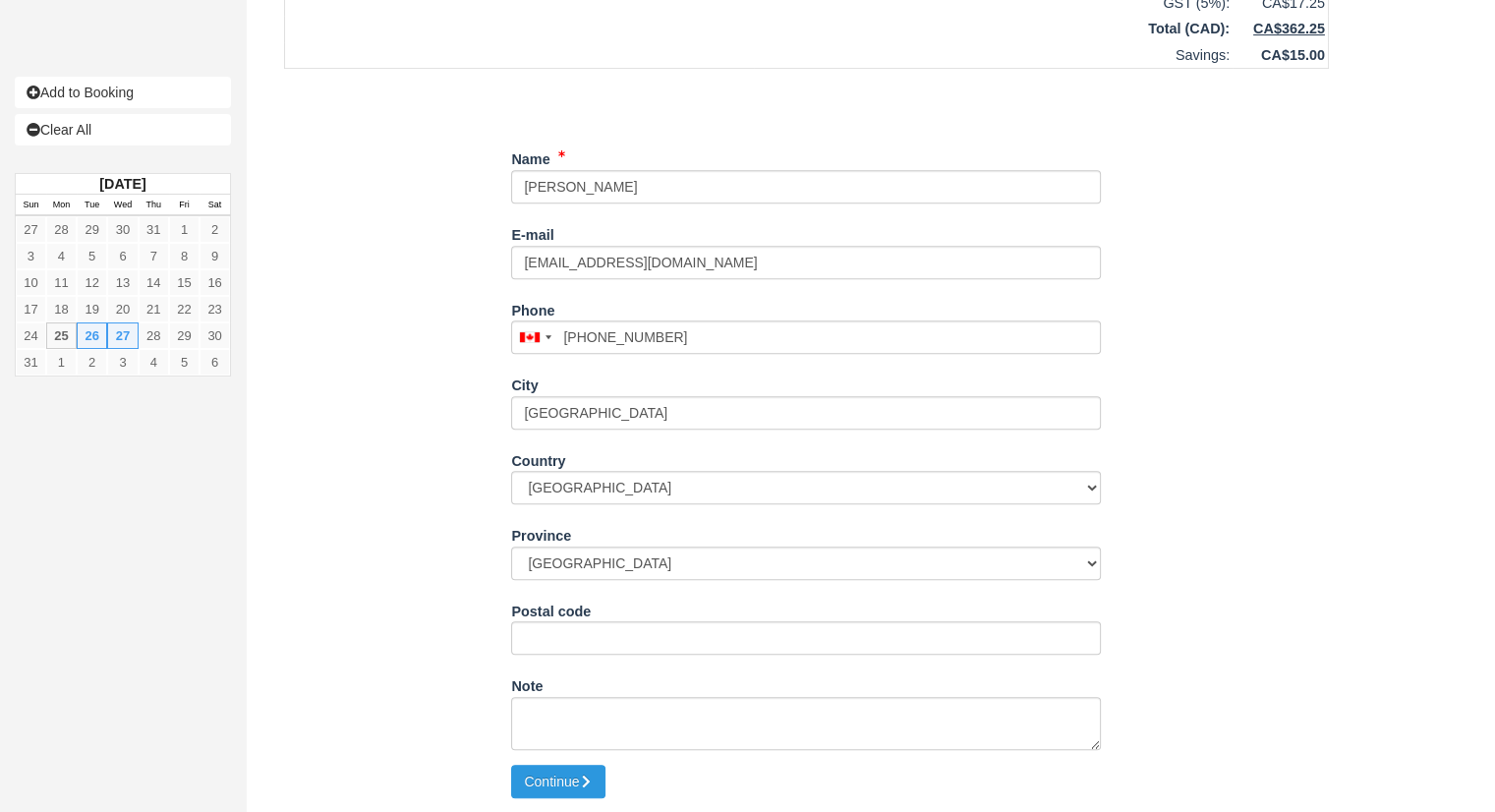
click at [433, 299] on div "Item Rate Amount Full Jaunty Stay and Play for 2 Tue Aug 26 2025 - Wed Aug 27 2…" at bounding box center [806, 33] width 1092 height 1465
click at [555, 775] on button "Continue" at bounding box center [559, 781] width 95 height 34
type input "+14035610351"
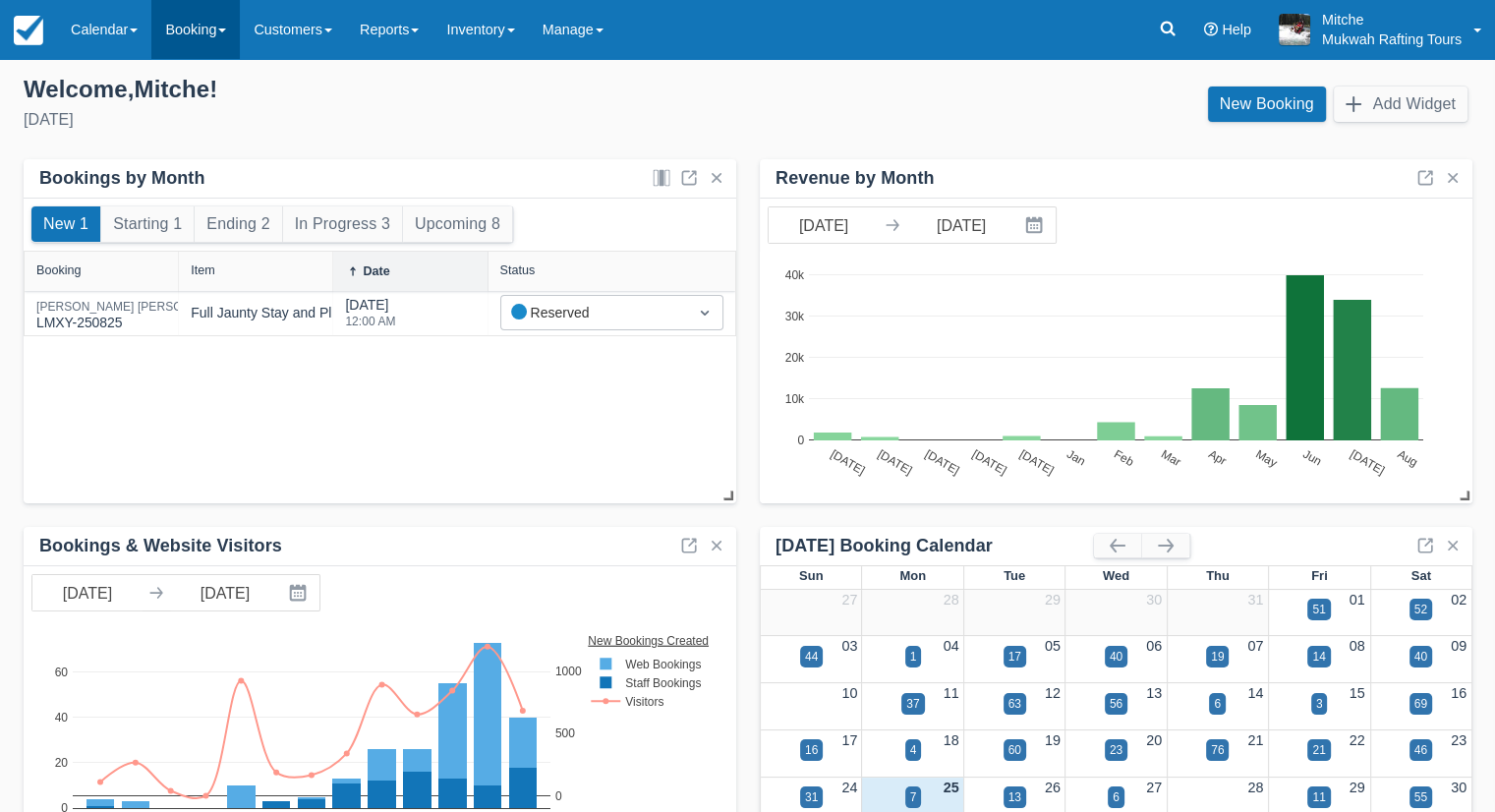
click at [212, 31] on link "Booking" at bounding box center [195, 30] width 89 height 59
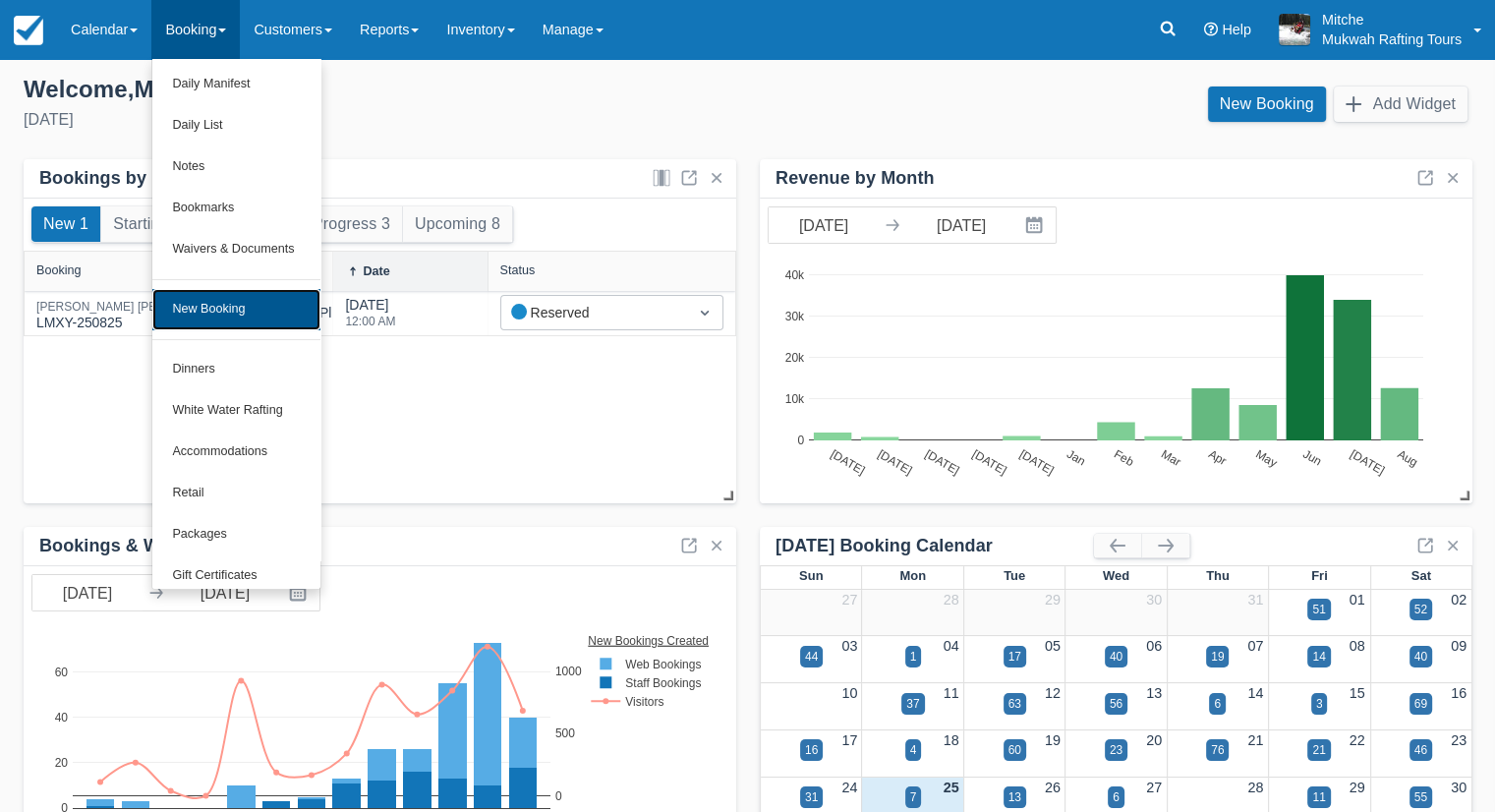
click at [234, 315] on link "New Booking" at bounding box center [235, 310] width 167 height 41
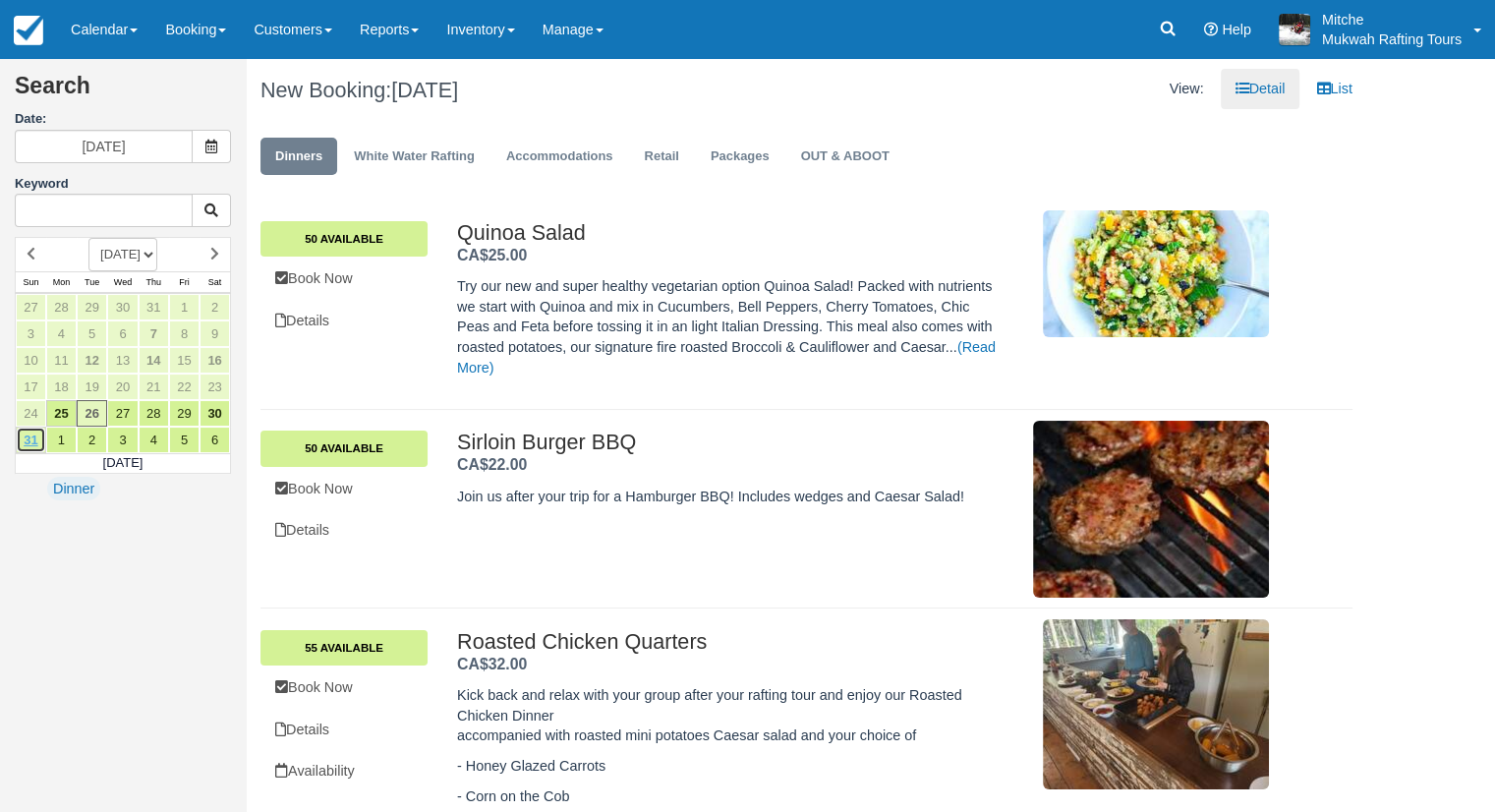
click at [29, 434] on link "31" at bounding box center [31, 439] width 31 height 27
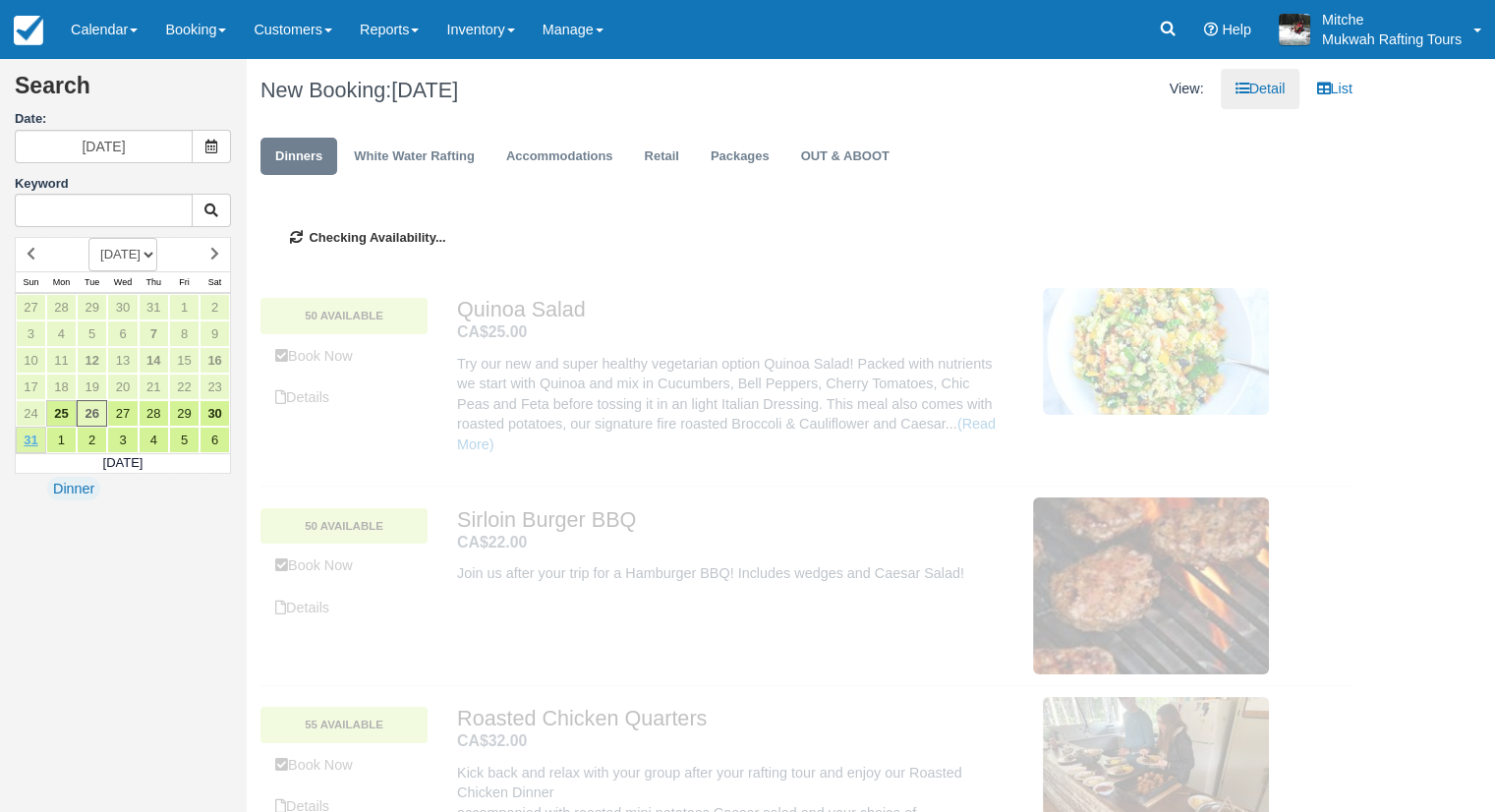
type input "08/31/25"
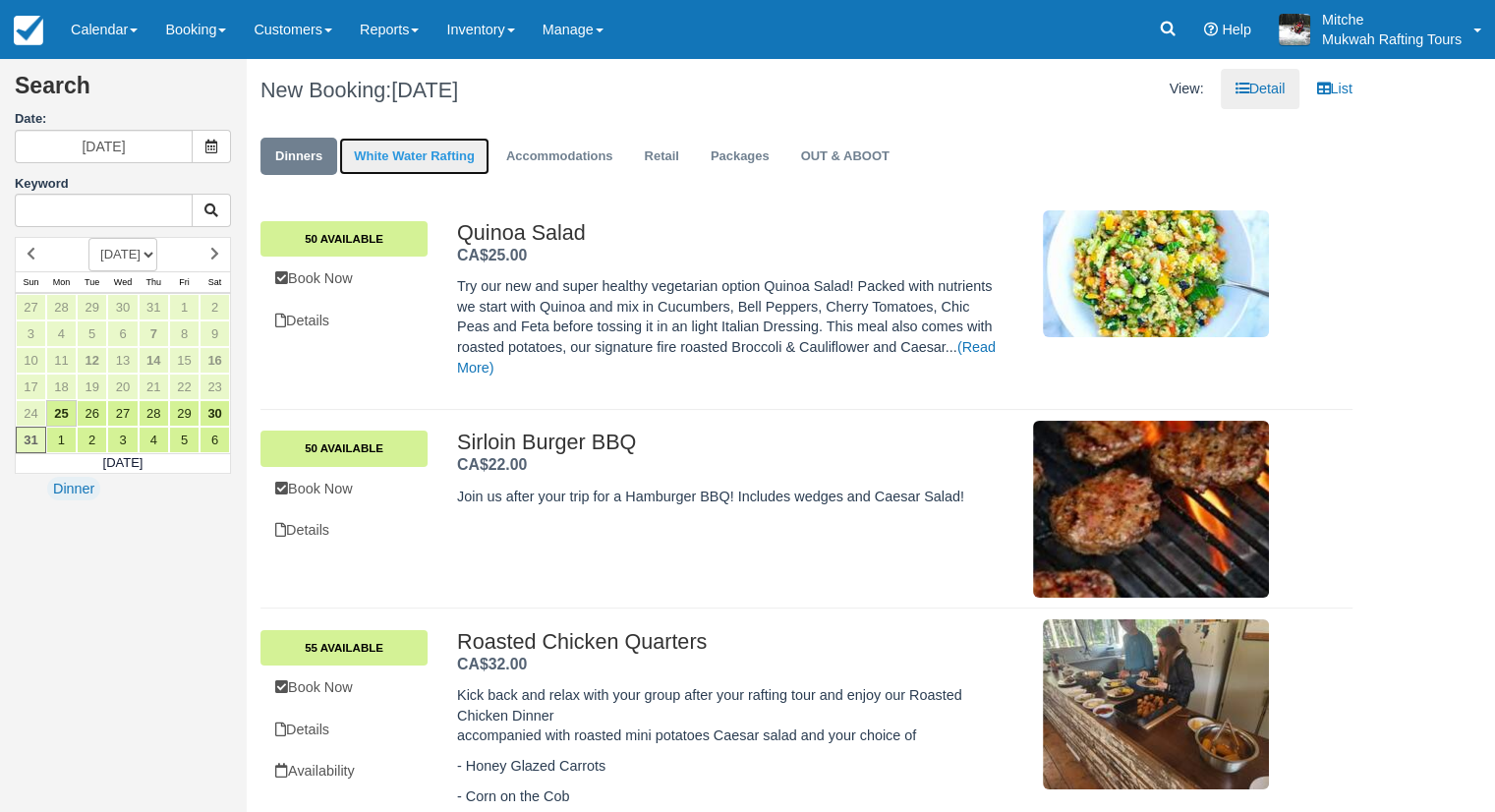
click at [412, 154] on link "White Water Rafting" at bounding box center [414, 156] width 150 height 38
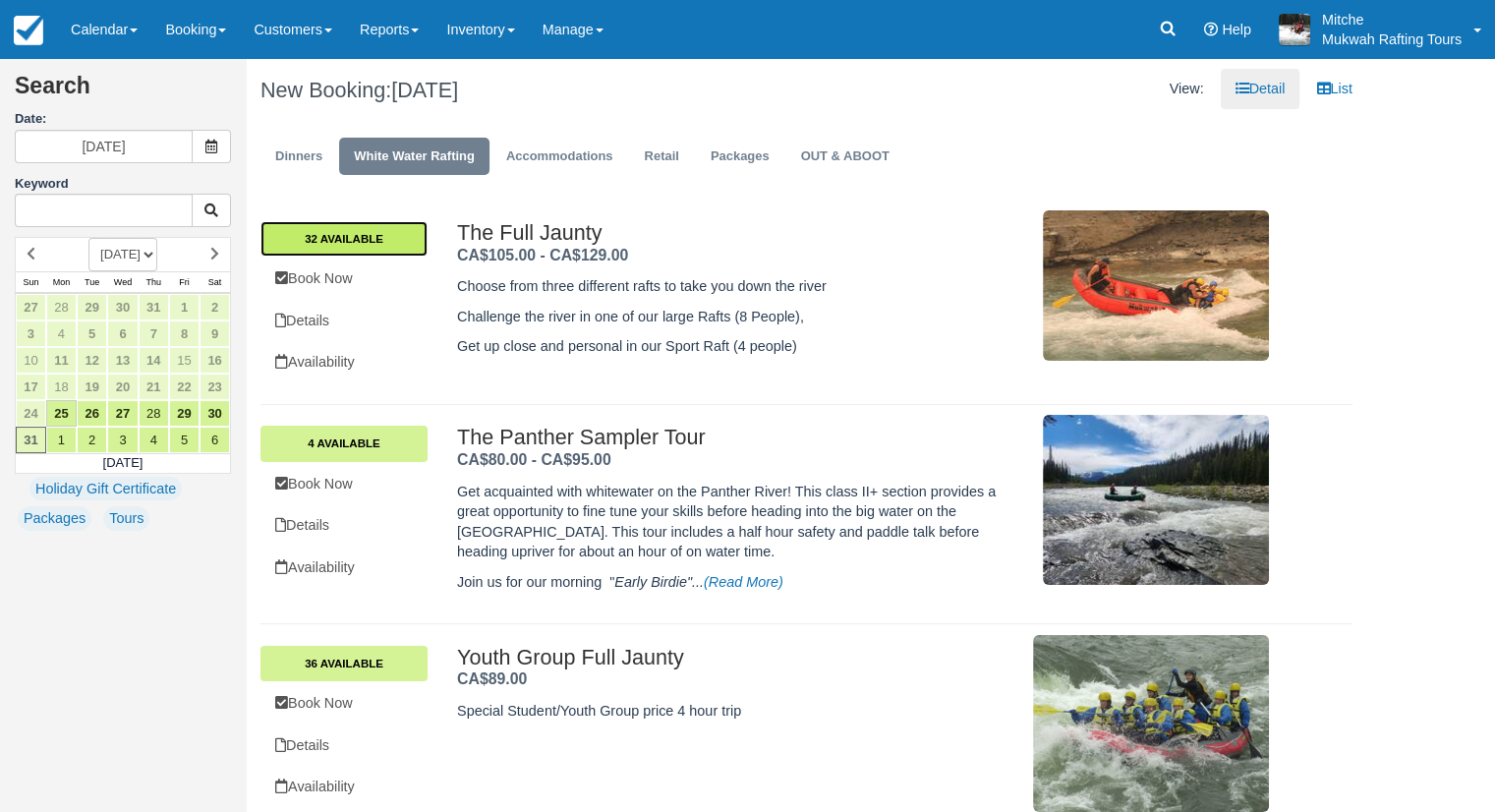
click at [398, 241] on link "32 Available" at bounding box center [343, 239] width 167 height 36
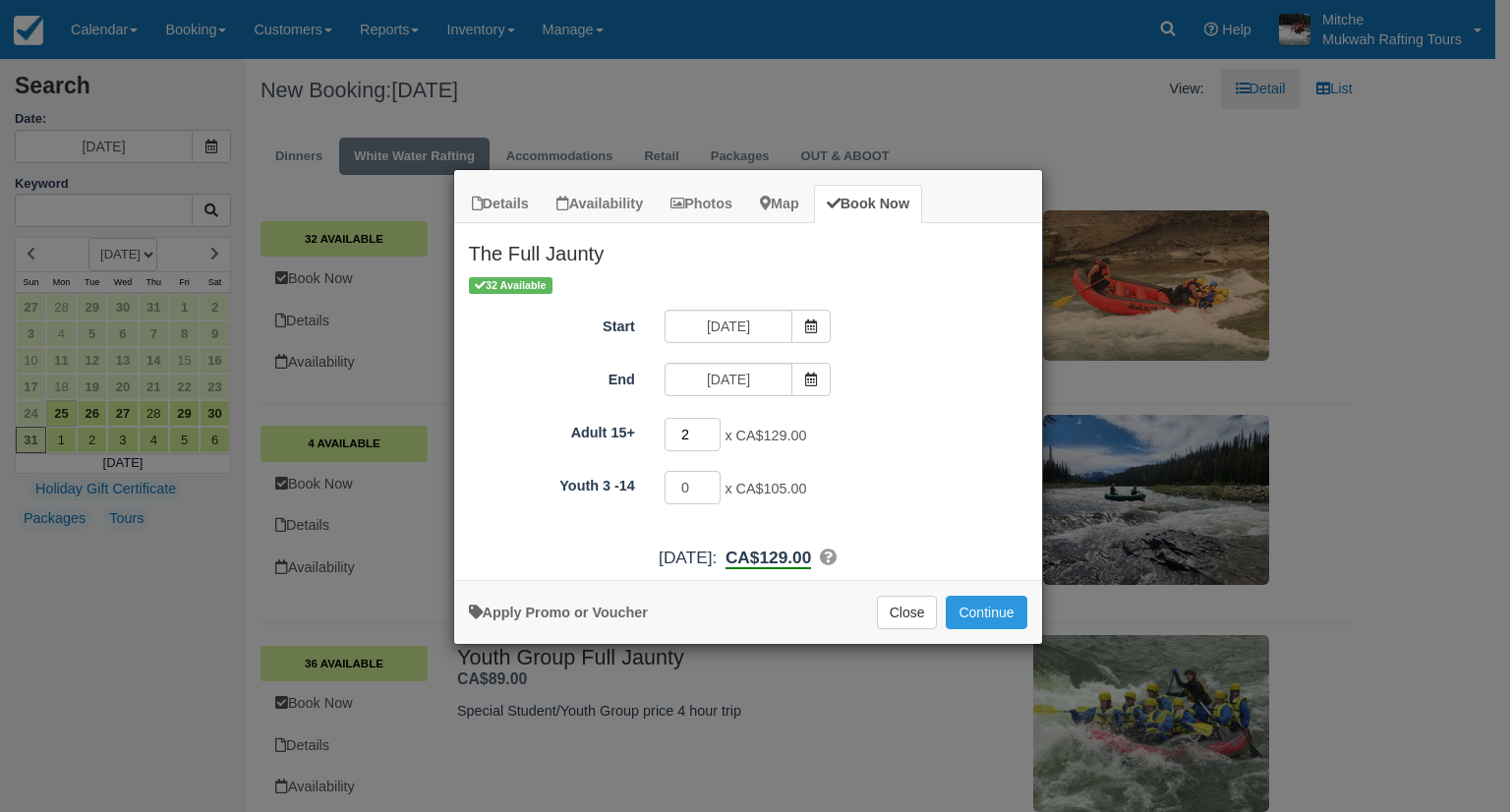
click at [712, 425] on input "2" at bounding box center [694, 434] width 57 height 34
click at [712, 425] on input "3" at bounding box center [694, 434] width 57 height 34
click at [712, 425] on input "4" at bounding box center [694, 434] width 57 height 34
click at [712, 425] on input "5" at bounding box center [694, 434] width 57 height 34
type input "6"
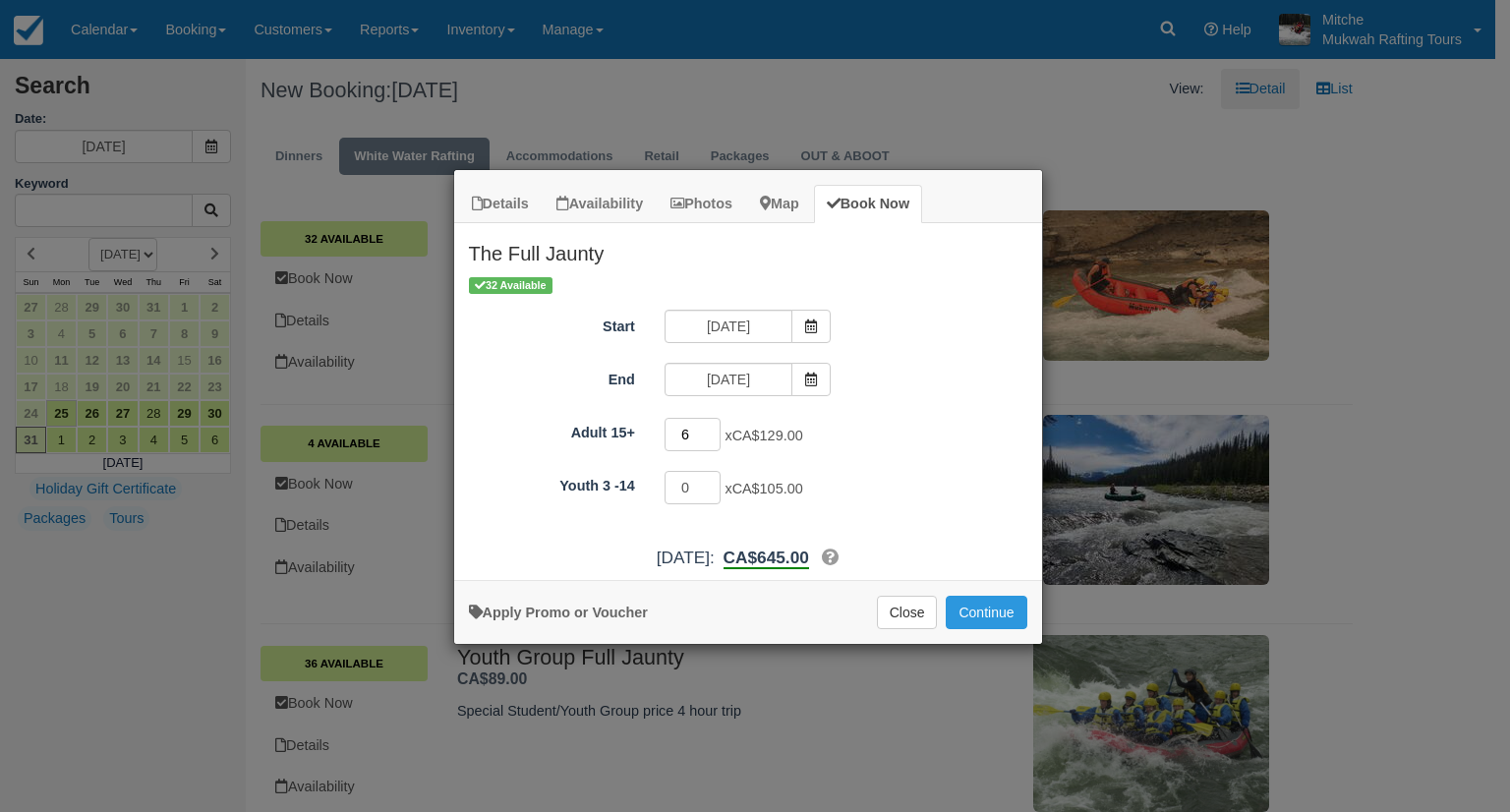
click at [712, 425] on input "6" at bounding box center [694, 434] width 57 height 34
click at [999, 618] on button "Continue" at bounding box center [986, 613] width 81 height 34
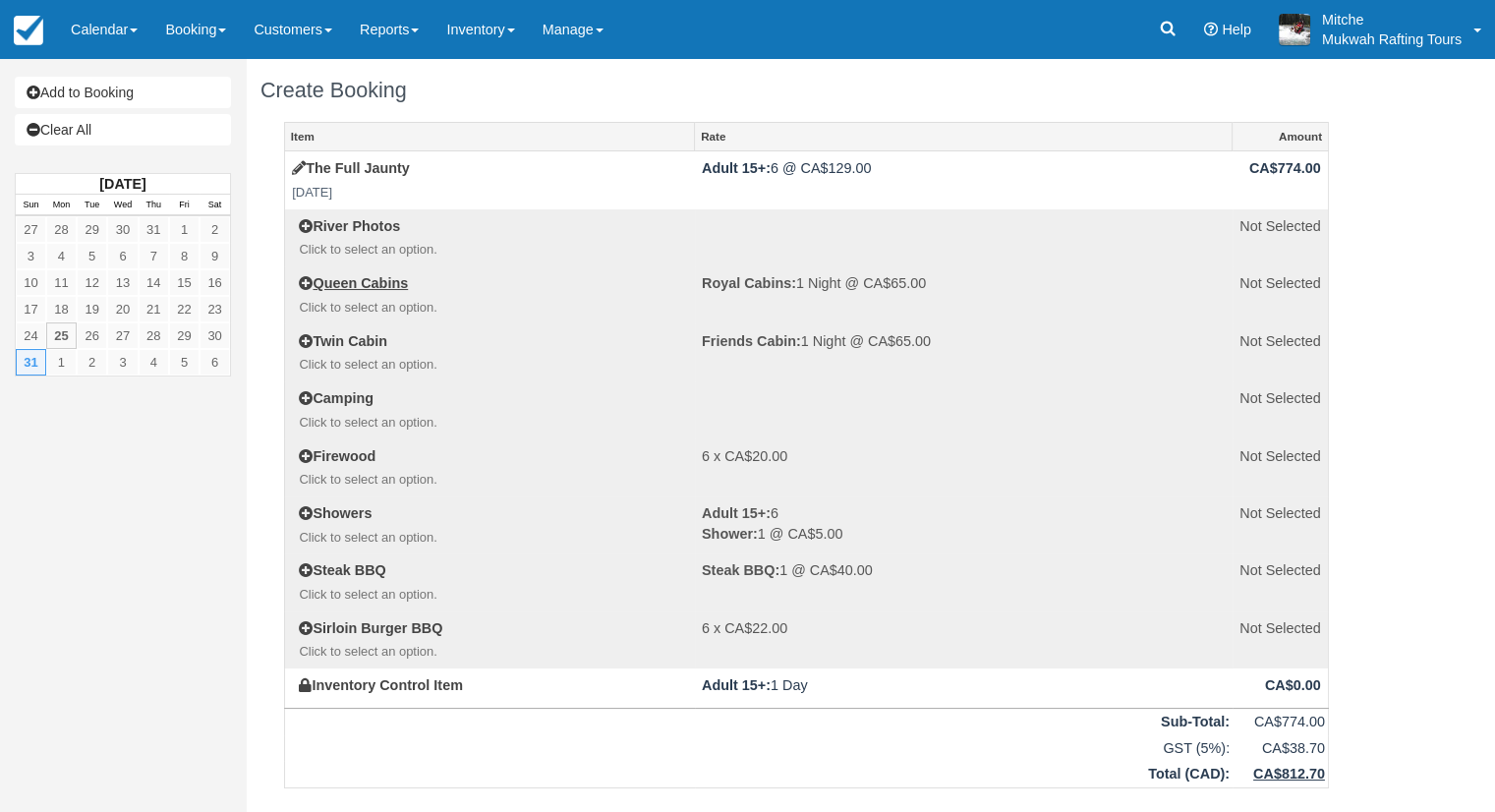
scroll to position [295, 0]
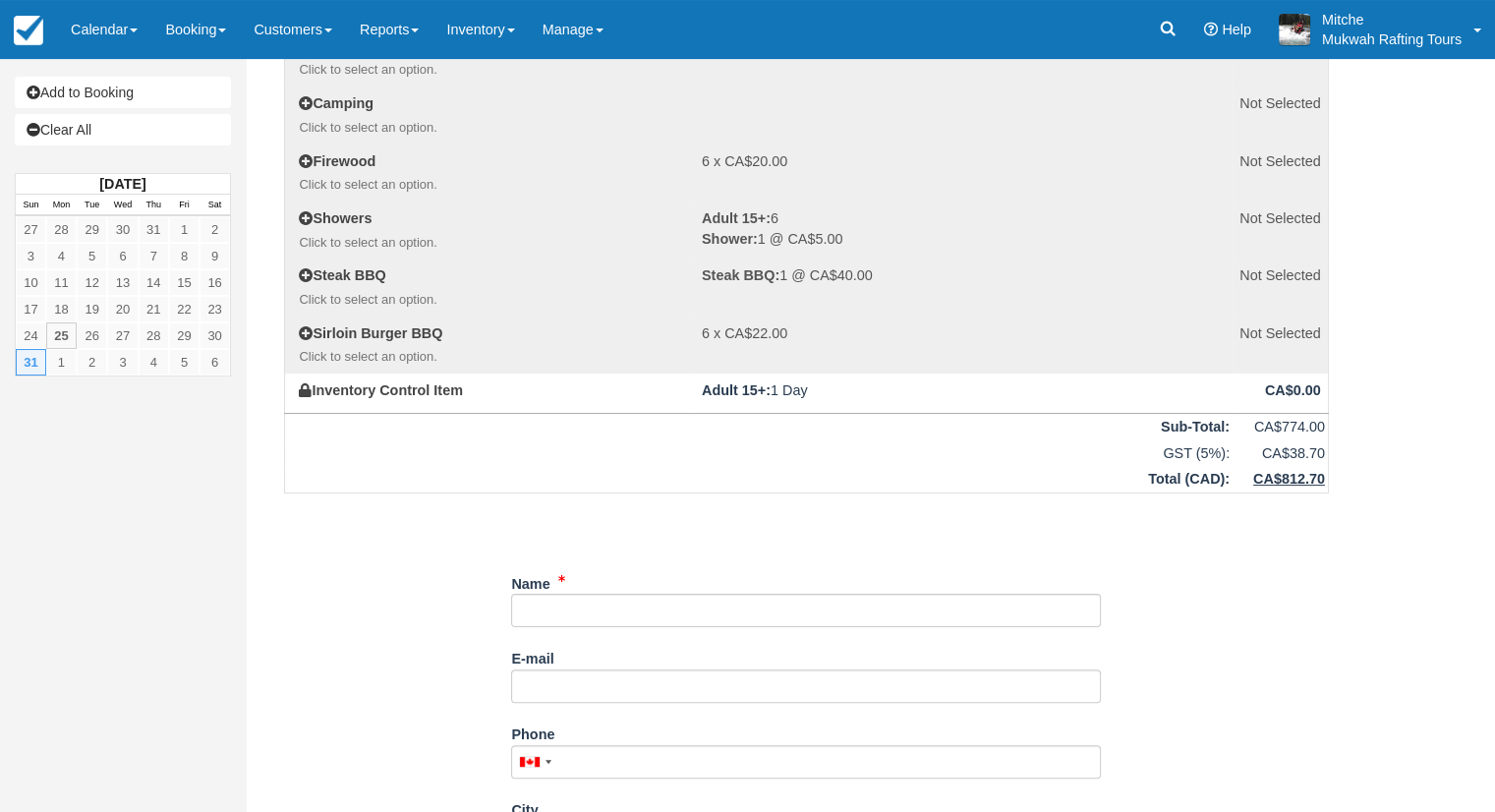
click at [614, 583] on div "Name" at bounding box center [806, 598] width 590 height 61
click at [622, 603] on input "Name" at bounding box center [806, 611] width 590 height 34
click at [596, 610] on input "Name" at bounding box center [806, 611] width 590 height 34
type input "[PERSON_NAME]"
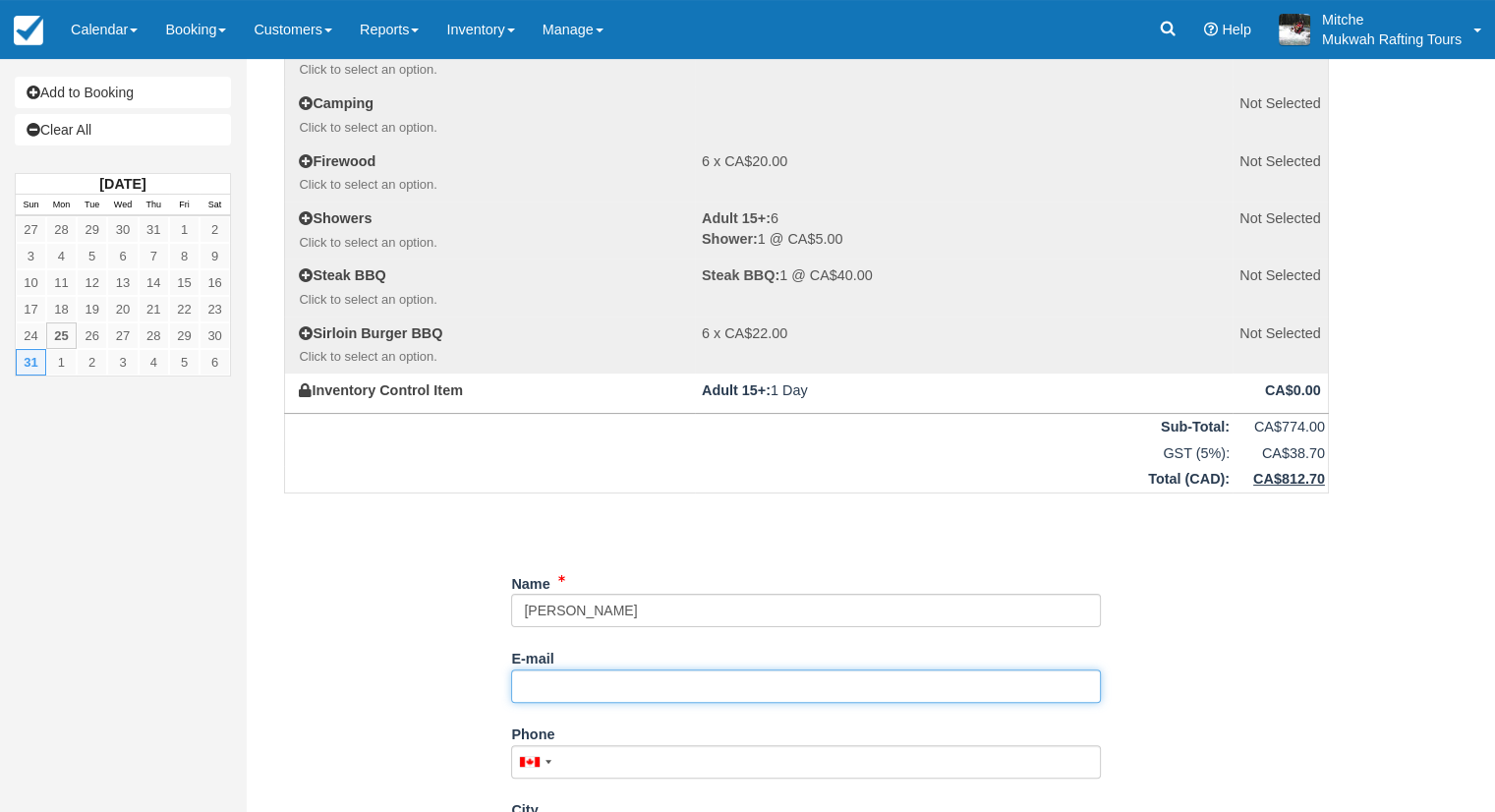
click at [648, 685] on input "E-mail" at bounding box center [806, 686] width 590 height 34
type input "[EMAIL_ADDRESS][DOMAIN_NAME]"
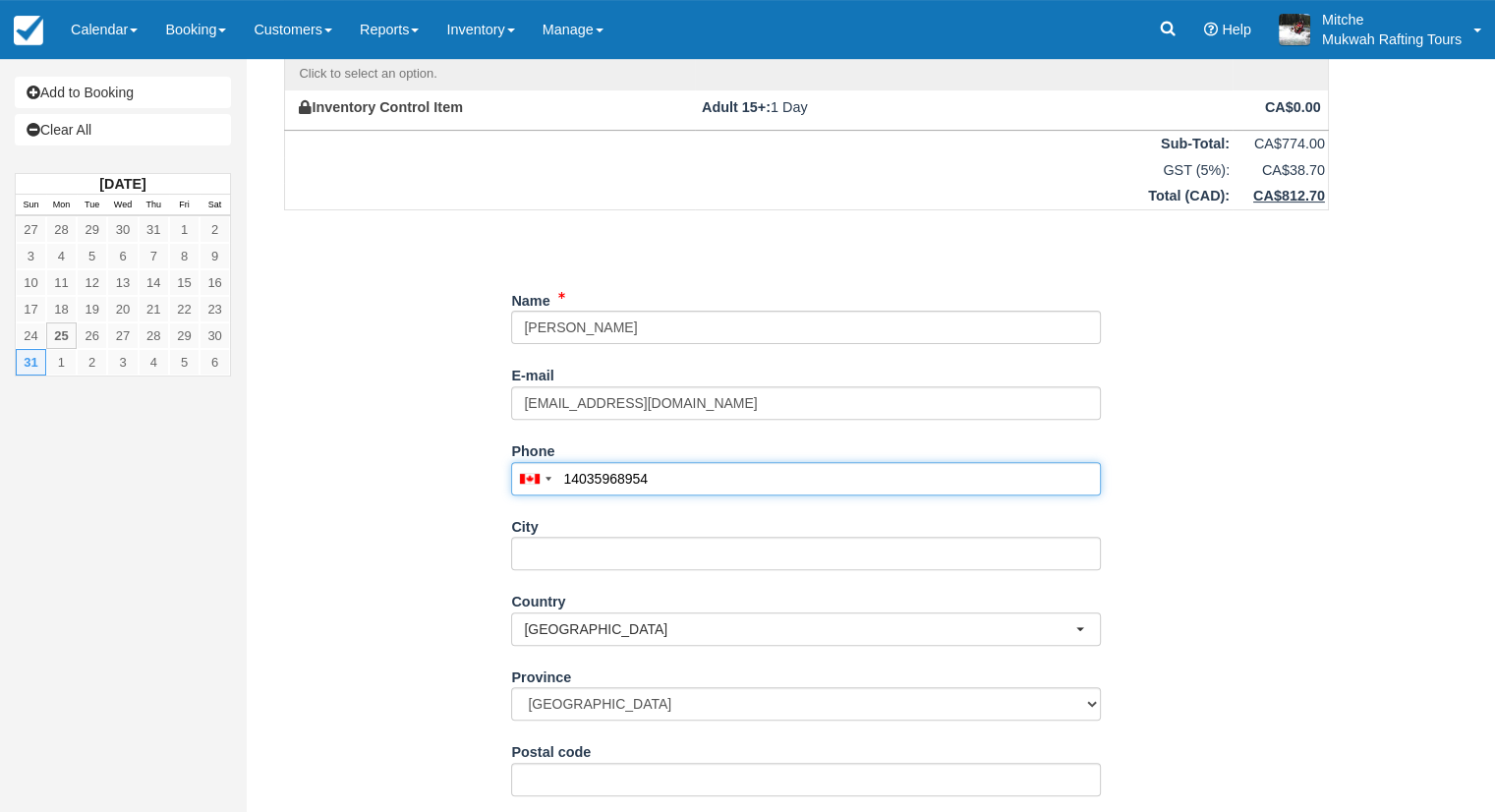
scroll to position [590, 0]
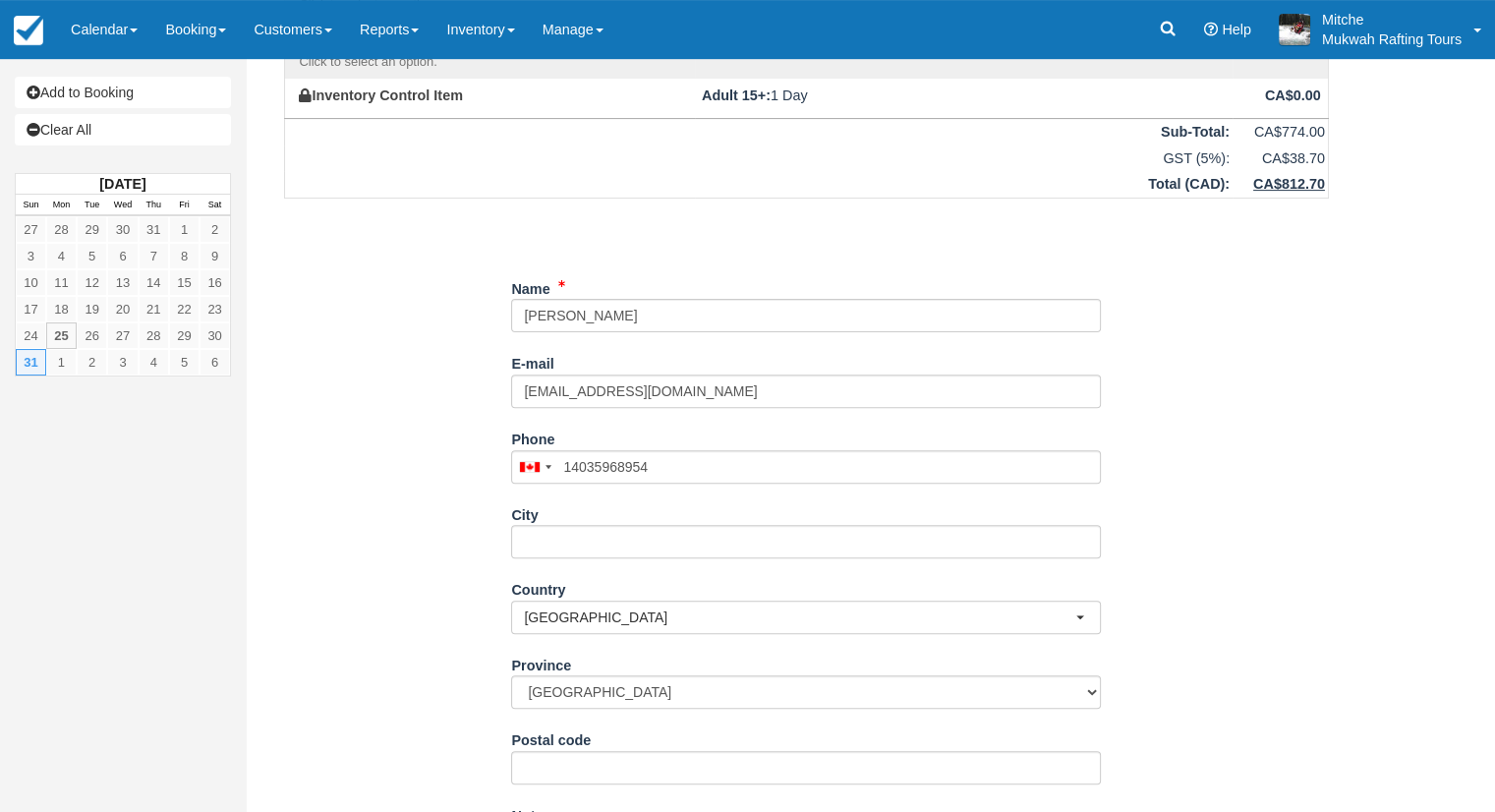
type input "[PHONE_NUMBER]"
click at [649, 513] on div "City" at bounding box center [806, 529] width 590 height 61
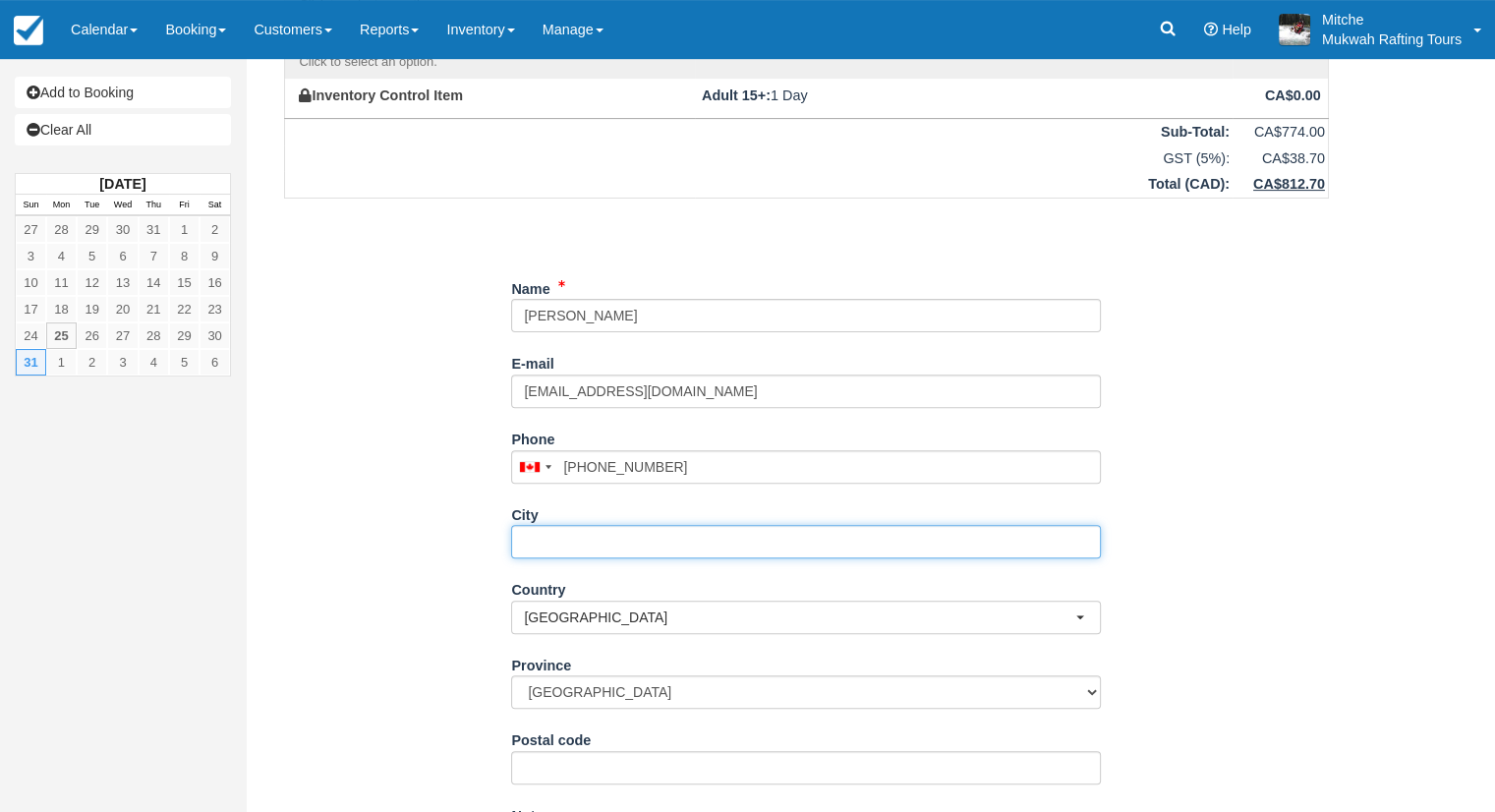
click at [649, 531] on input "City" at bounding box center [806, 542] width 590 height 34
type input "Red Deer"
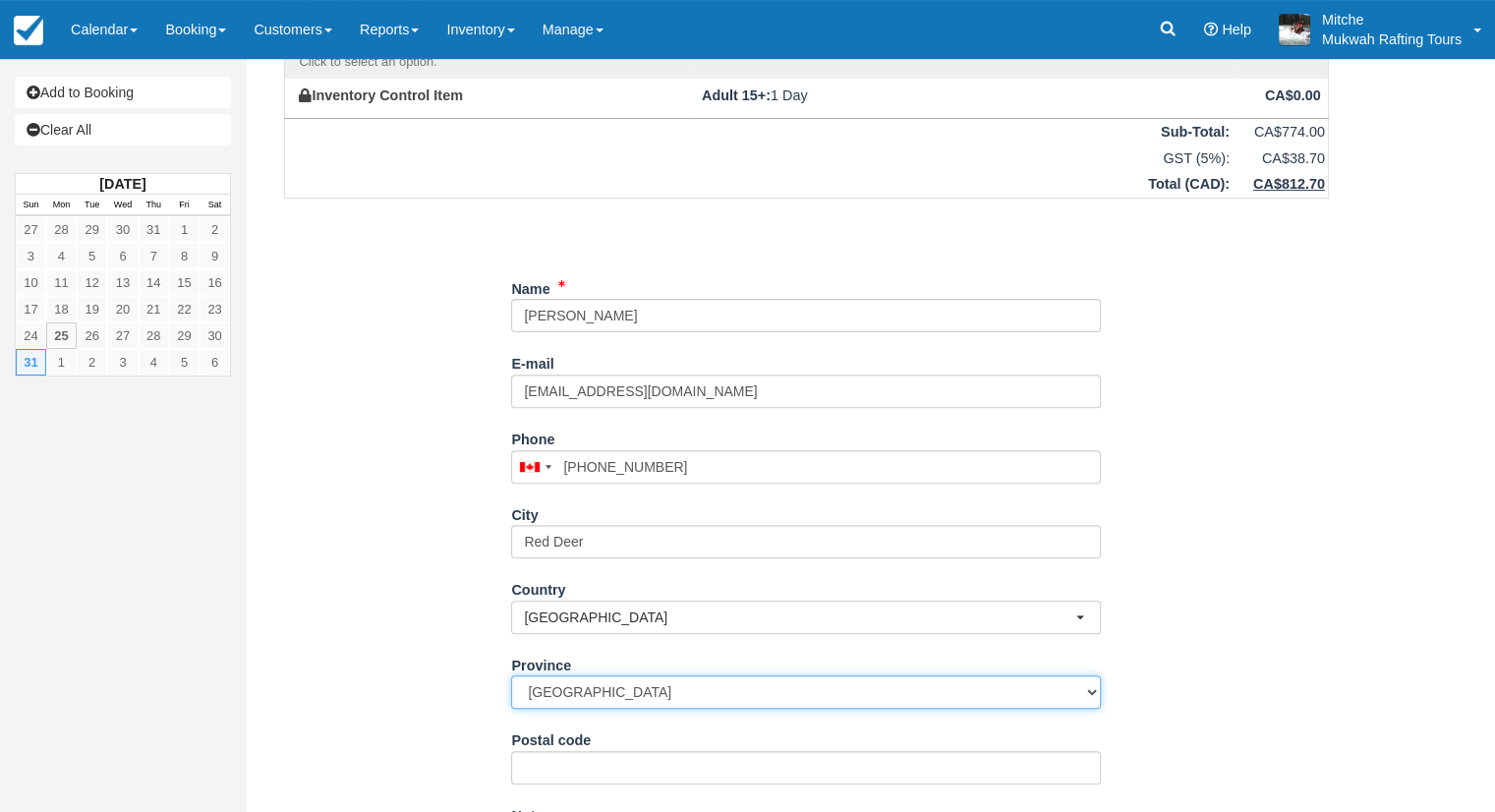
click at [569, 687] on select "[GEOGRAPHIC_DATA] [GEOGRAPHIC_DATA] [GEOGRAPHIC_DATA] [GEOGRAPHIC_DATA] [GEOGRA…" at bounding box center [806, 692] width 590 height 34
select select "AB"
click at [511, 675] on select "Alberta British Columbia Manitoba New Brunswick Newfoundland and Labrador North…" at bounding box center [806, 692] width 590 height 34
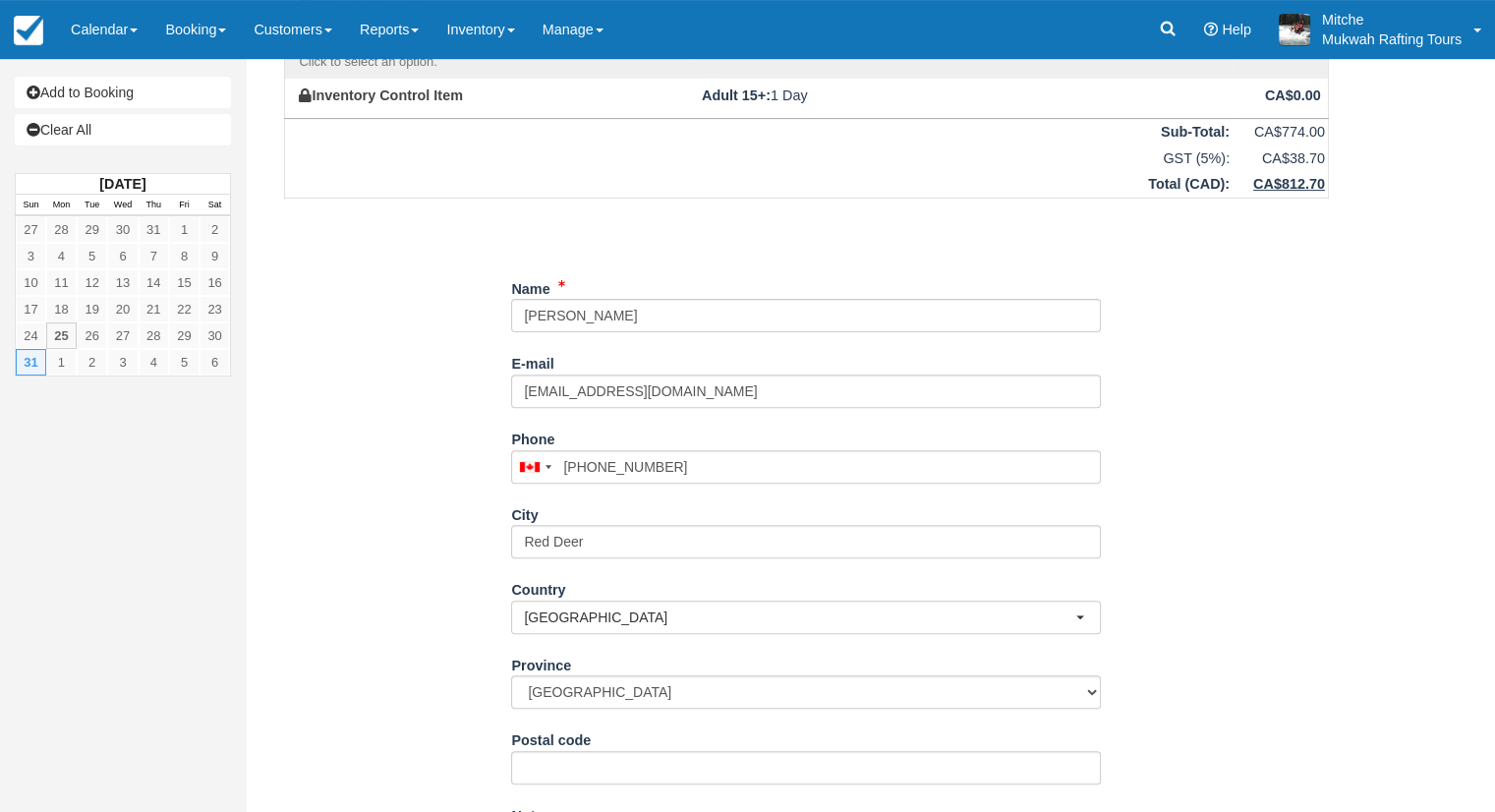
click at [479, 391] on div "Item Rate Amount The Full Jaunty Sun Aug 31, 2025 Adult 15+: 6 @ CA$129.00 CA$7…" at bounding box center [806, 213] width 1092 height 1363
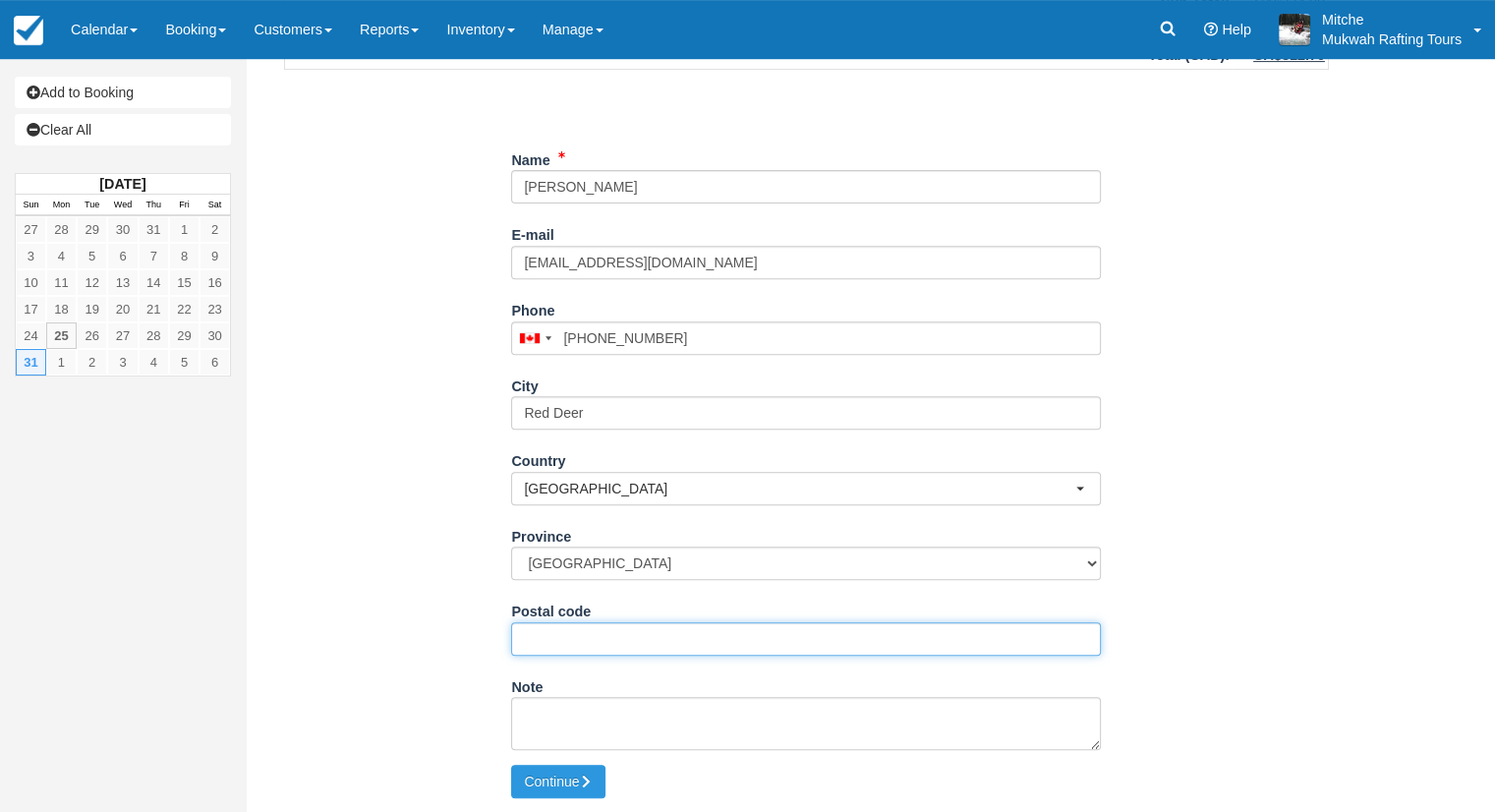
click at [640, 636] on input "Postal code" at bounding box center [806, 639] width 590 height 34
type input "T4P3X4"
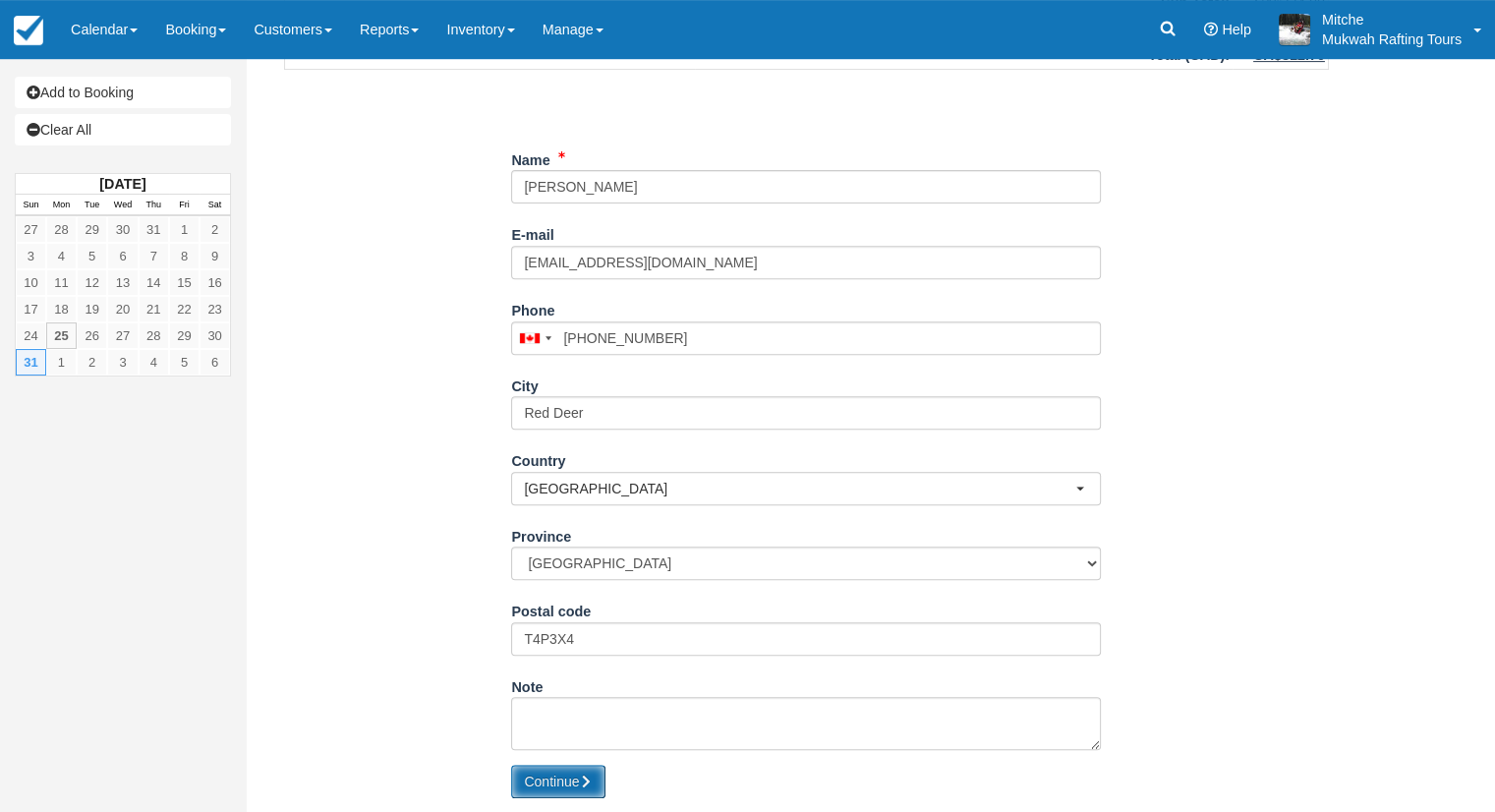
click at [552, 781] on button "Continue" at bounding box center [559, 781] width 95 height 34
type input "+14035968954"
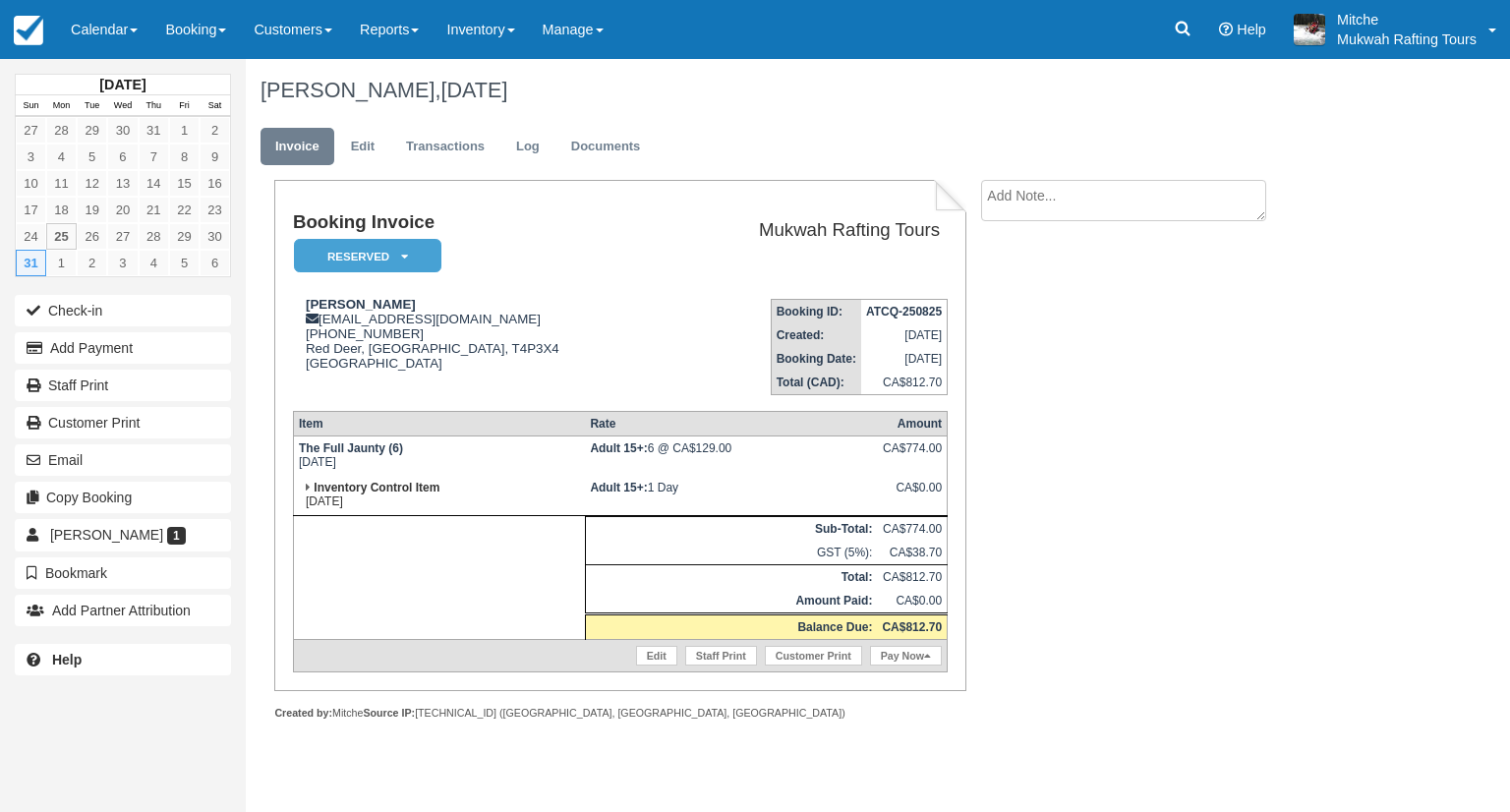
click at [683, 317] on td "Booking ID: ATCQ-250825 Created: [DATE] Booking Date: [DATE] Total (CAD): CA$81…" at bounding box center [808, 339] width 278 height 112
click at [806, 140] on ul "Invoice Edit Transactions Log Documents" at bounding box center [812, 152] width 1103 height 59
